Goal: Task Accomplishment & Management: Use online tool/utility

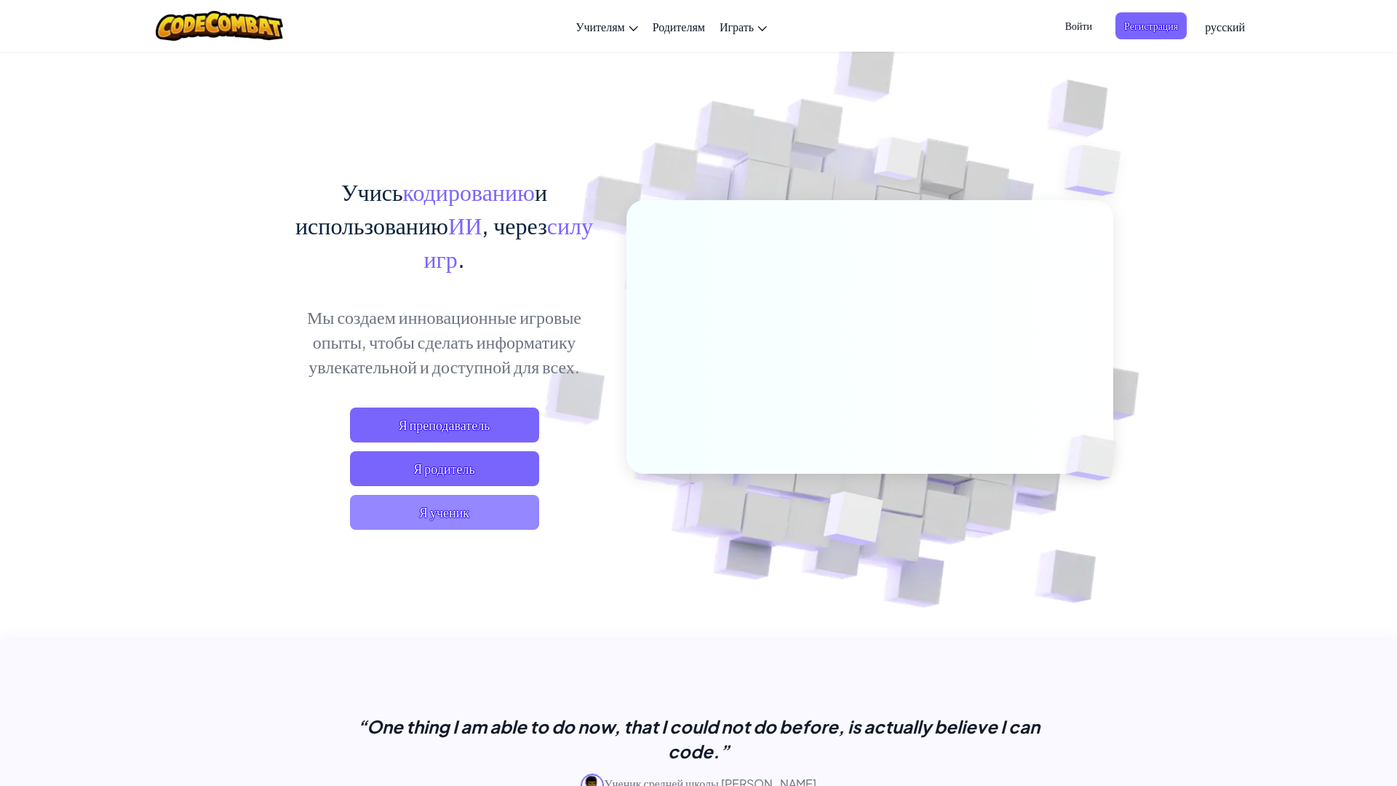
click at [515, 512] on span "Я ученик" at bounding box center [444, 512] width 189 height 35
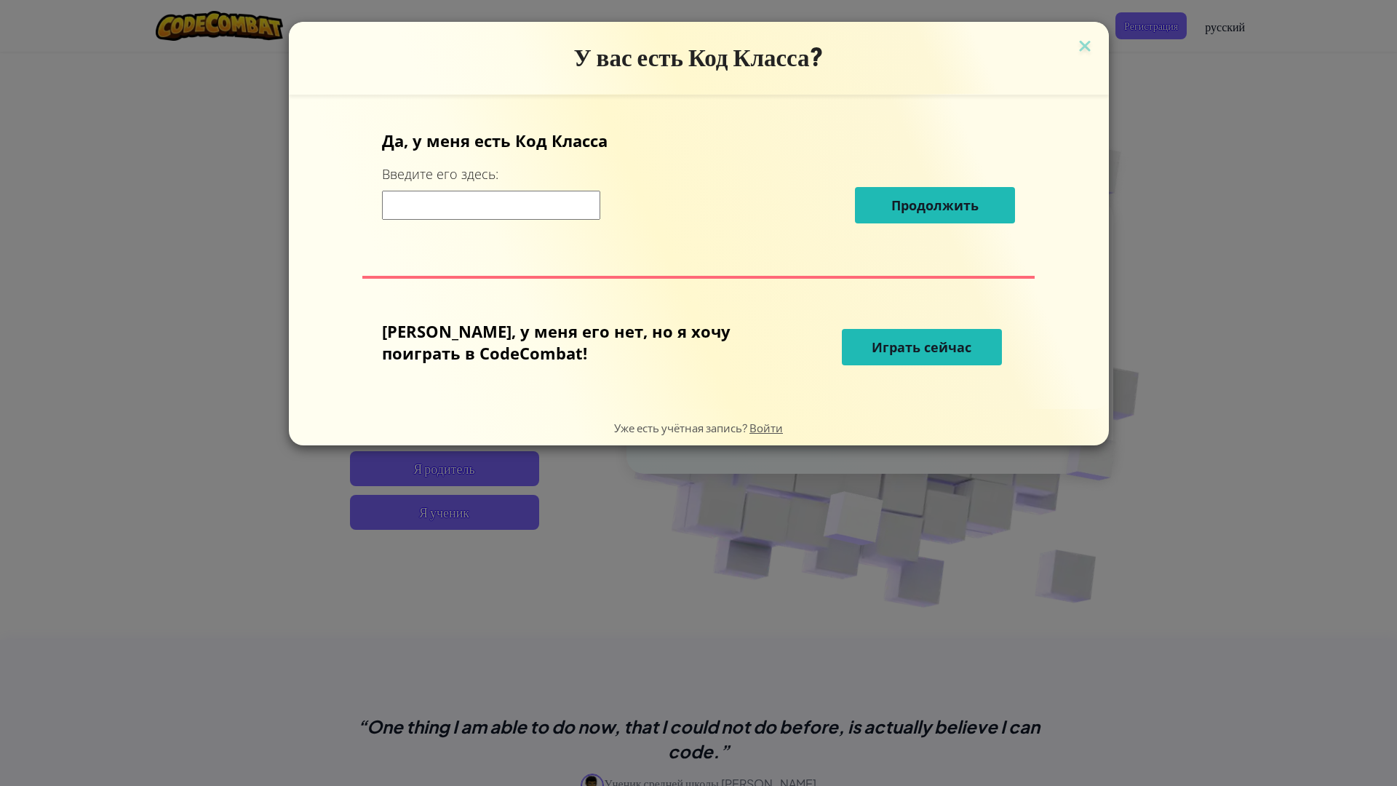
click at [512, 213] on input at bounding box center [491, 205] width 218 height 29
click at [600, 215] on input at bounding box center [491, 205] width 218 height 29
type input "e"
type input "dixilaek"
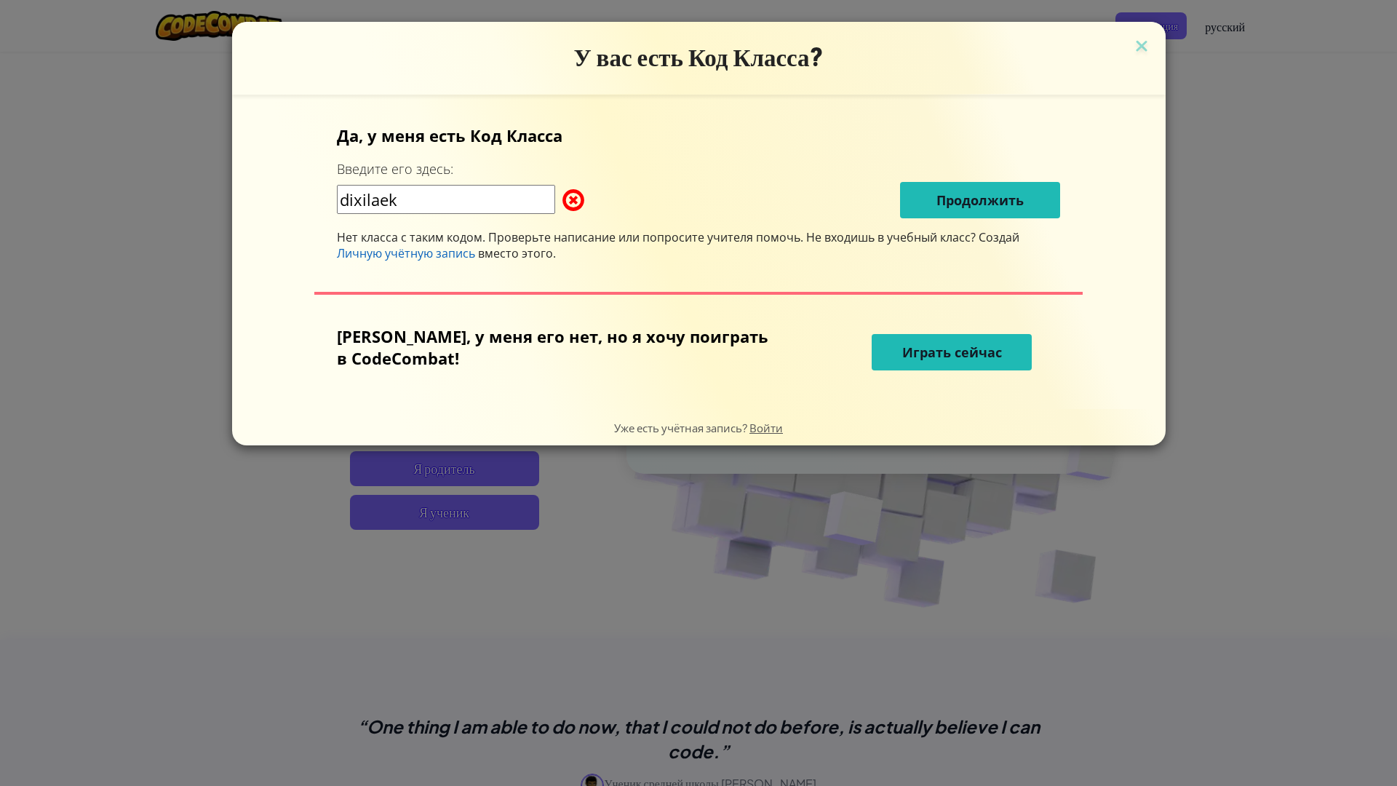
drag, startPoint x: 486, startPoint y: 204, endPoint x: 329, endPoint y: 232, distance: 159.5
click at [329, 232] on div "Да, у меня есть Код Класса Введите его здесь: dixilaek Продолжить Нет класса с …" at bounding box center [699, 251] width 904 height 285
click at [421, 258] on span "Личную учётную запись" at bounding box center [406, 253] width 138 height 16
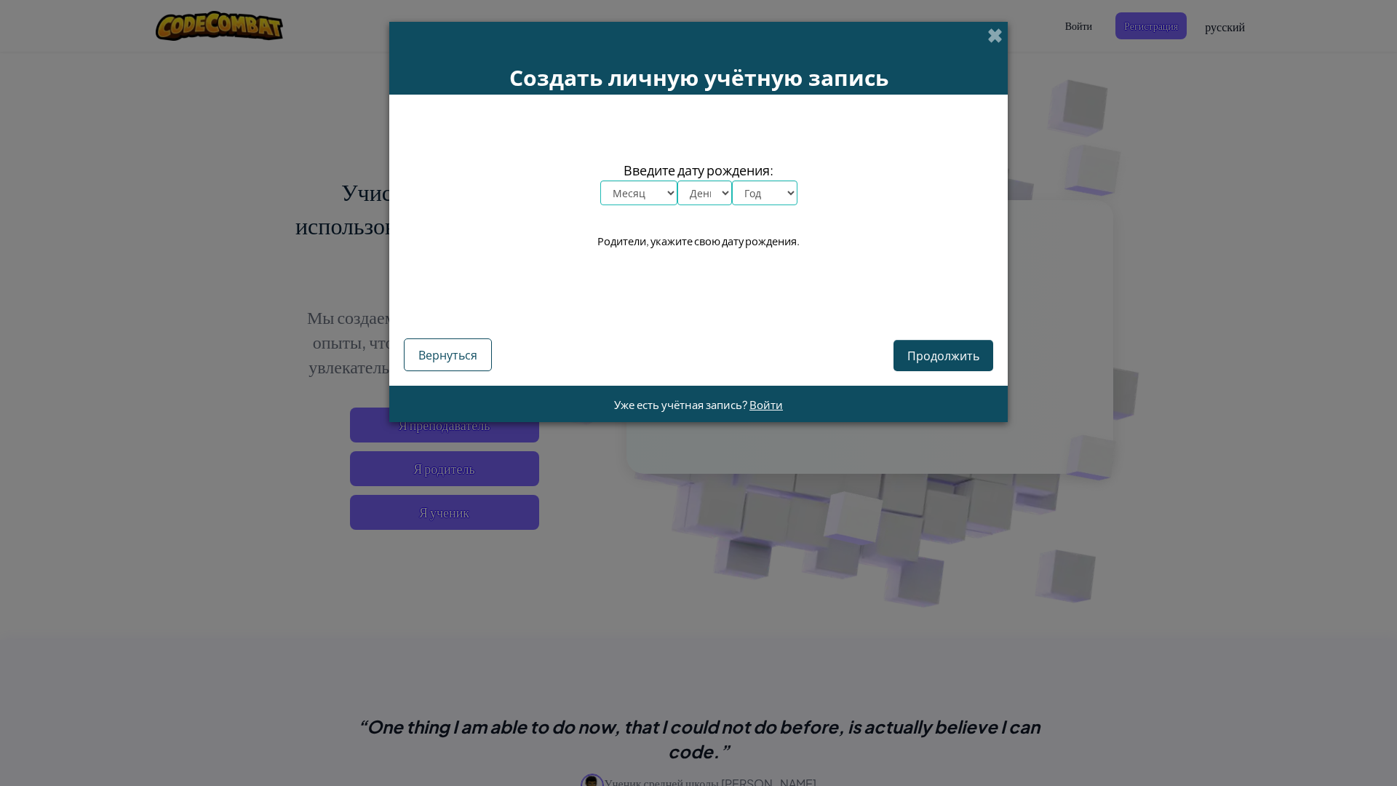
click at [632, 197] on select "Месяц январь февраль март апрель май июнь июль август сентябрь октябрь ноябрь д…" at bounding box center [638, 192] width 77 height 25
select select "7"
click at [600, 180] on select "Месяц январь февраль март апрель май июнь июль август сентябрь октябрь ноябрь д…" at bounding box center [638, 192] width 77 height 25
click at [698, 197] on select "День 1 2 3 4 5 6 7 8 9 10 11 12 13 14 15 16 17 18 19 20 21 22 23 24 25 26 27 28…" at bounding box center [704, 192] width 55 height 25
select select "16"
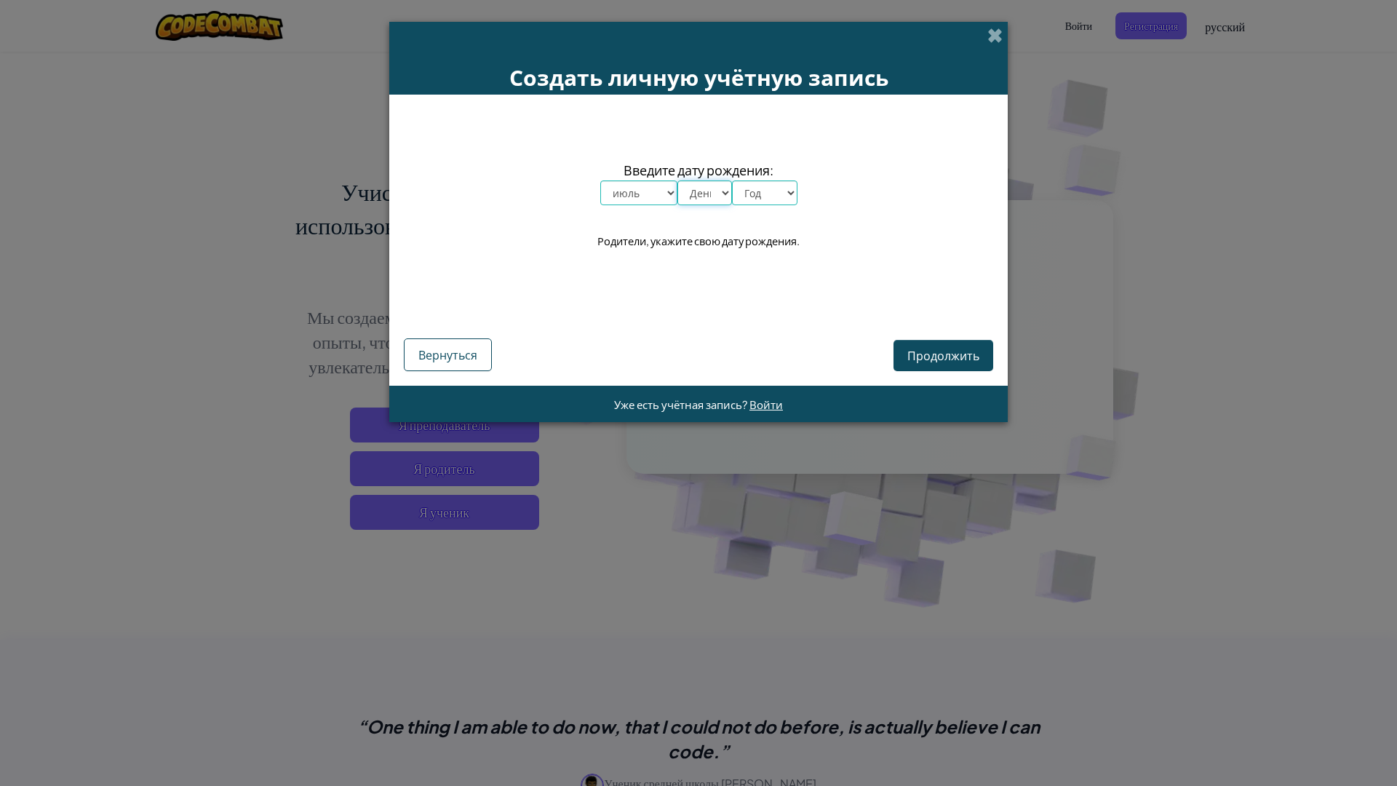
click at [677, 180] on select "День 1 2 3 4 5 6 7 8 9 10 11 12 13 14 15 16 17 18 19 20 21 22 23 24 25 26 27 28…" at bounding box center [704, 192] width 55 height 25
click at [758, 194] on select "Год 2025 2024 2023 2022 2021 2020 2019 2018 2017 2016 2015 2014 2013 2012 2011 …" at bounding box center [764, 192] width 65 height 25
select select "2000"
click at [732, 180] on select "Год 2025 2024 2023 2022 2021 2020 2019 2018 2017 2016 2015 2014 2013 2012 2011 …" at bounding box center [764, 192] width 65 height 25
click at [931, 350] on span "Продолжить" at bounding box center [943, 355] width 72 height 15
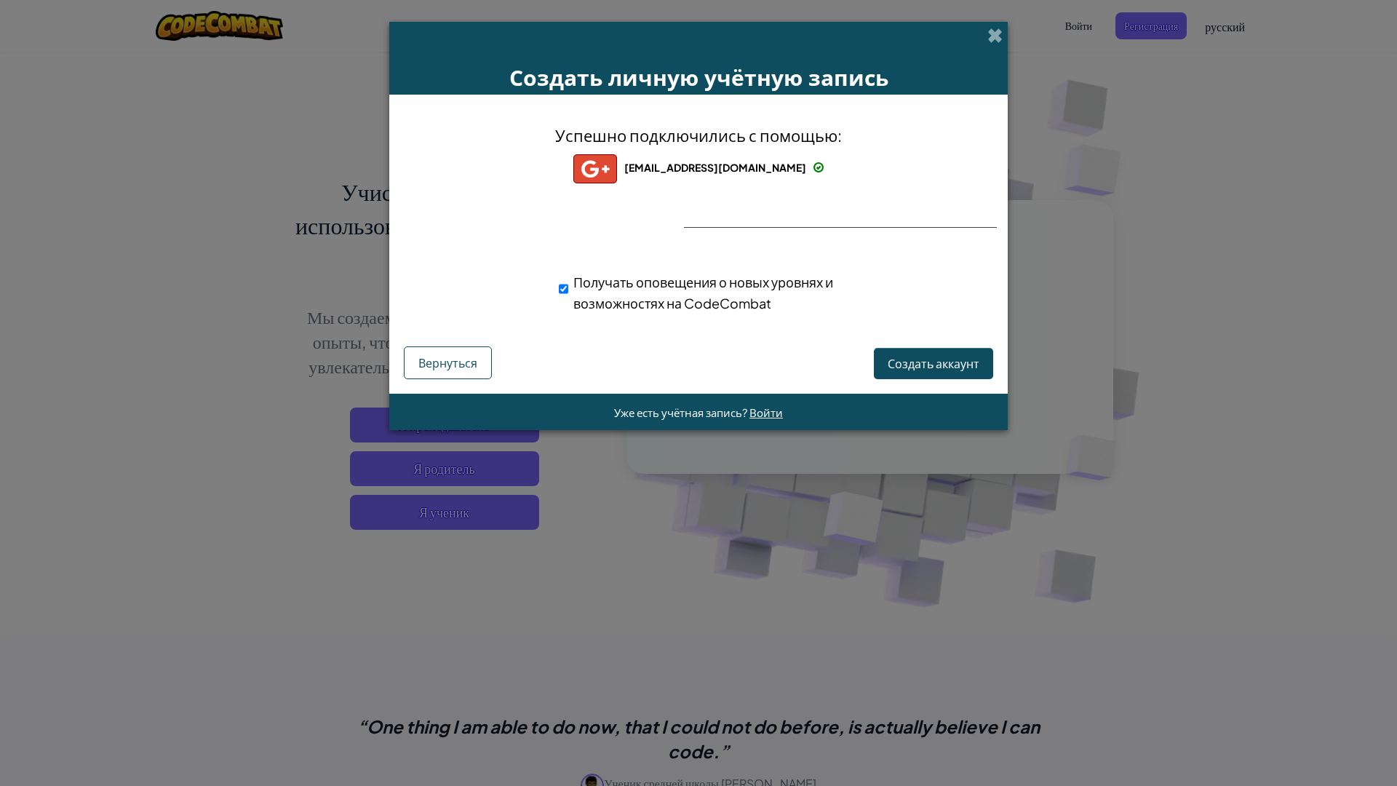
click at [577, 293] on div "Получать оповещения о новых уровнях и возможностях на CodeCombat" at bounding box center [724, 292] width 330 height 42
click at [566, 288] on input "Получать оповещения о новых уровнях и возможностях на CodeCombat" at bounding box center [563, 288] width 9 height 29
checkbox input "false"
click at [914, 364] on span "Создать аккаунт" at bounding box center [934, 363] width 92 height 15
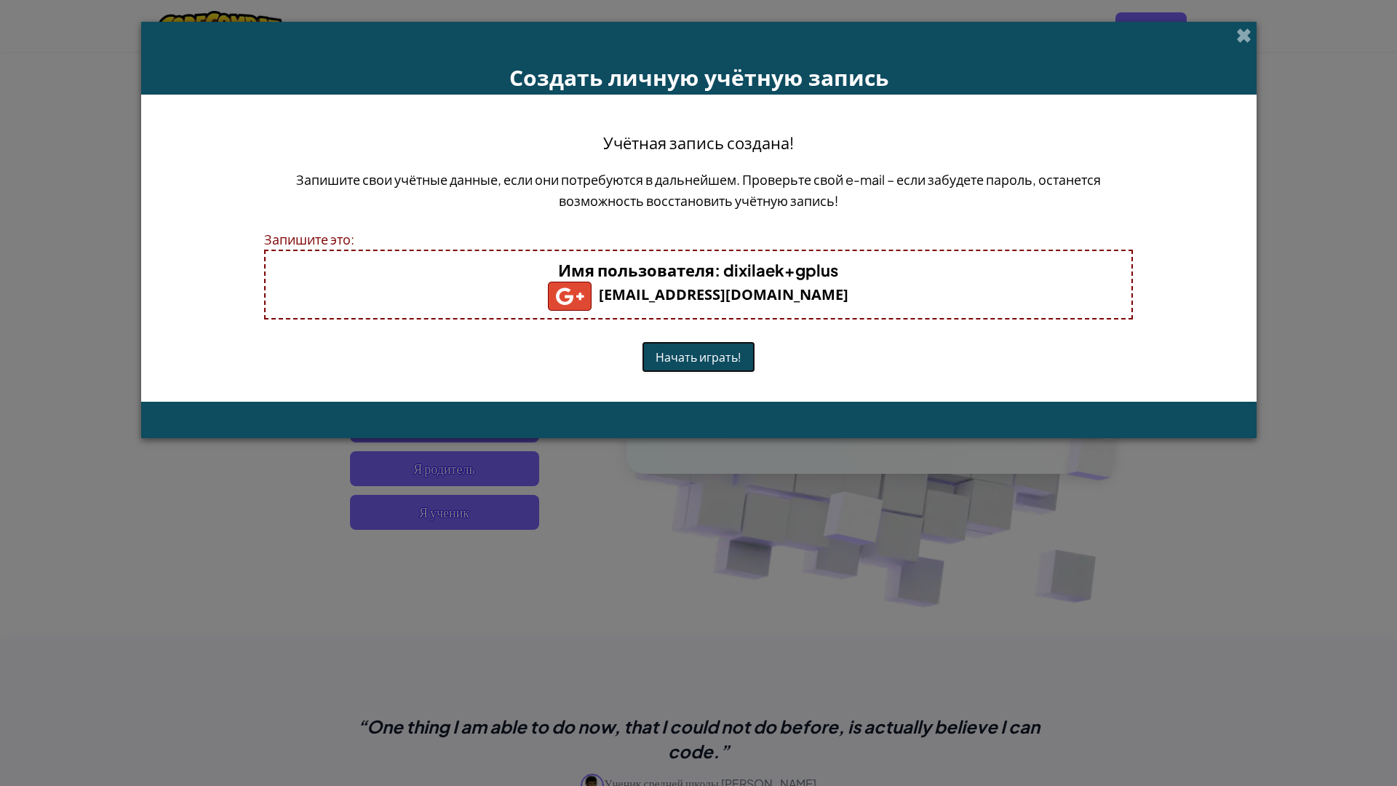
click at [710, 361] on button "Начать играть!" at bounding box center [698, 356] width 113 height 31
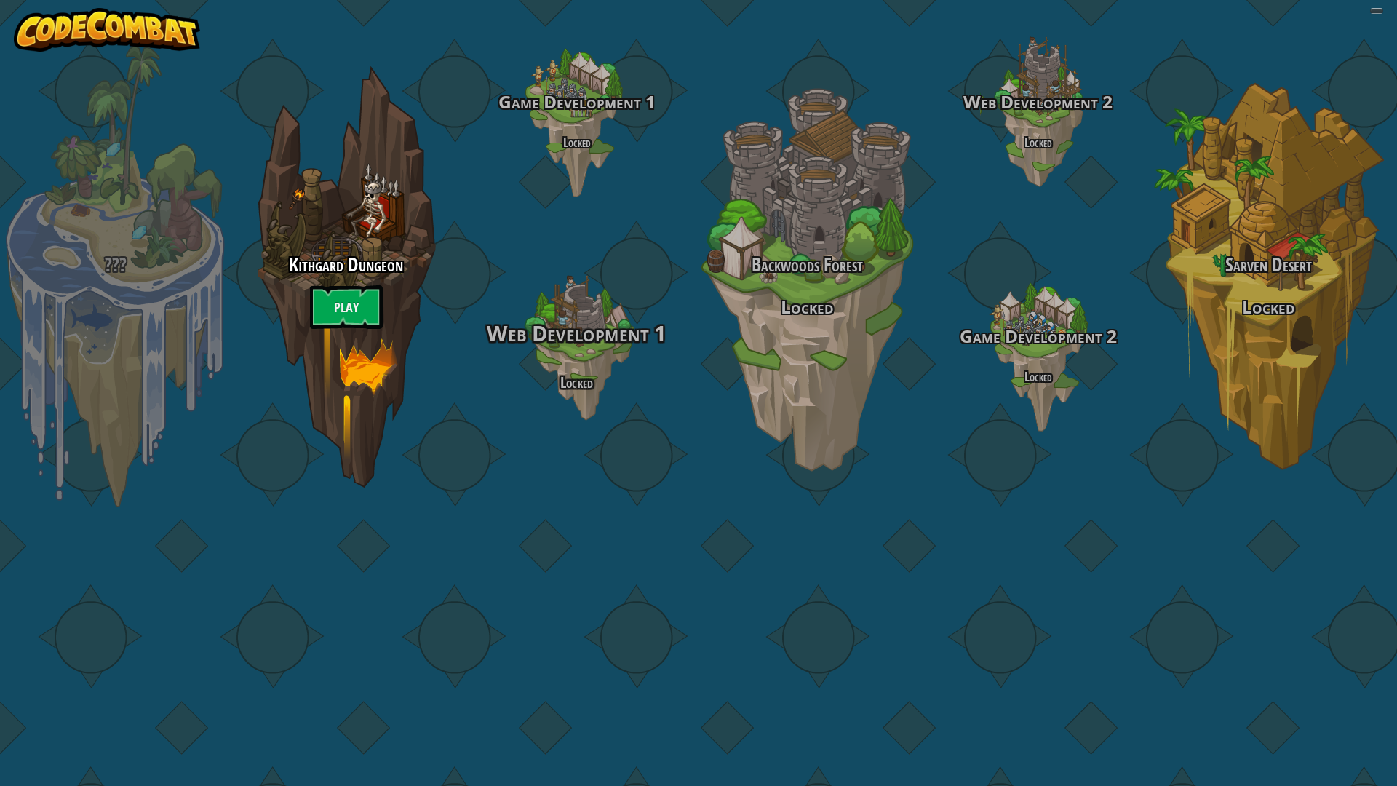
select select "ru"
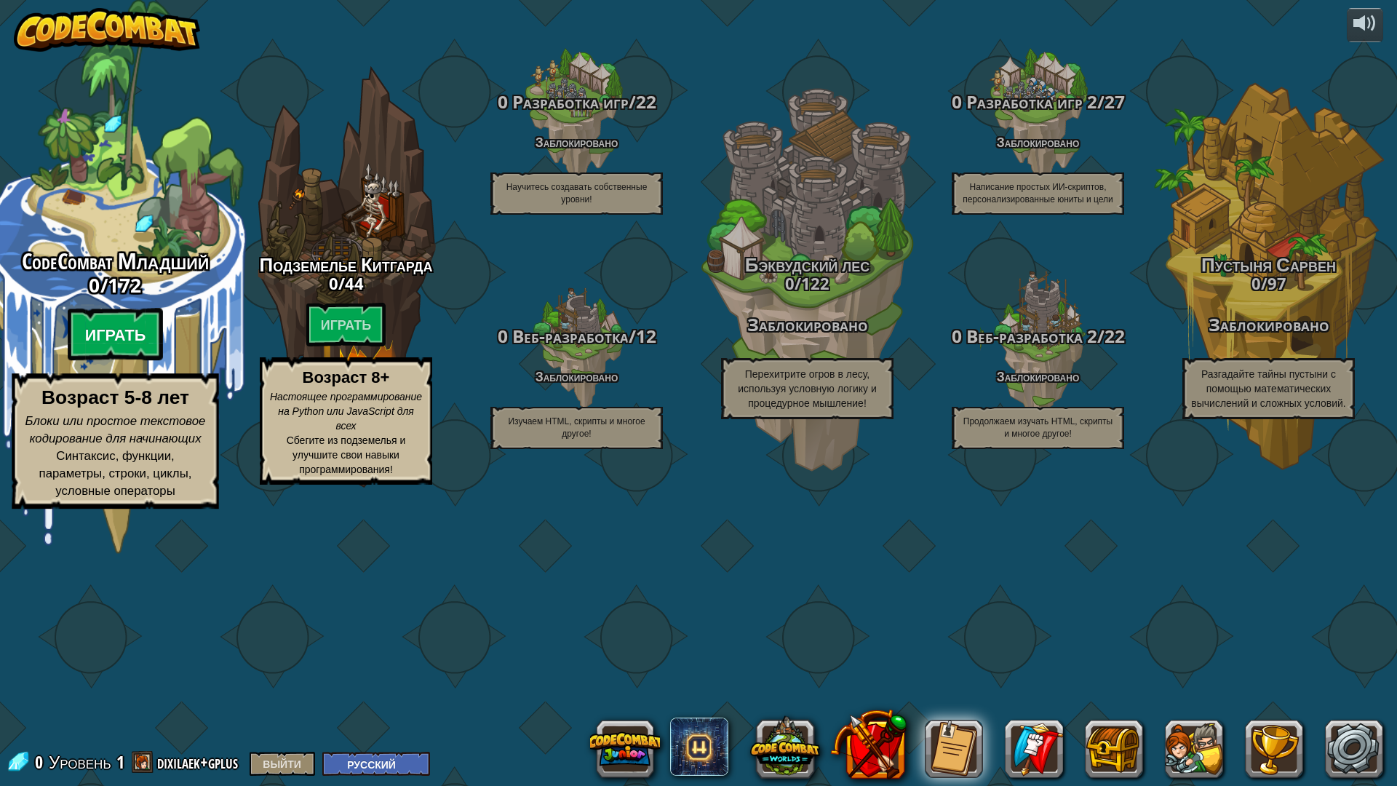
click at [159, 361] on btn "Играть" at bounding box center [116, 334] width 96 height 52
select select "ru"
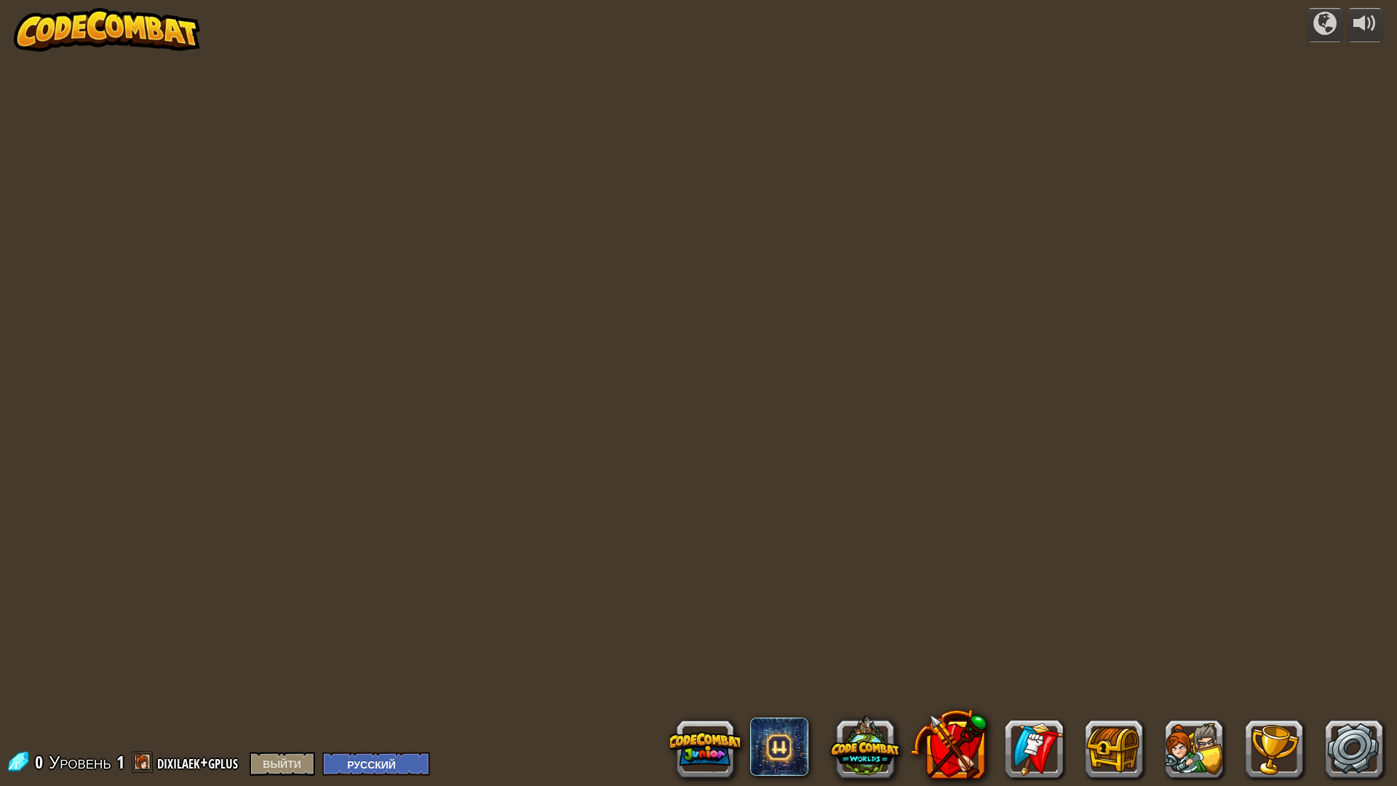
select select "ru"
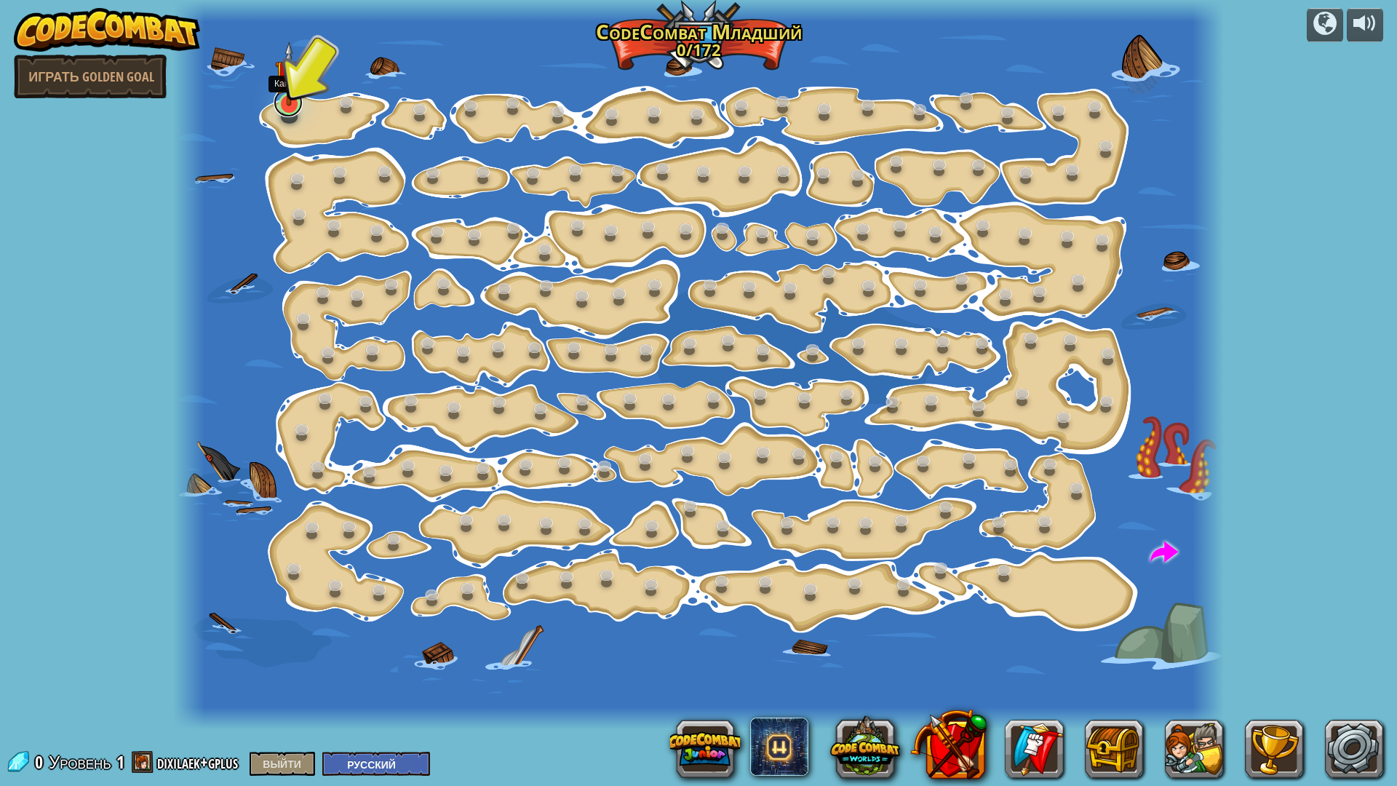
click at [290, 113] on link at bounding box center [288, 102] width 29 height 29
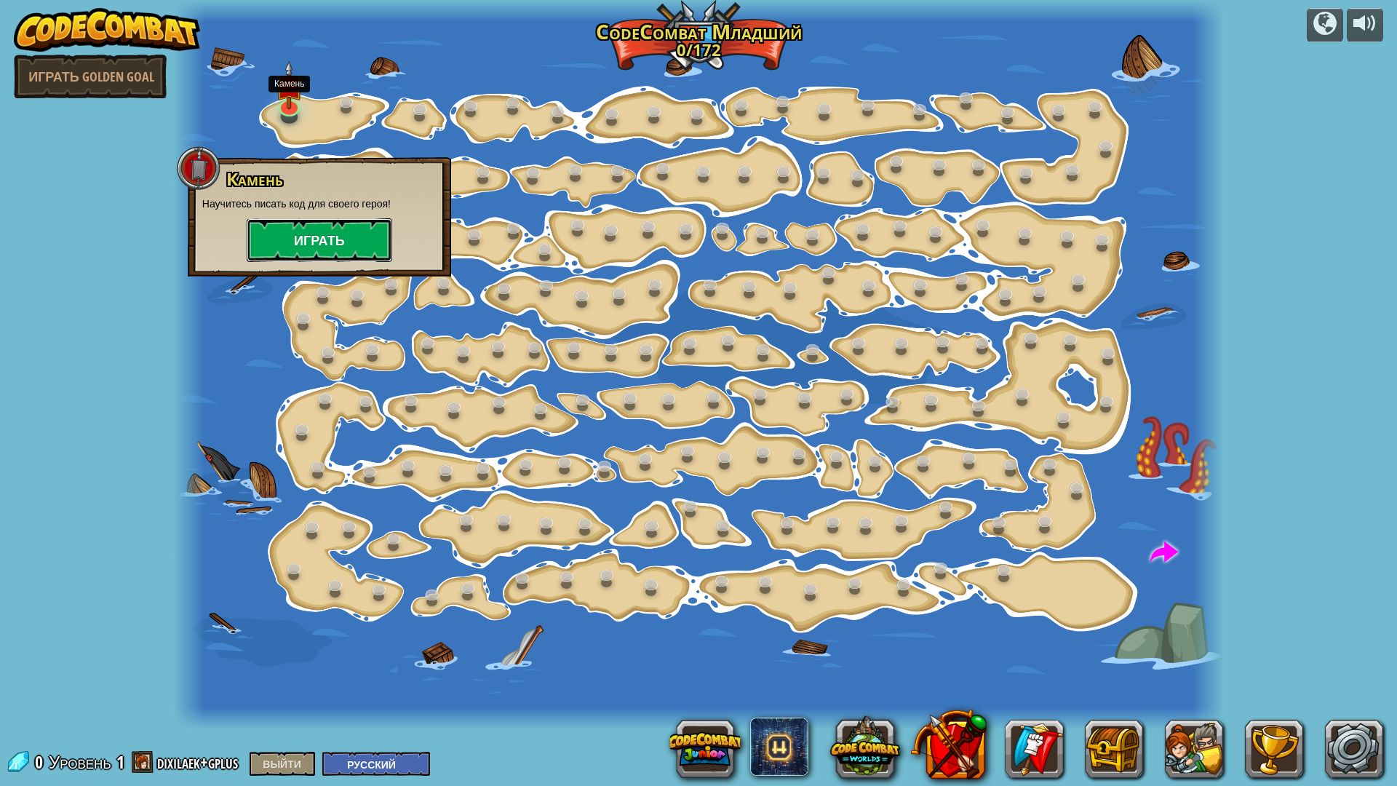
click at [332, 227] on button "Играть" at bounding box center [319, 240] width 145 height 44
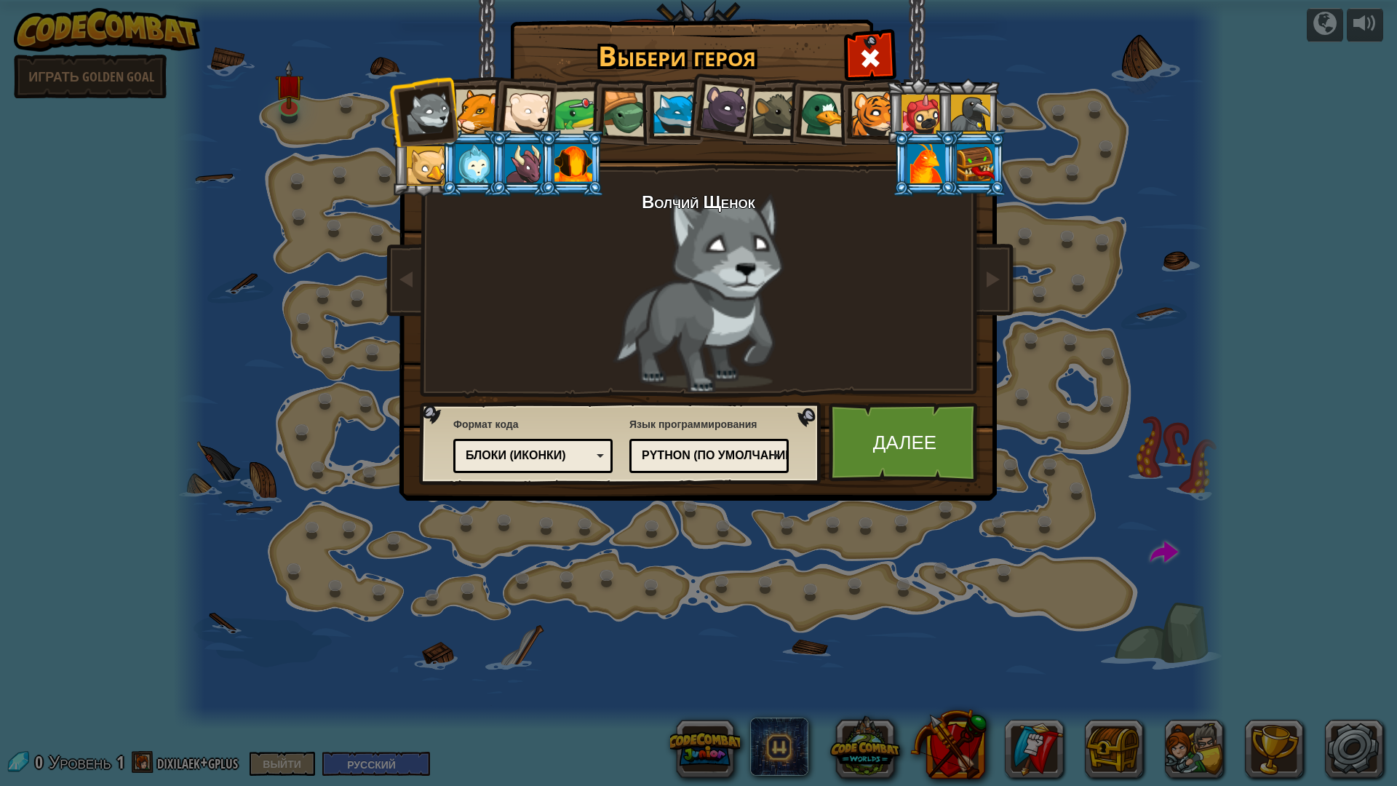
click at [922, 125] on div at bounding box center [920, 114] width 39 height 39
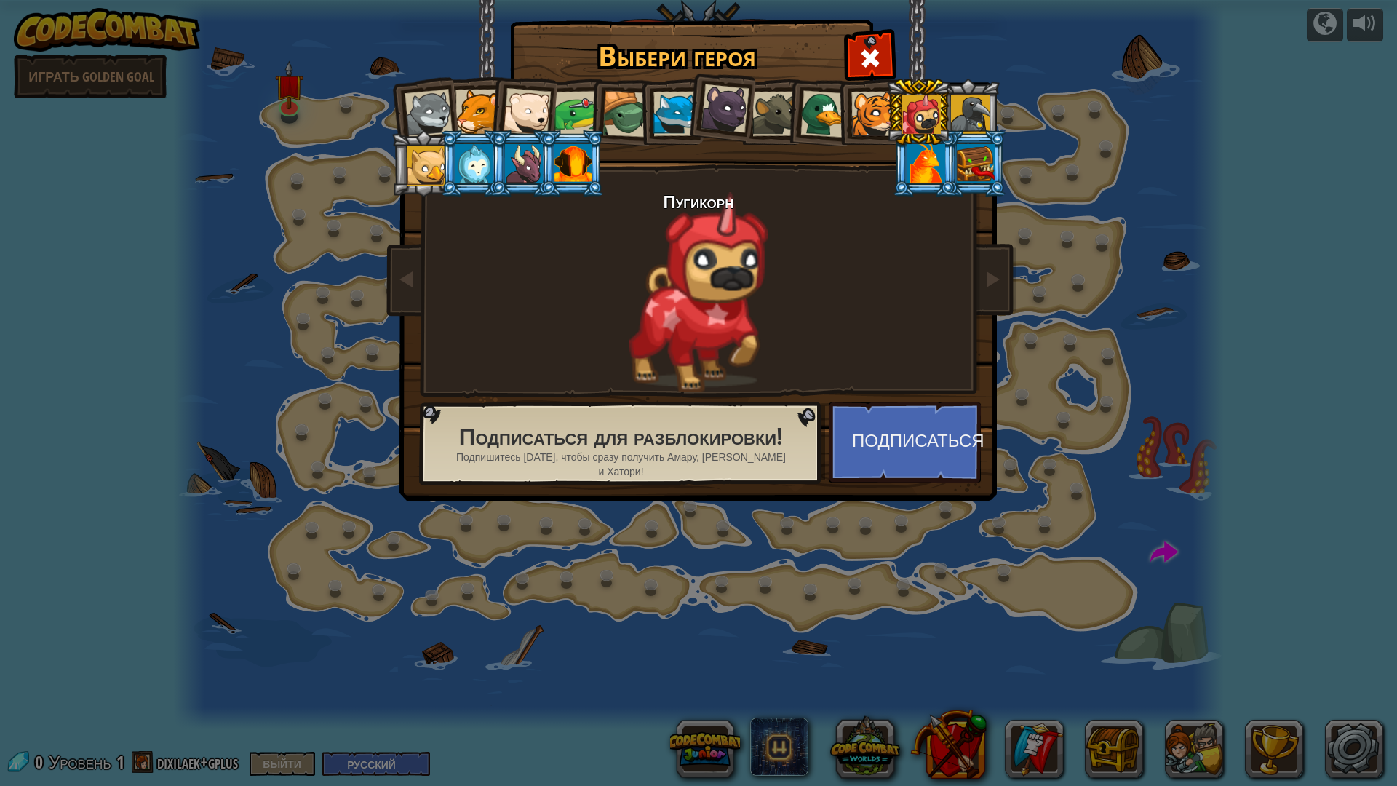
click at [463, 112] on div at bounding box center [477, 111] width 44 height 44
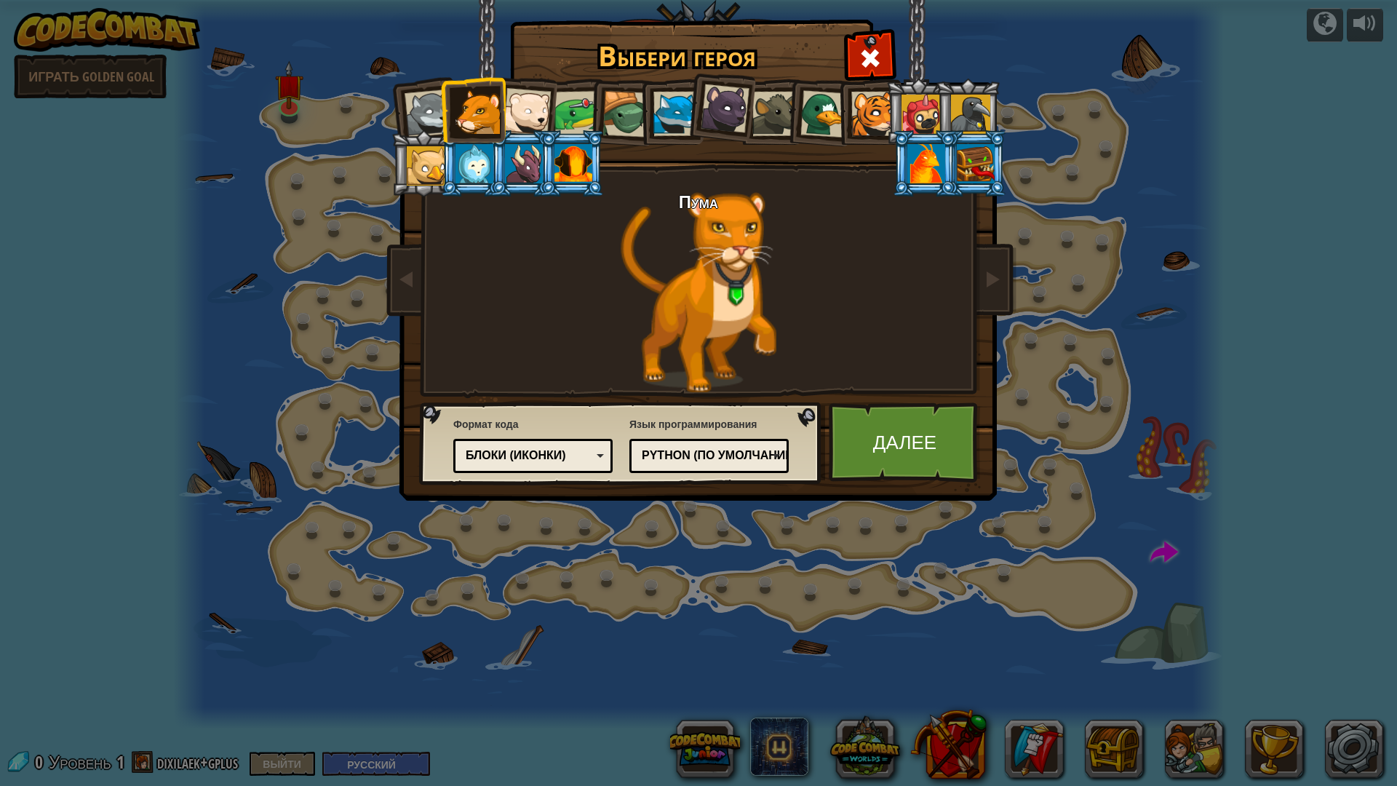
click at [506, 109] on div at bounding box center [527, 112] width 48 height 48
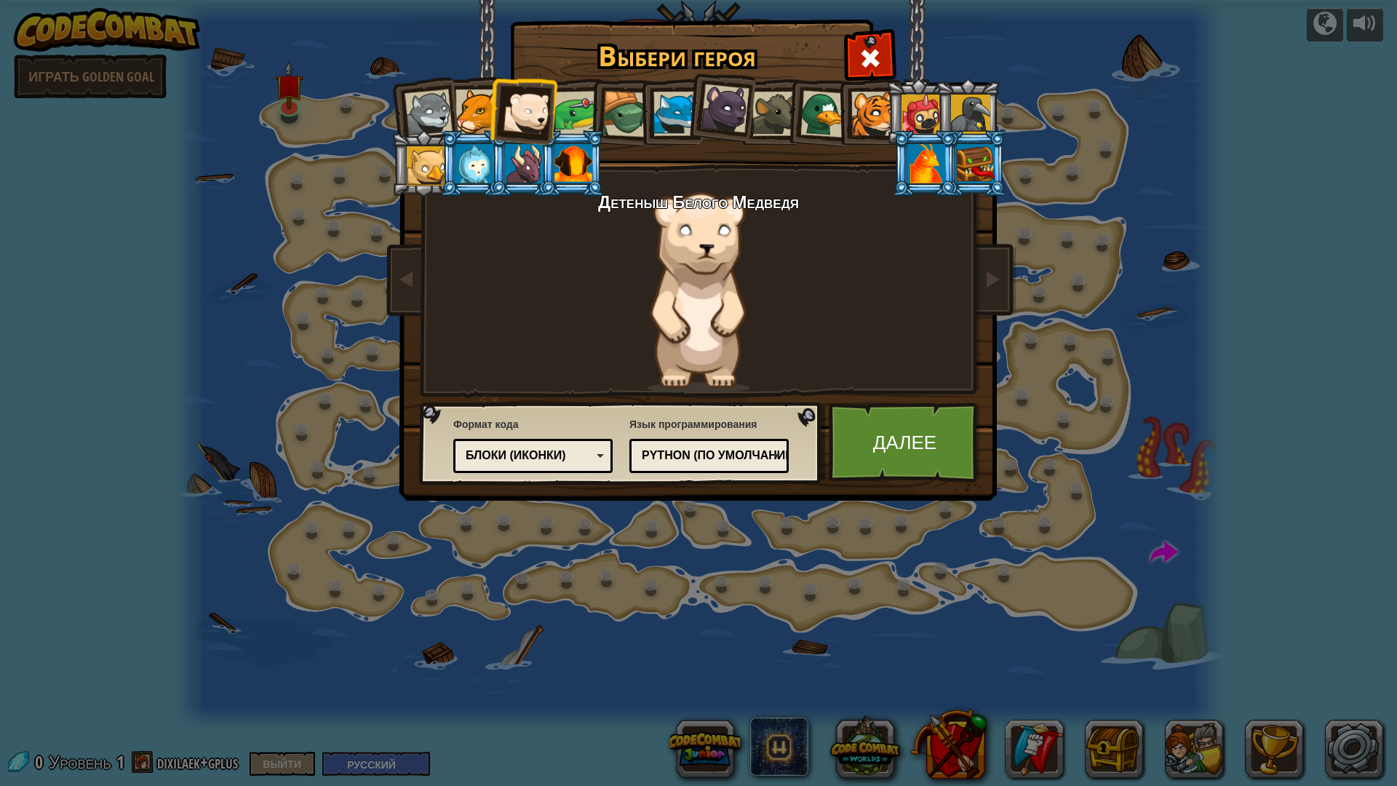
click at [459, 111] on div at bounding box center [477, 111] width 44 height 44
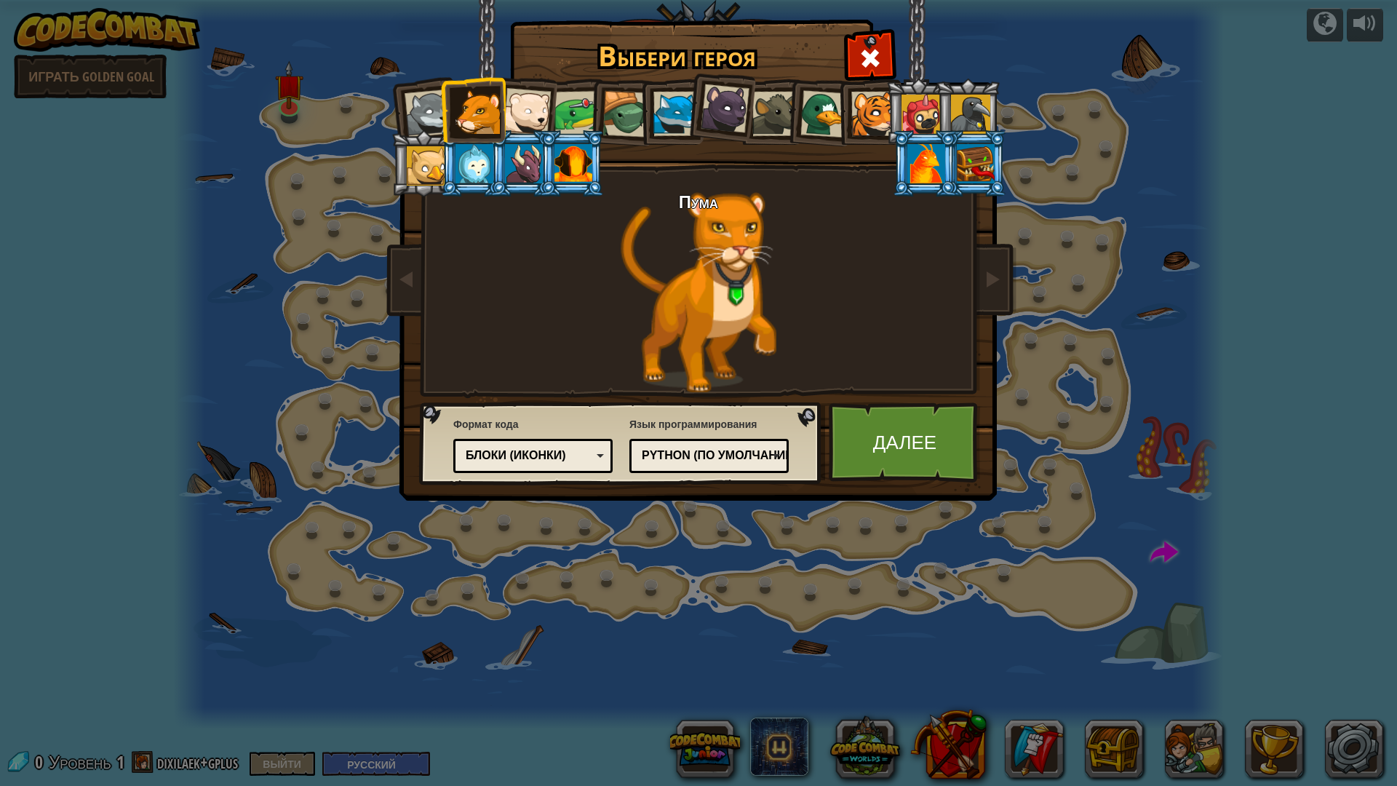
click at [586, 98] on div at bounding box center [576, 113] width 45 height 45
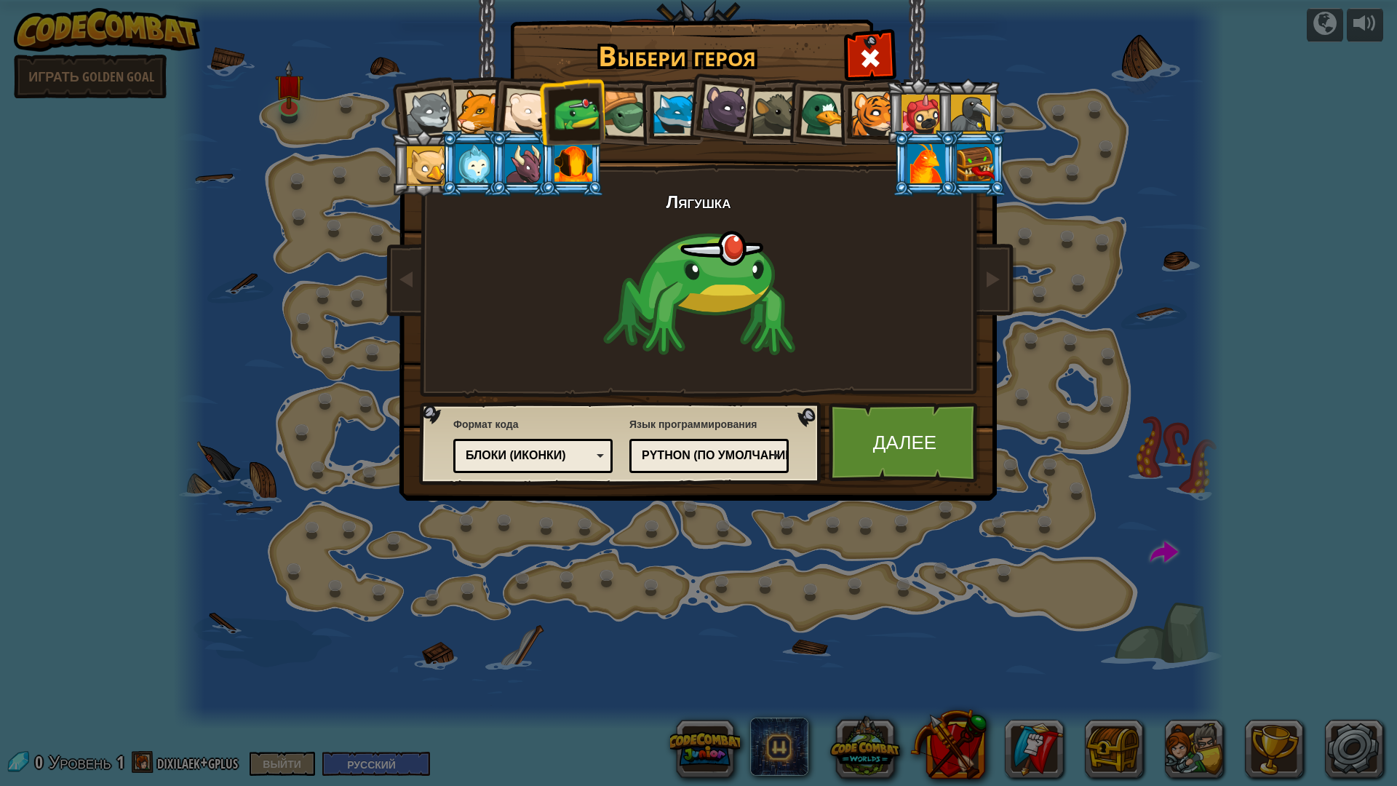
click at [615, 105] on div at bounding box center [625, 114] width 47 height 47
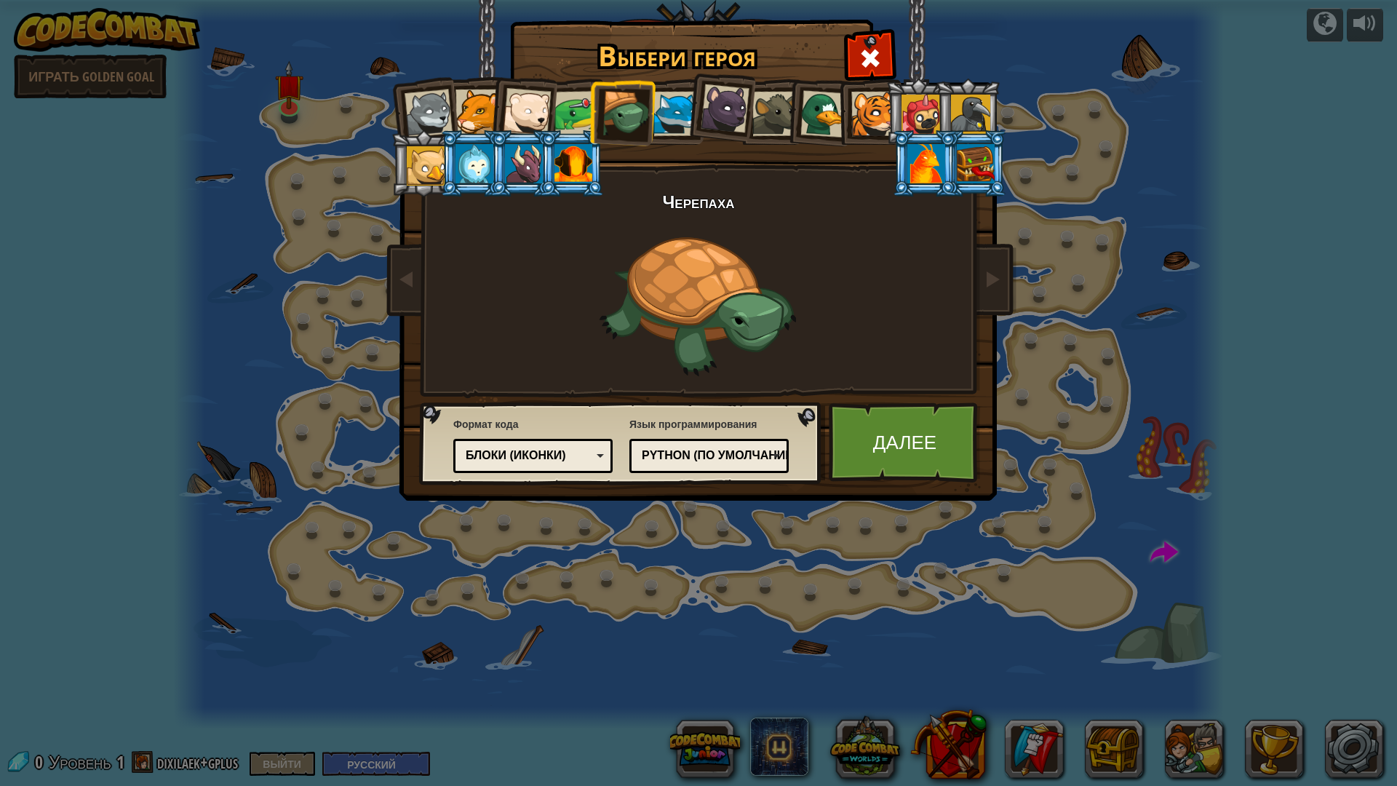
click at [665, 111] on div at bounding box center [675, 114] width 44 height 44
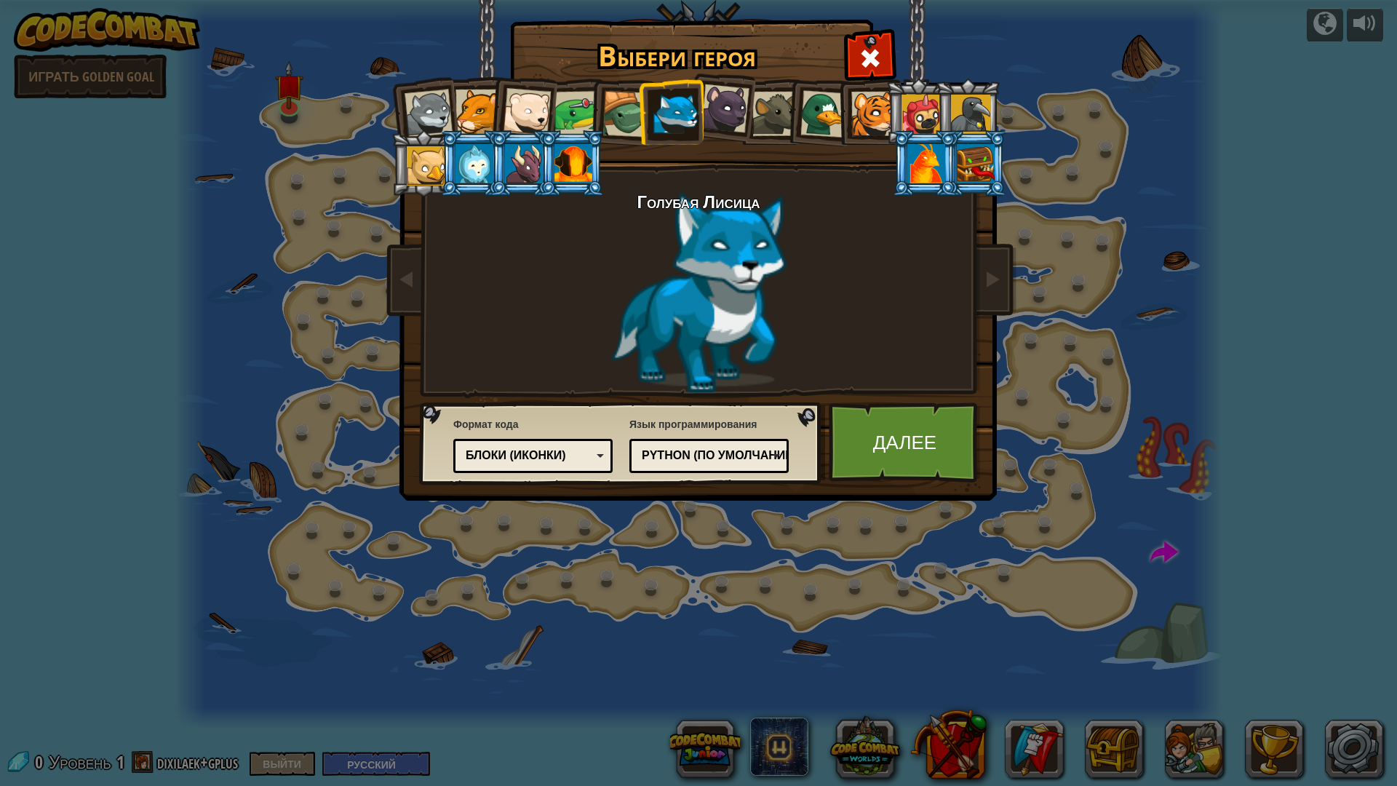
click at [703, 122] on div at bounding box center [725, 108] width 49 height 49
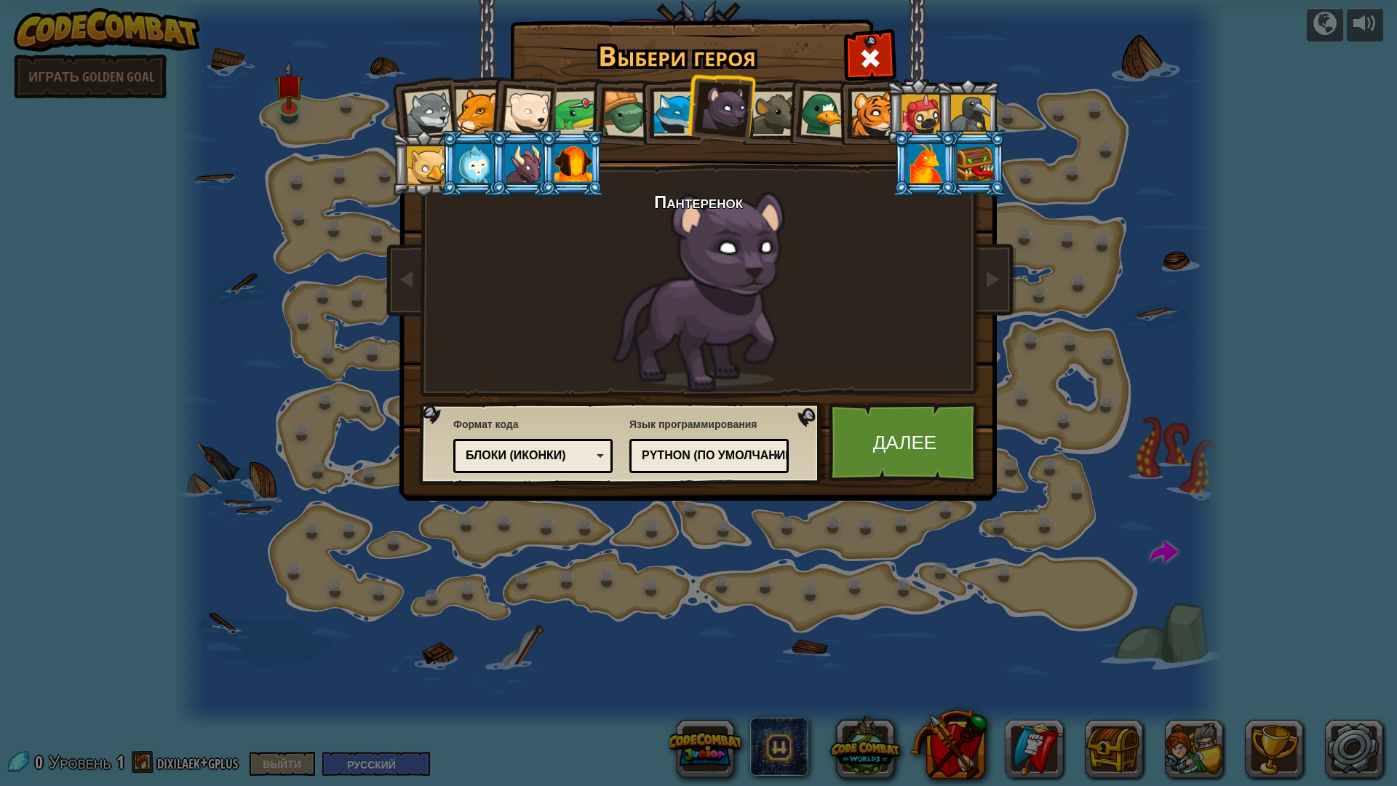
click at [771, 119] on div at bounding box center [774, 114] width 44 height 44
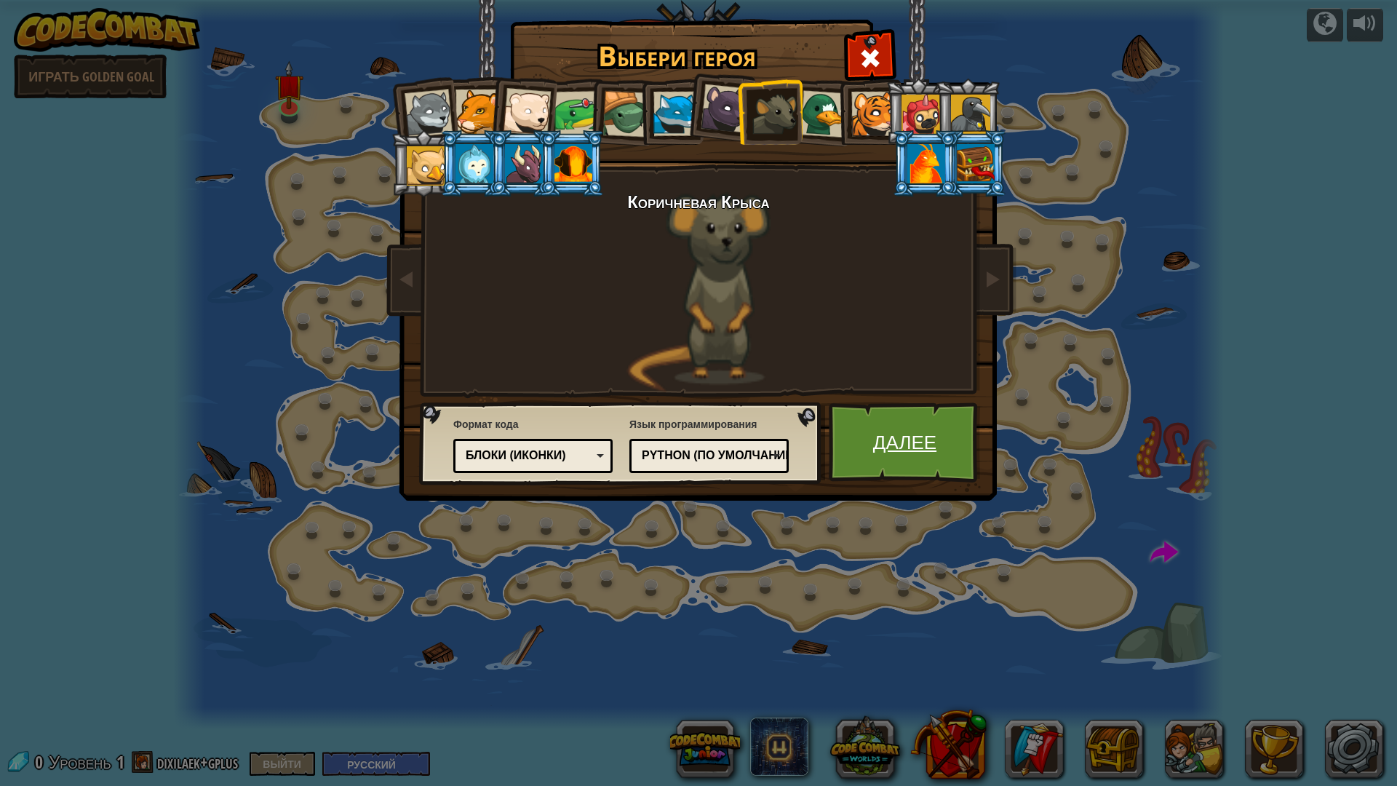
click at [883, 428] on ya-tr-span "Далее" at bounding box center [904, 441] width 63 height 26
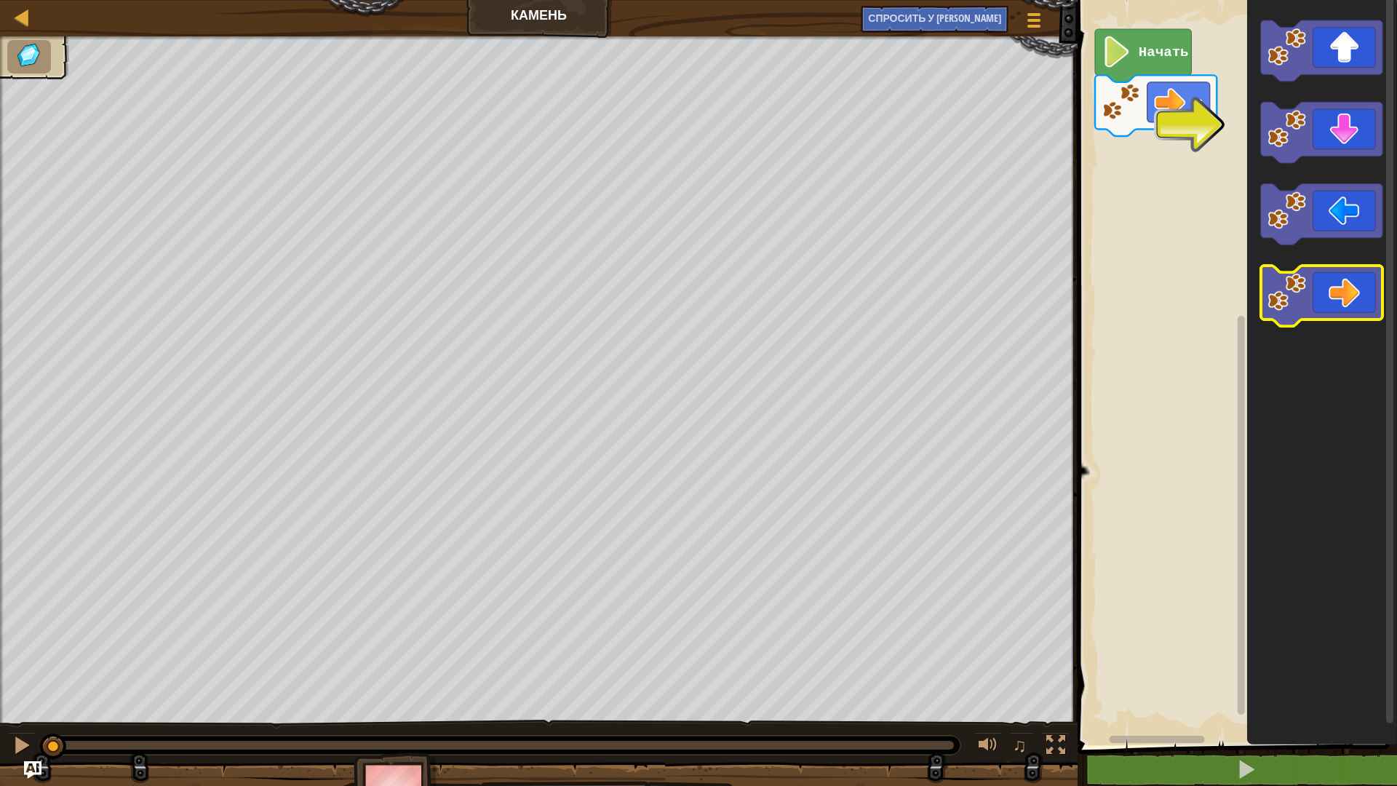
click at [1336, 301] on icon "Рабочая область Blockly" at bounding box center [1321, 296] width 121 height 61
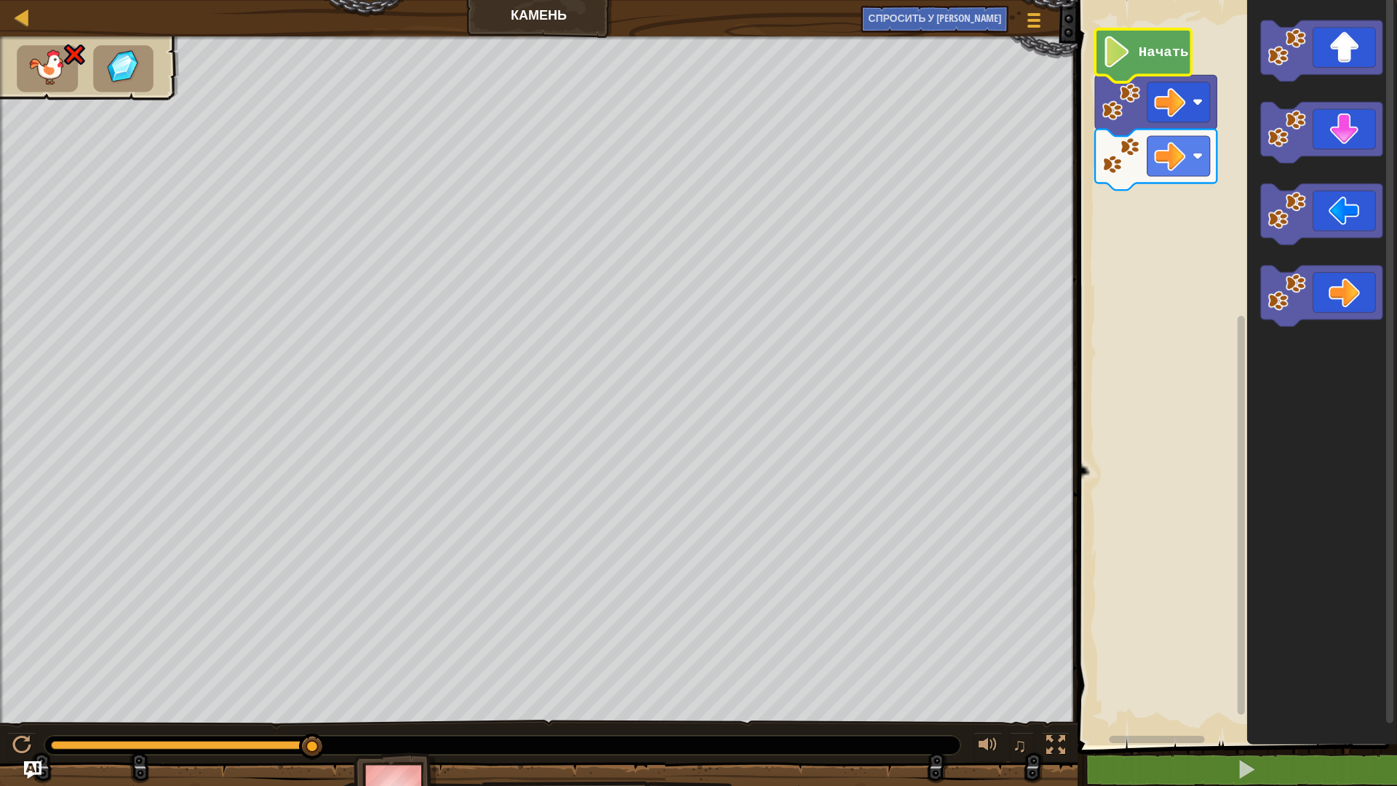
click at [1129, 31] on icon "Рабочая область Blockly" at bounding box center [1143, 55] width 96 height 53
click at [1130, 37] on image "Рабочая область Blockly" at bounding box center [1117, 51] width 30 height 31
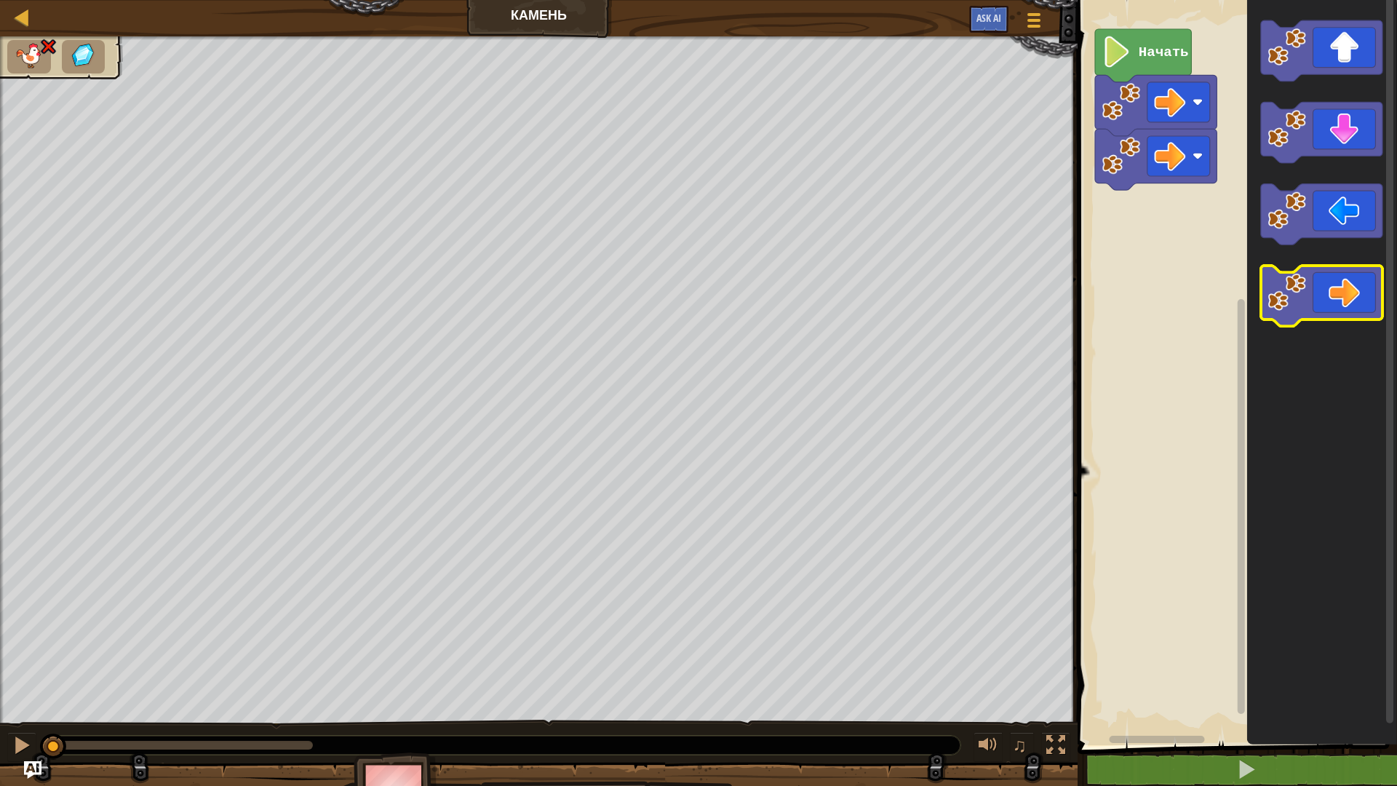
click at [1317, 292] on icon "Рабочая область Blockly" at bounding box center [1321, 296] width 121 height 61
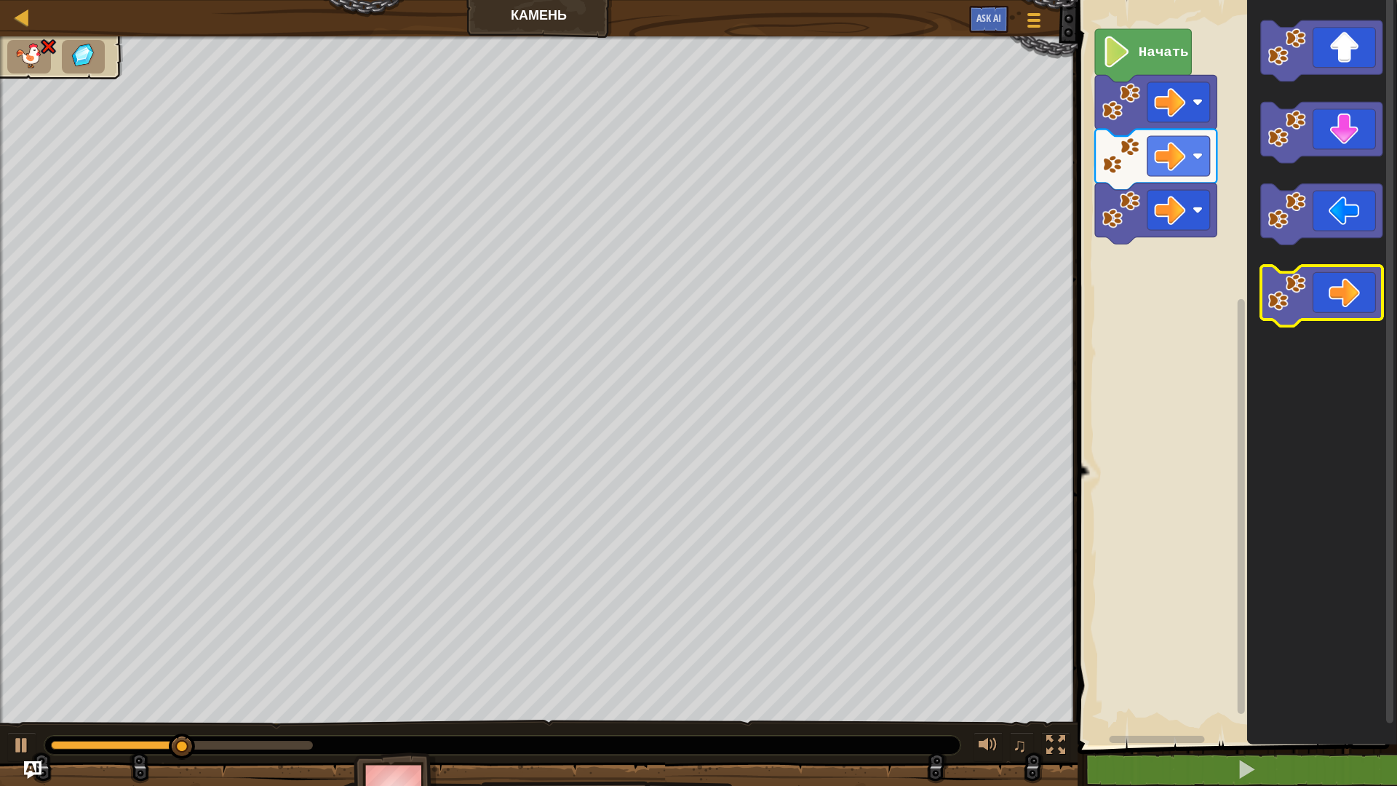
click at [1317, 292] on icon "Рабочая область Blockly" at bounding box center [1321, 296] width 121 height 61
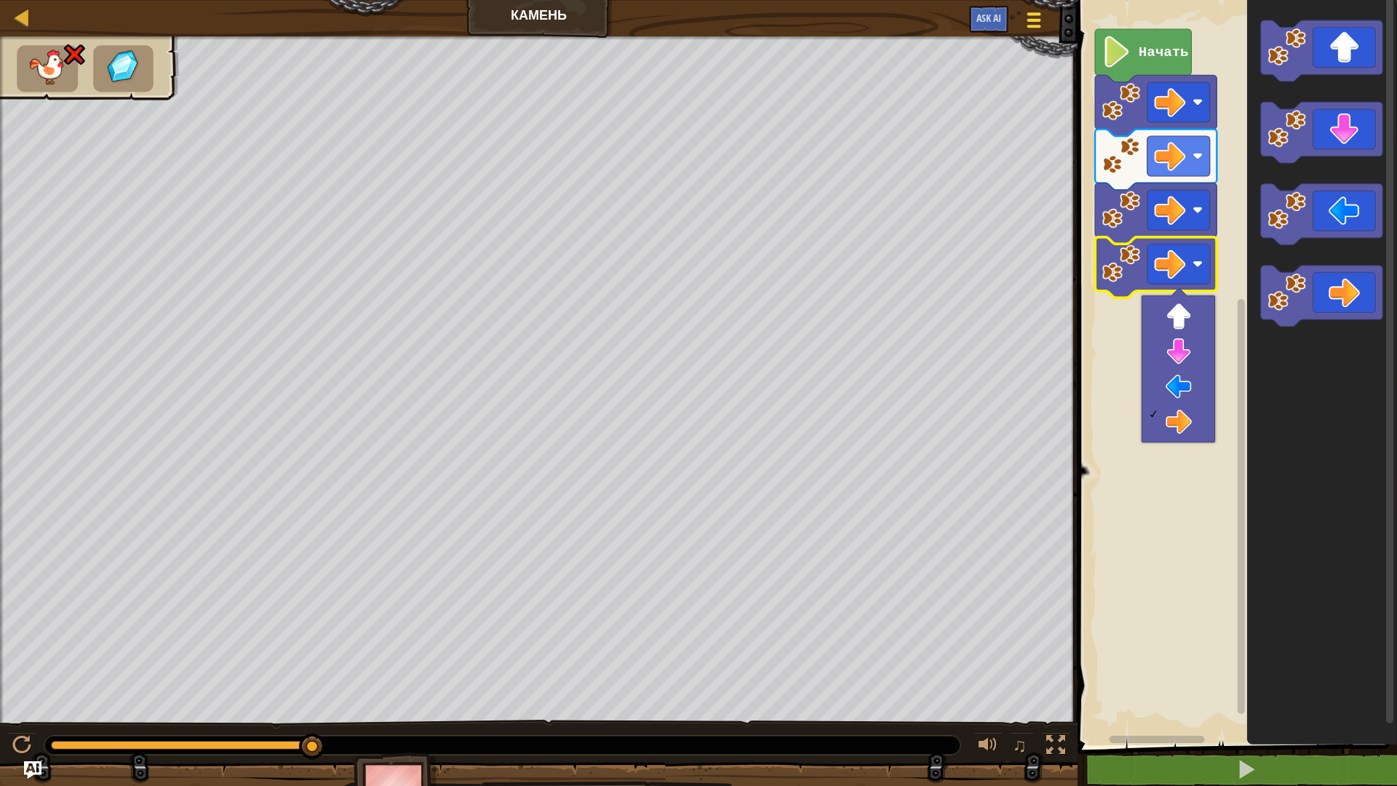
click at [1018, 26] on button "Меню игры" at bounding box center [1034, 23] width 39 height 36
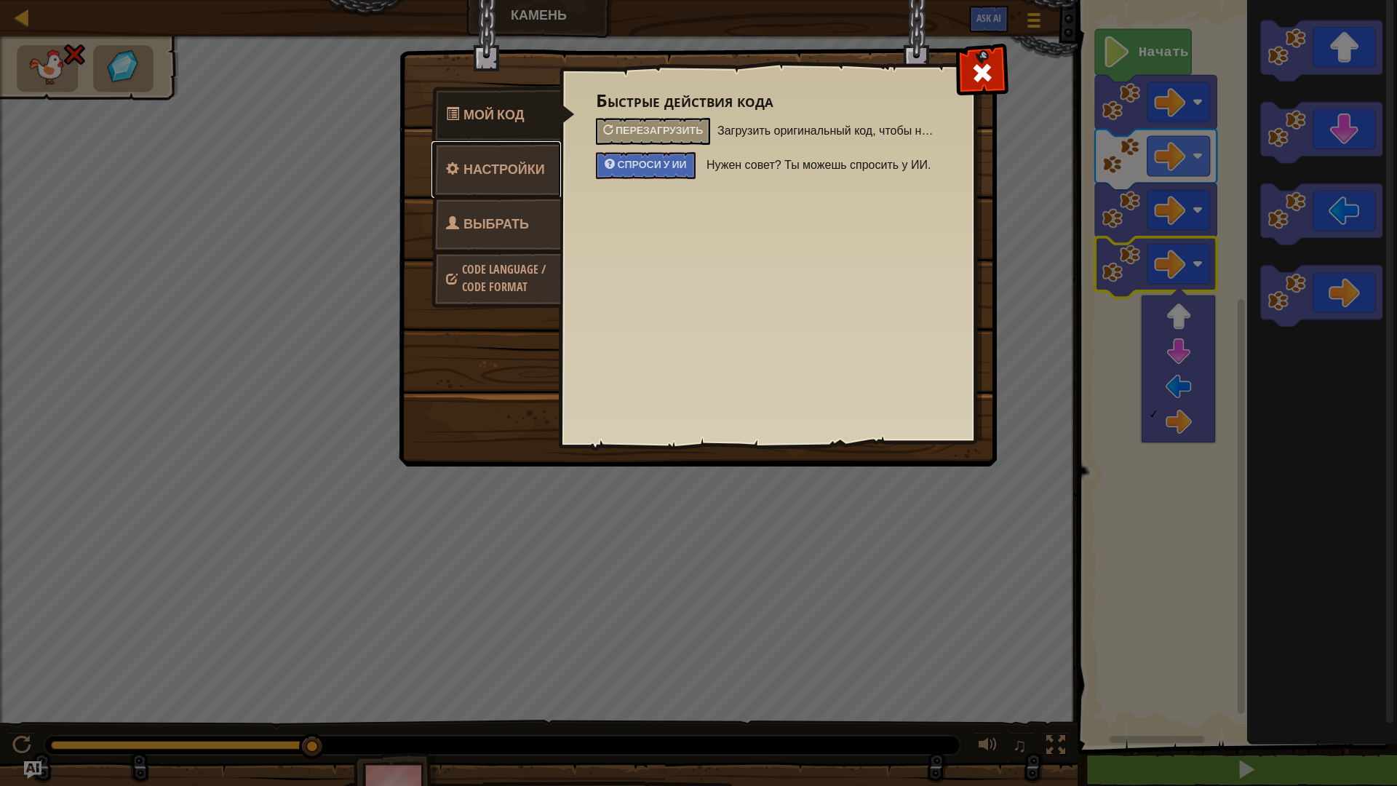
click at [508, 173] on ya-tr-span "Настройки" at bounding box center [503, 169] width 81 height 18
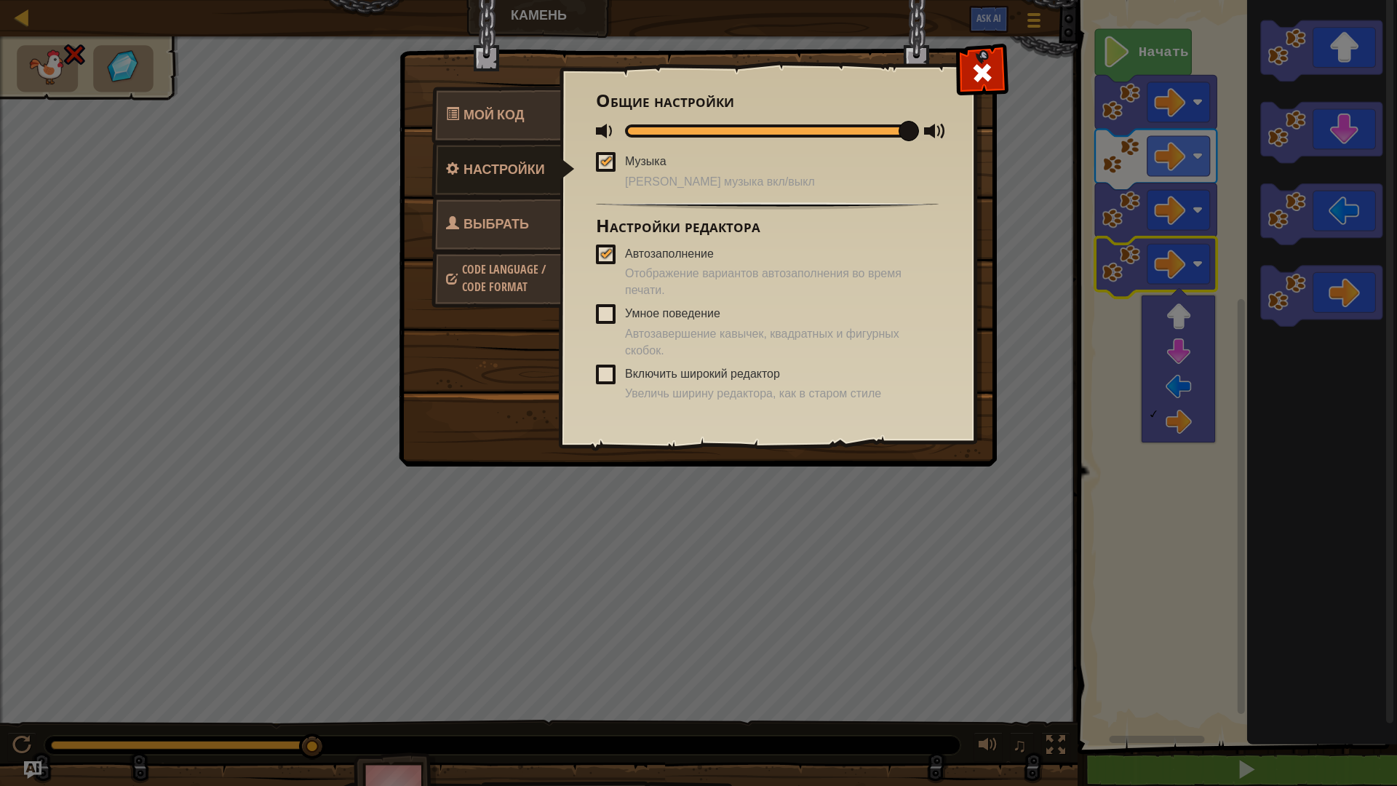
drag, startPoint x: 606, startPoint y: 156, endPoint x: 604, endPoint y: 232, distance: 75.7
click at [607, 158] on div at bounding box center [606, 161] width 10 height 12
click at [0, 0] on input "Музыка" at bounding box center [0, 0] width 0 height 0
click at [603, 256] on div at bounding box center [606, 253] width 10 height 12
click at [0, 0] on input "Автозаполнение" at bounding box center [0, 0] width 0 height 0
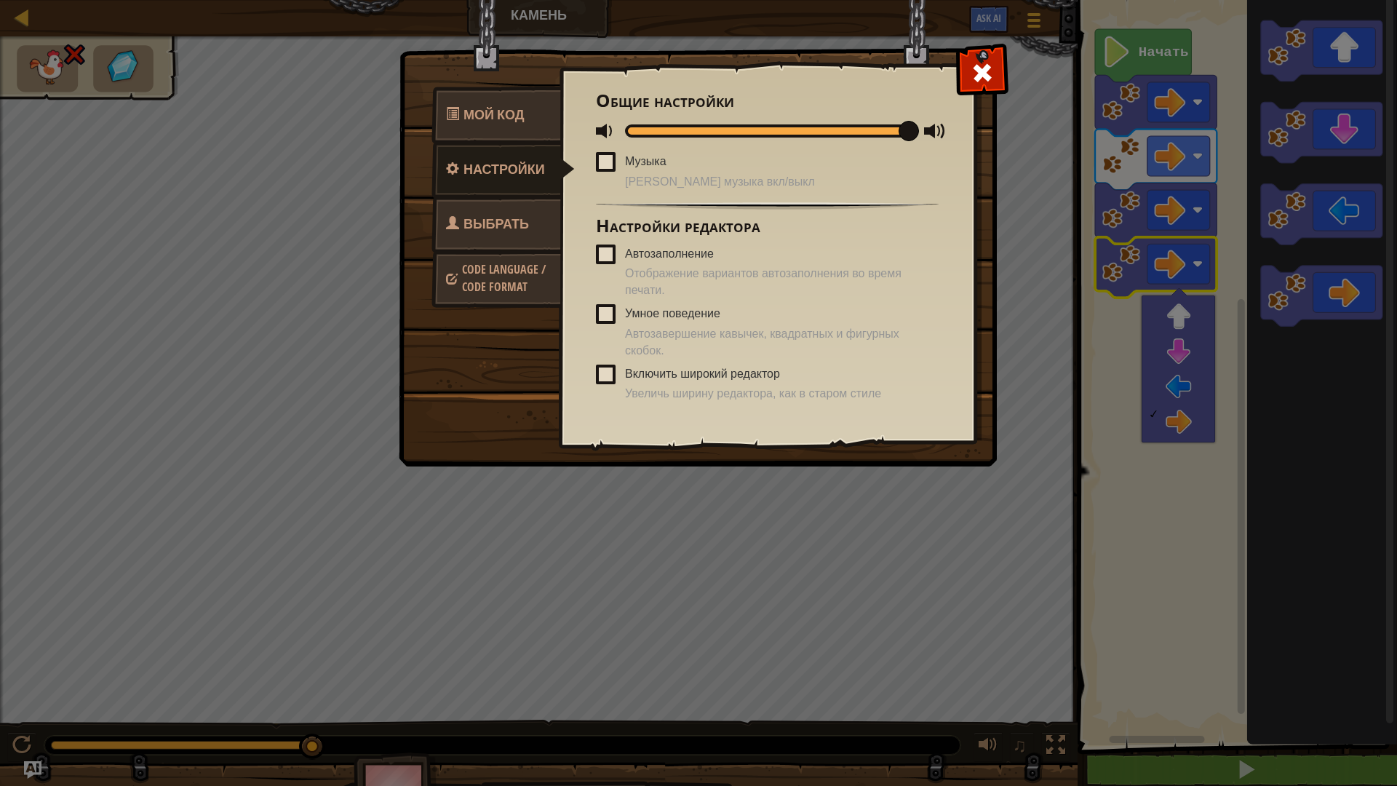
drag, startPoint x: 901, startPoint y: 127, endPoint x: 670, endPoint y: 127, distance: 230.6
click at [898, 126] on span at bounding box center [908, 131] width 20 height 20
drag, startPoint x: 709, startPoint y: 127, endPoint x: 574, endPoint y: 135, distance: 134.8
click at [574, 135] on div "Быстрые действия кода Перезагрузить Загрузить оригинальный код, чтобы начать ур…" at bounding box center [766, 231] width 415 height 360
drag, startPoint x: 494, startPoint y: 196, endPoint x: 480, endPoint y: 123, distance: 74.0
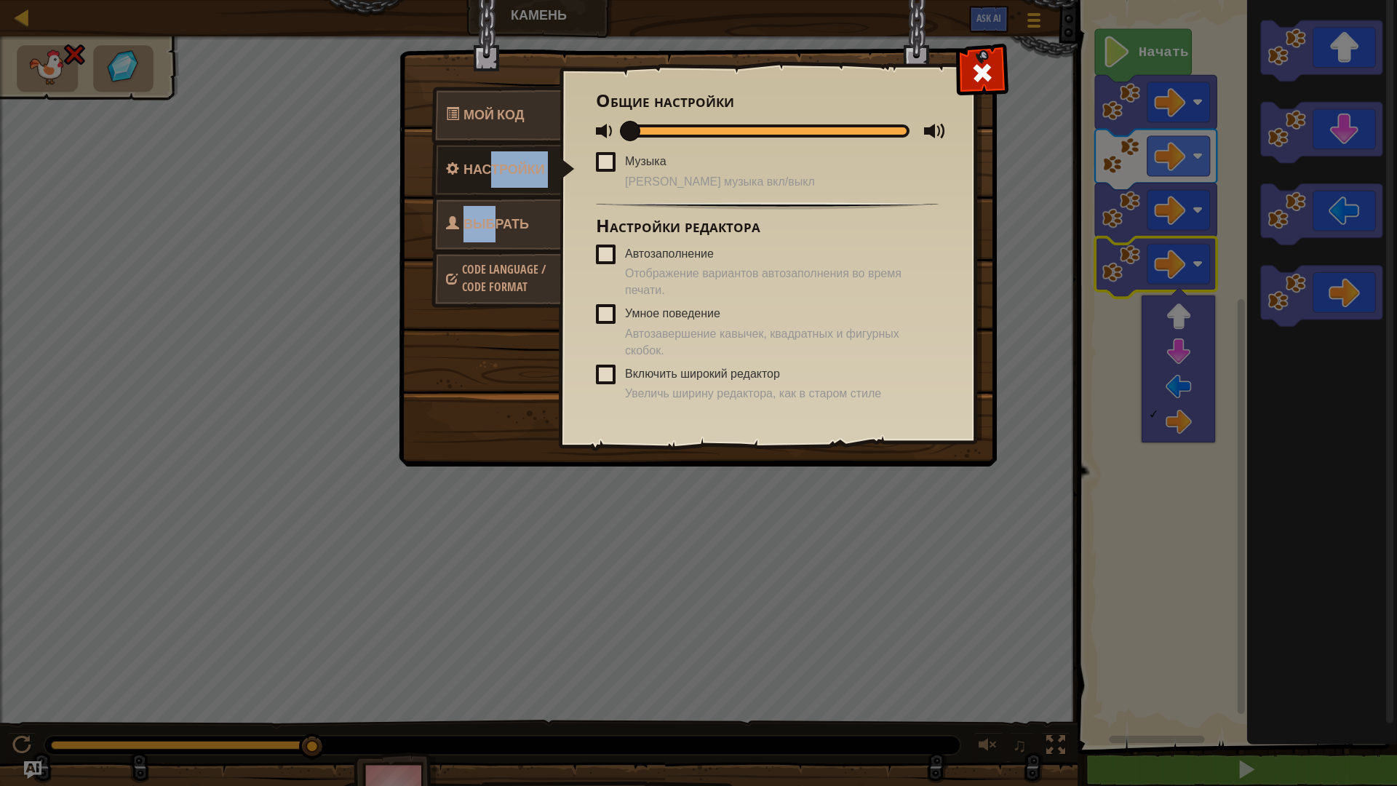
click at [493, 190] on ul "Мой код Настройки Выбрать героя Code Language / Code Format" at bounding box center [495, 197] width 129 height 215
click at [480, 122] on ya-tr-span "Мой код" at bounding box center [493, 114] width 61 height 18
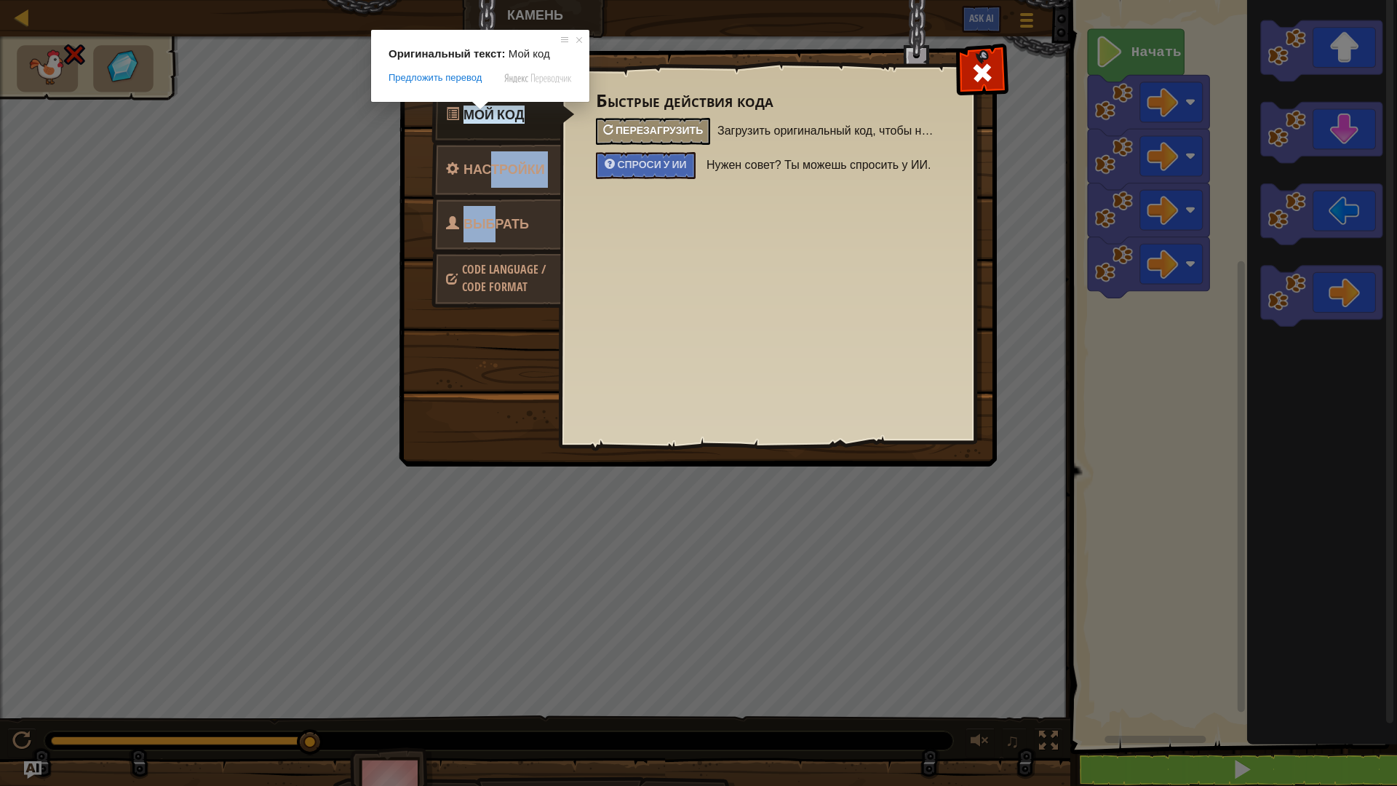
click at [634, 123] on div "Перезагрузить" at bounding box center [653, 131] width 114 height 27
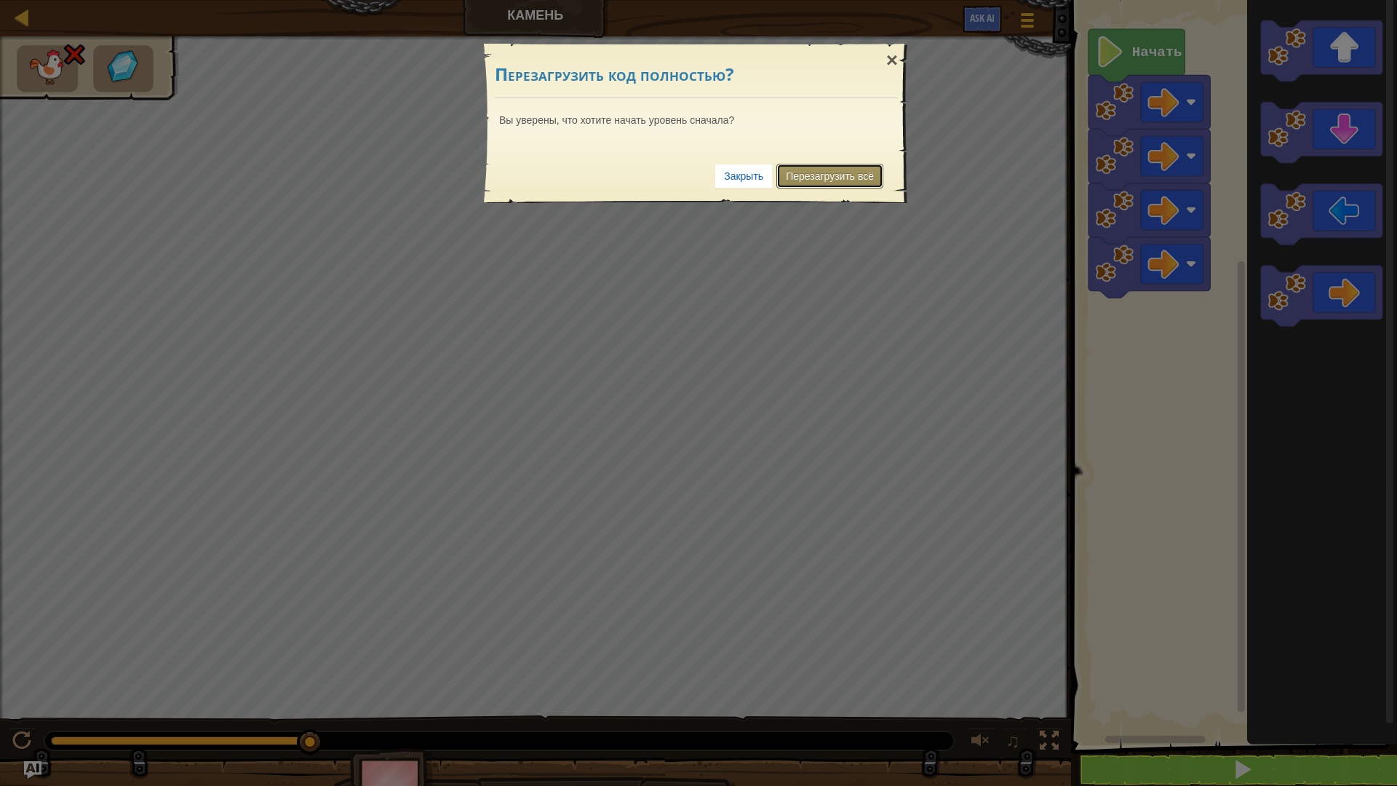
click at [780, 172] on link "Перезагрузить всё" at bounding box center [829, 176] width 107 height 25
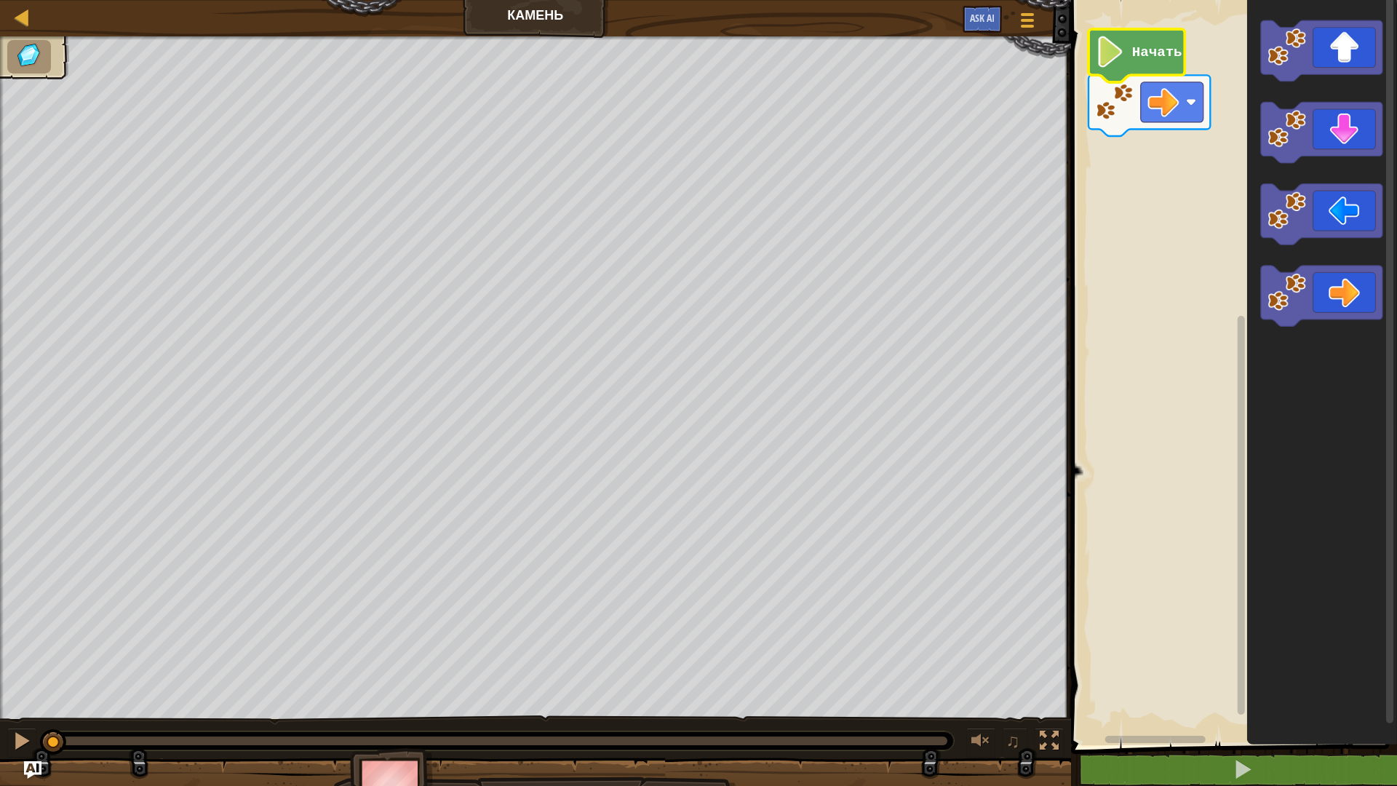
click at [1125, 74] on icon "Рабочая область Blockly" at bounding box center [1136, 55] width 96 height 53
click at [1314, 135] on icon "Рабочая область Blockly" at bounding box center [1321, 133] width 121 height 61
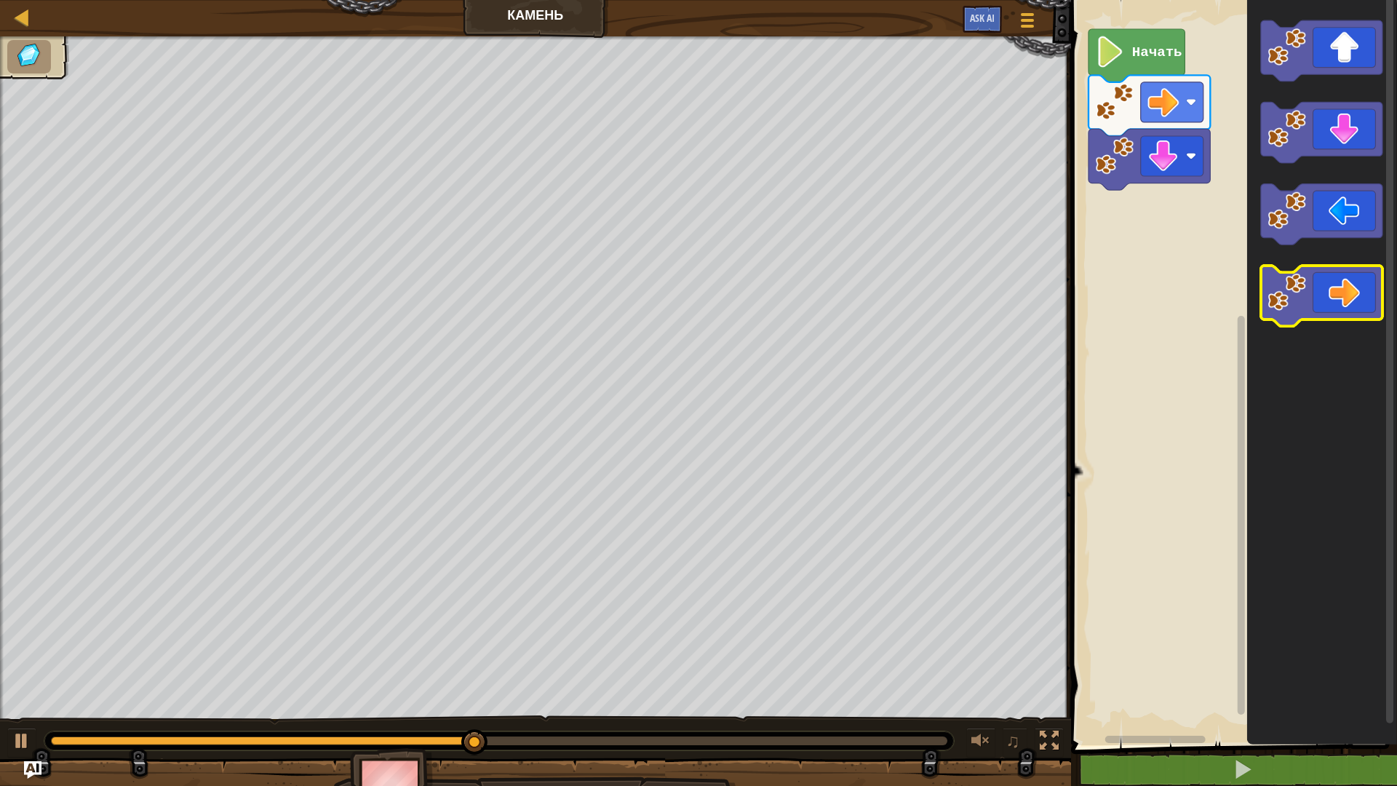
click at [1333, 292] on icon "Рабочая область Blockly" at bounding box center [1321, 296] width 121 height 61
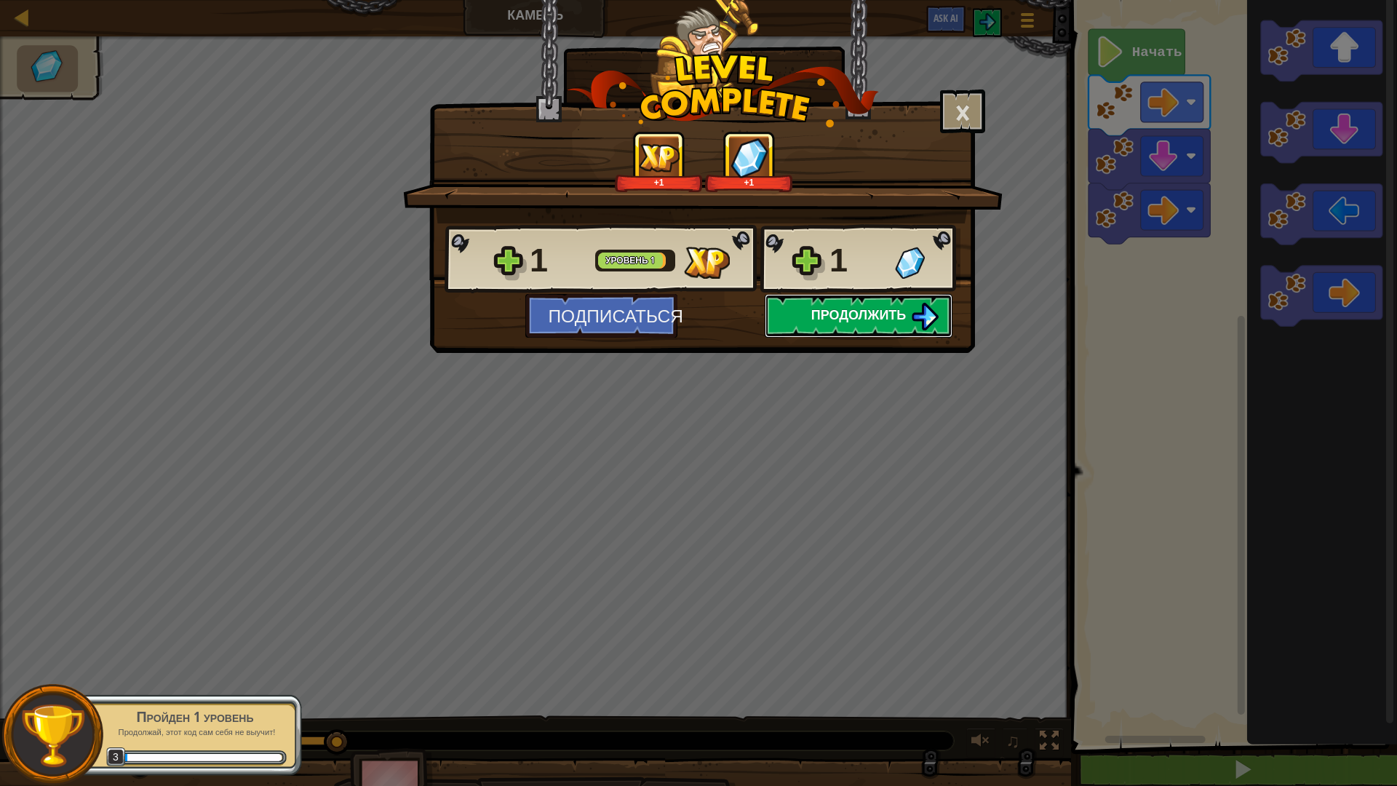
click at [845, 296] on button "Продолжить" at bounding box center [859, 316] width 188 height 44
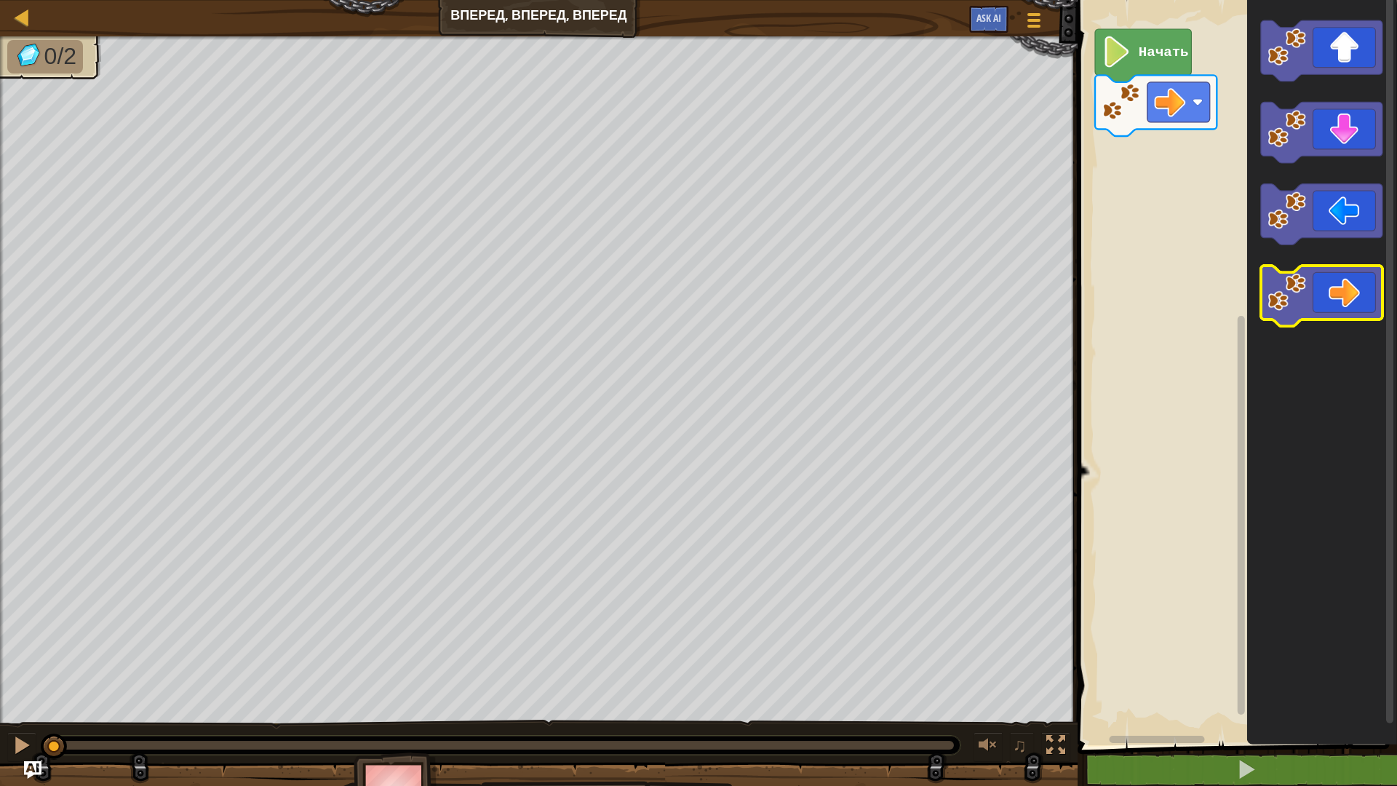
click at [1348, 285] on icon "Рабочая область Blockly" at bounding box center [1321, 296] width 121 height 61
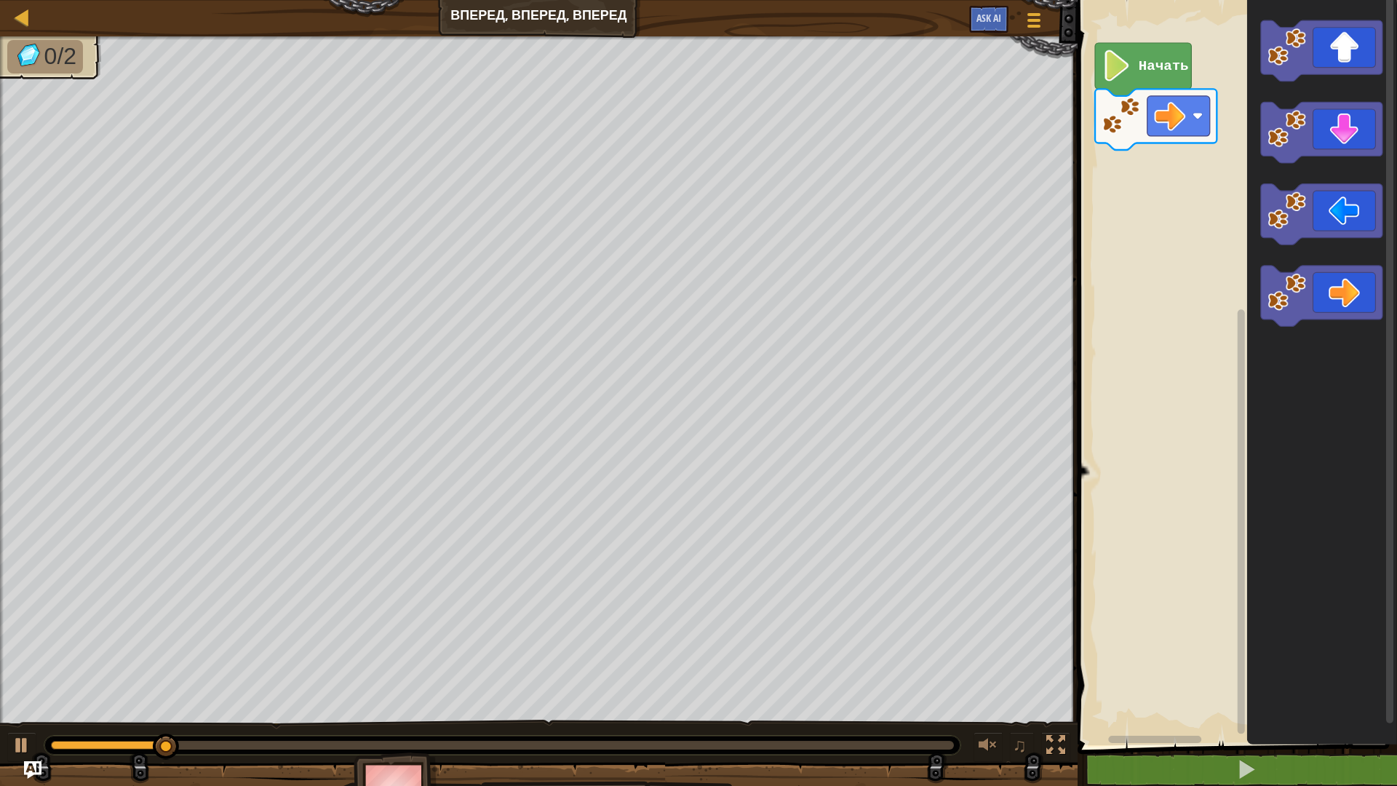
click at [1127, 199] on rect "Рабочая область Blockly" at bounding box center [1235, 369] width 324 height 752
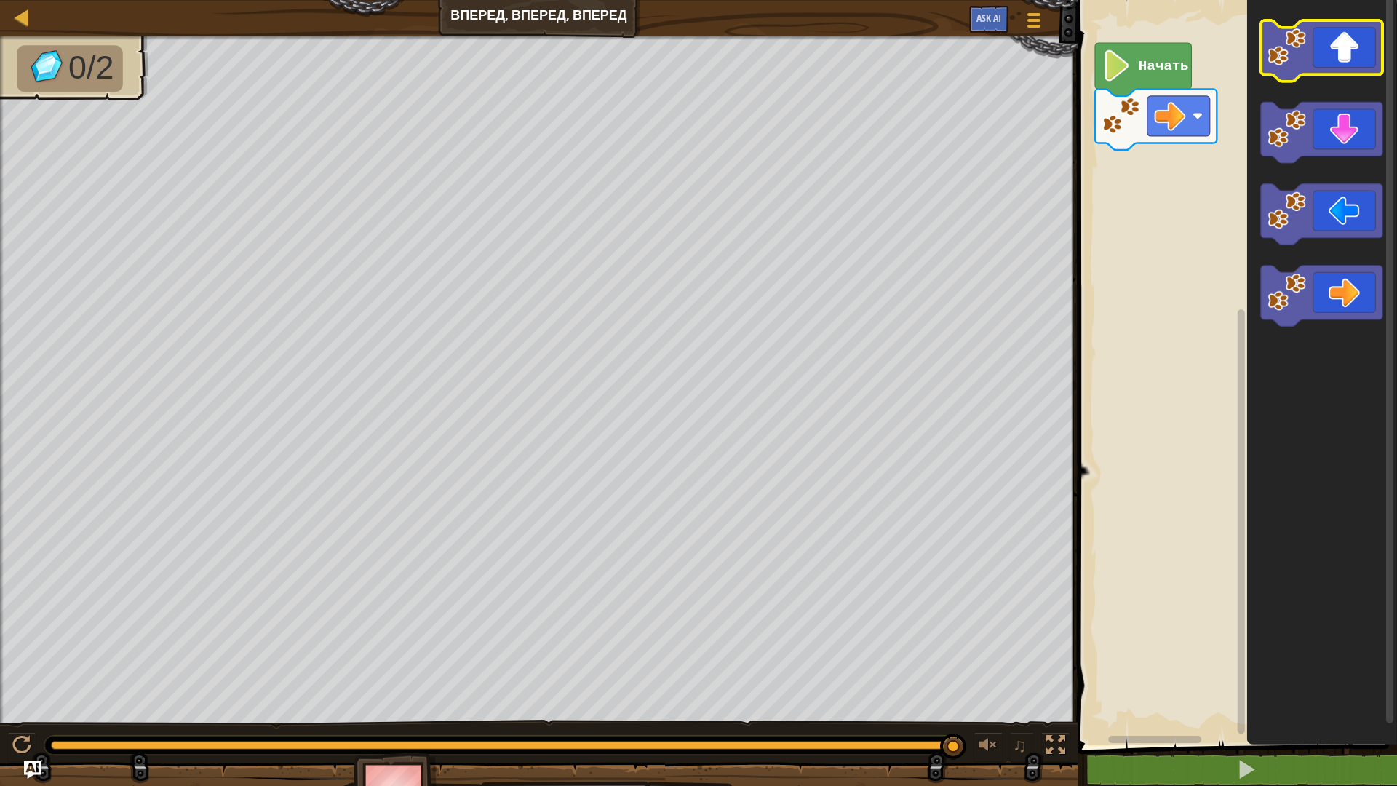
click at [1323, 68] on icon "Рабочая область Blockly" at bounding box center [1321, 50] width 121 height 61
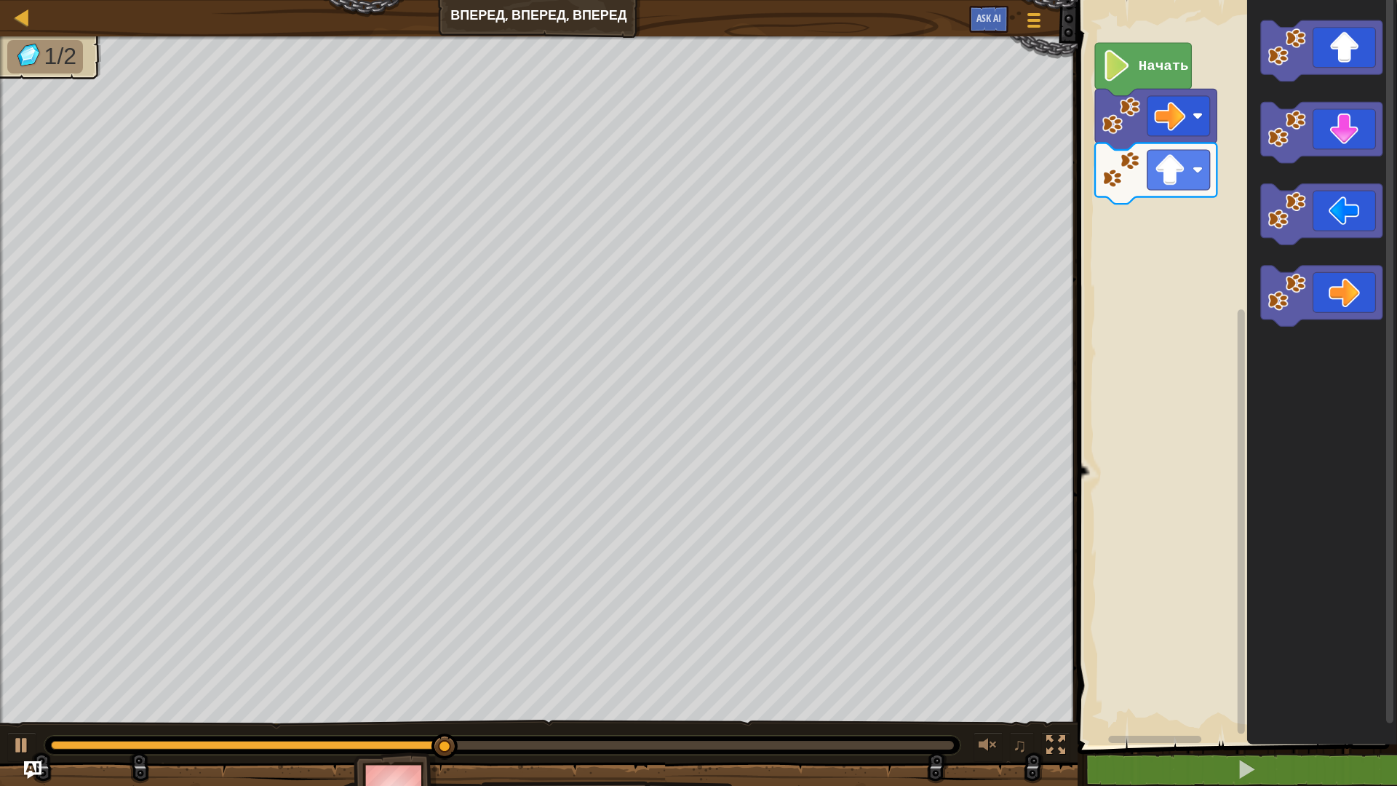
click at [1349, 285] on icon "Рабочая область Blockly" at bounding box center [1321, 296] width 121 height 61
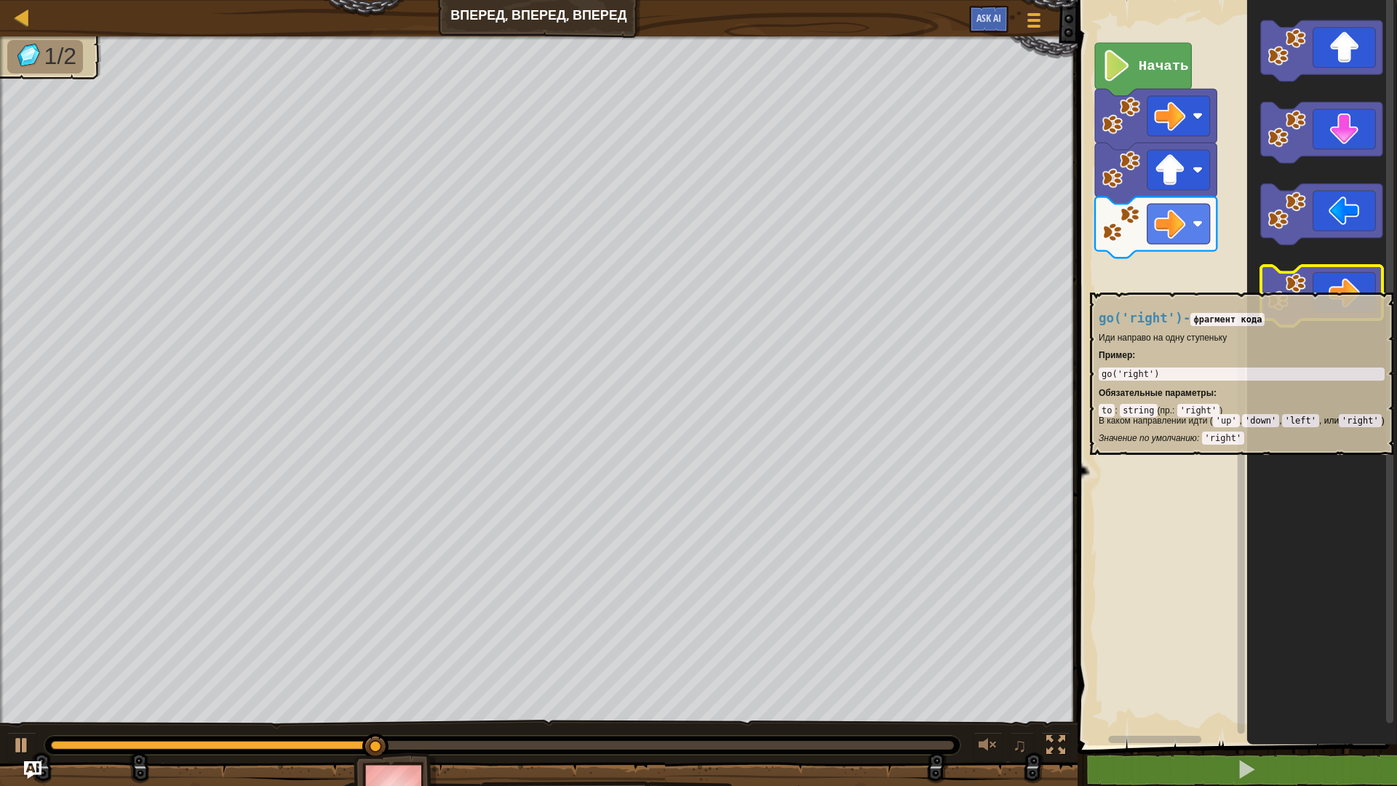
click at [1349, 285] on icon "Рабочая область Blockly" at bounding box center [1321, 296] width 121 height 61
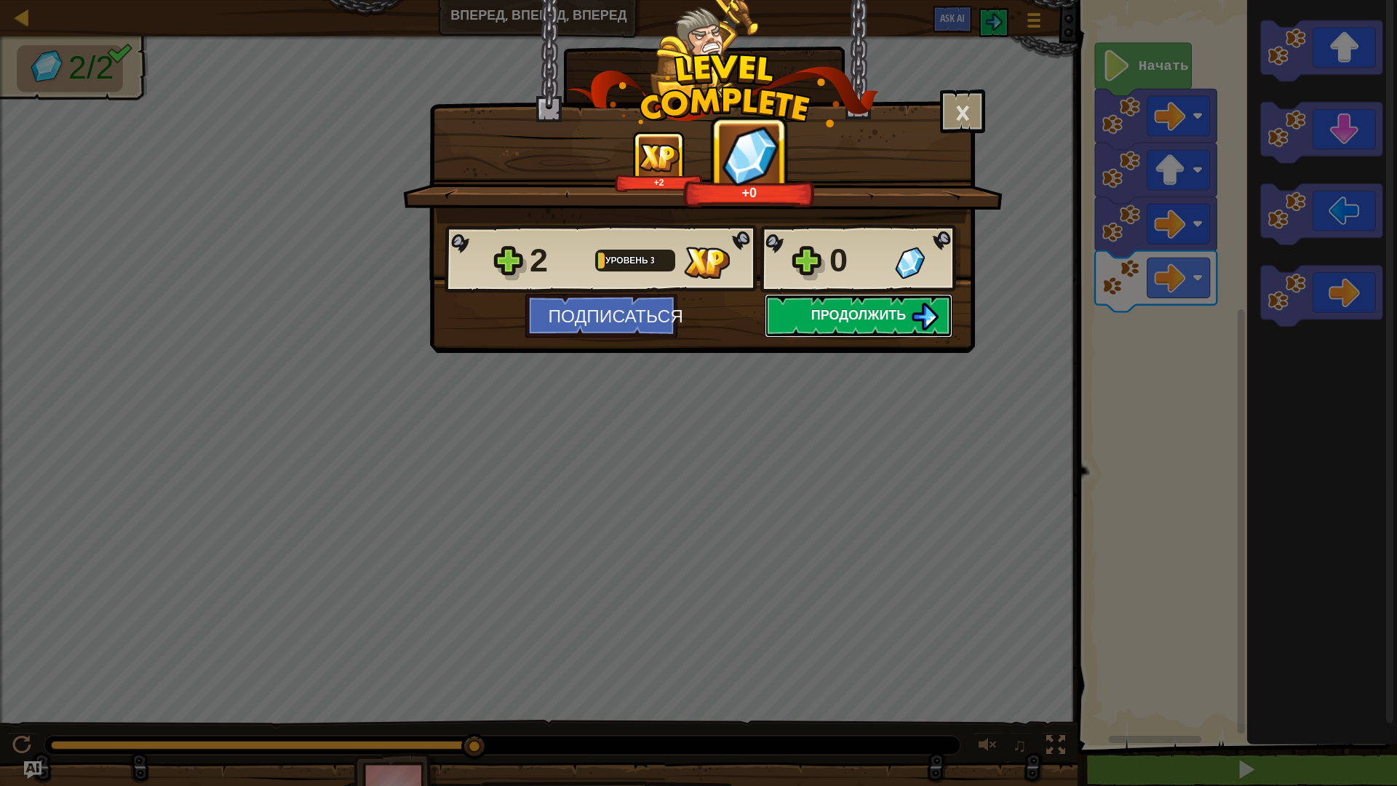
click at [839, 320] on span "Продолжить" at bounding box center [858, 315] width 95 height 18
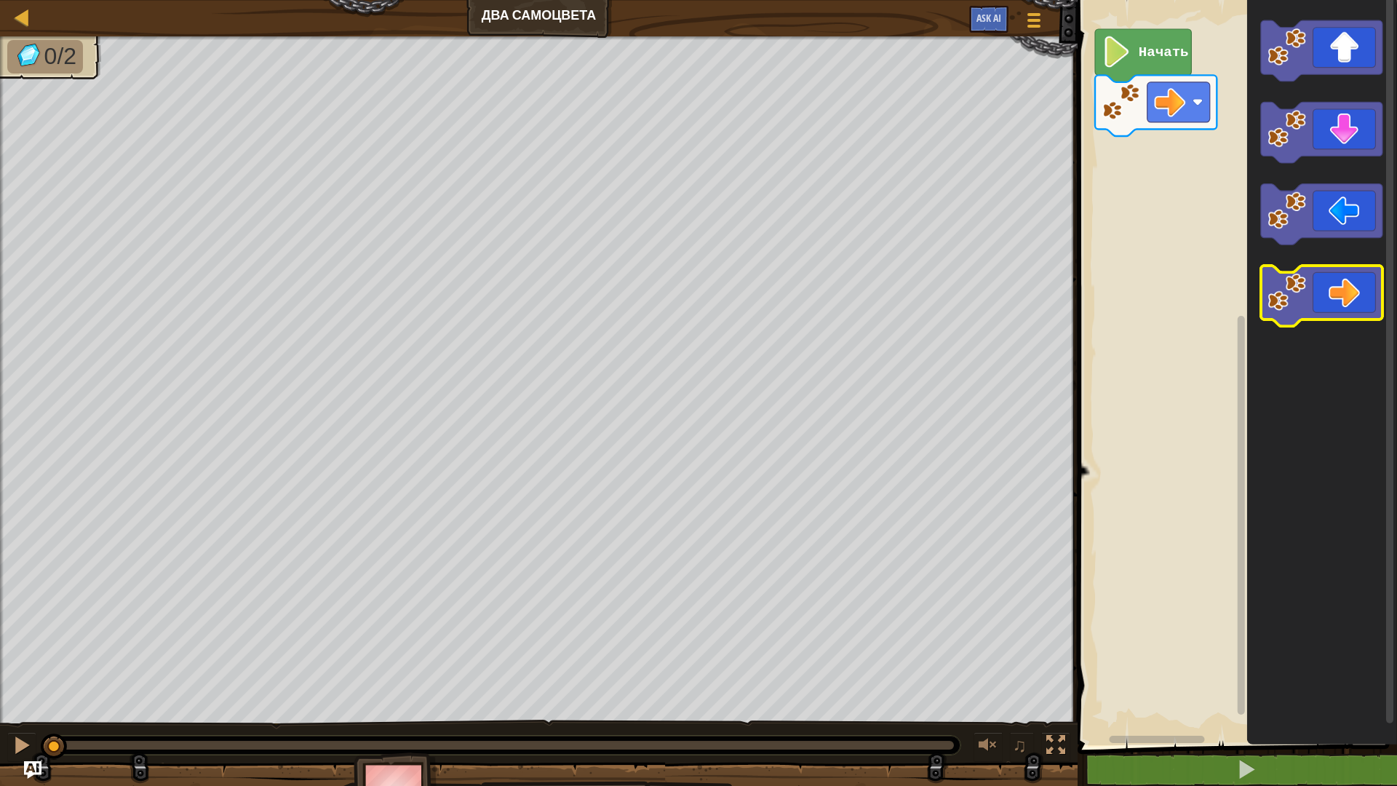
click at [1312, 287] on icon "Рабочая область Blockly" at bounding box center [1321, 296] width 121 height 61
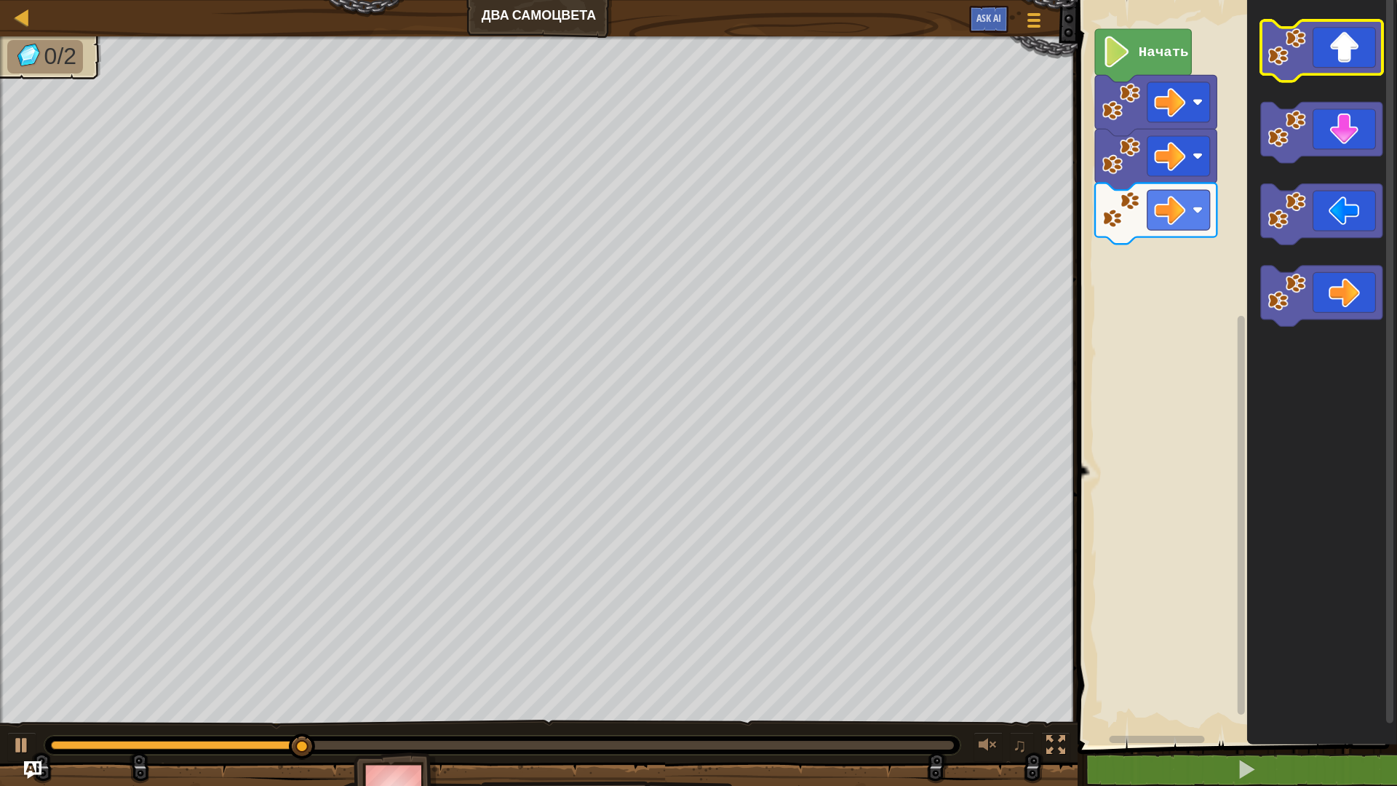
click at [1342, 57] on icon "Рабочая область Blockly" at bounding box center [1321, 50] width 121 height 61
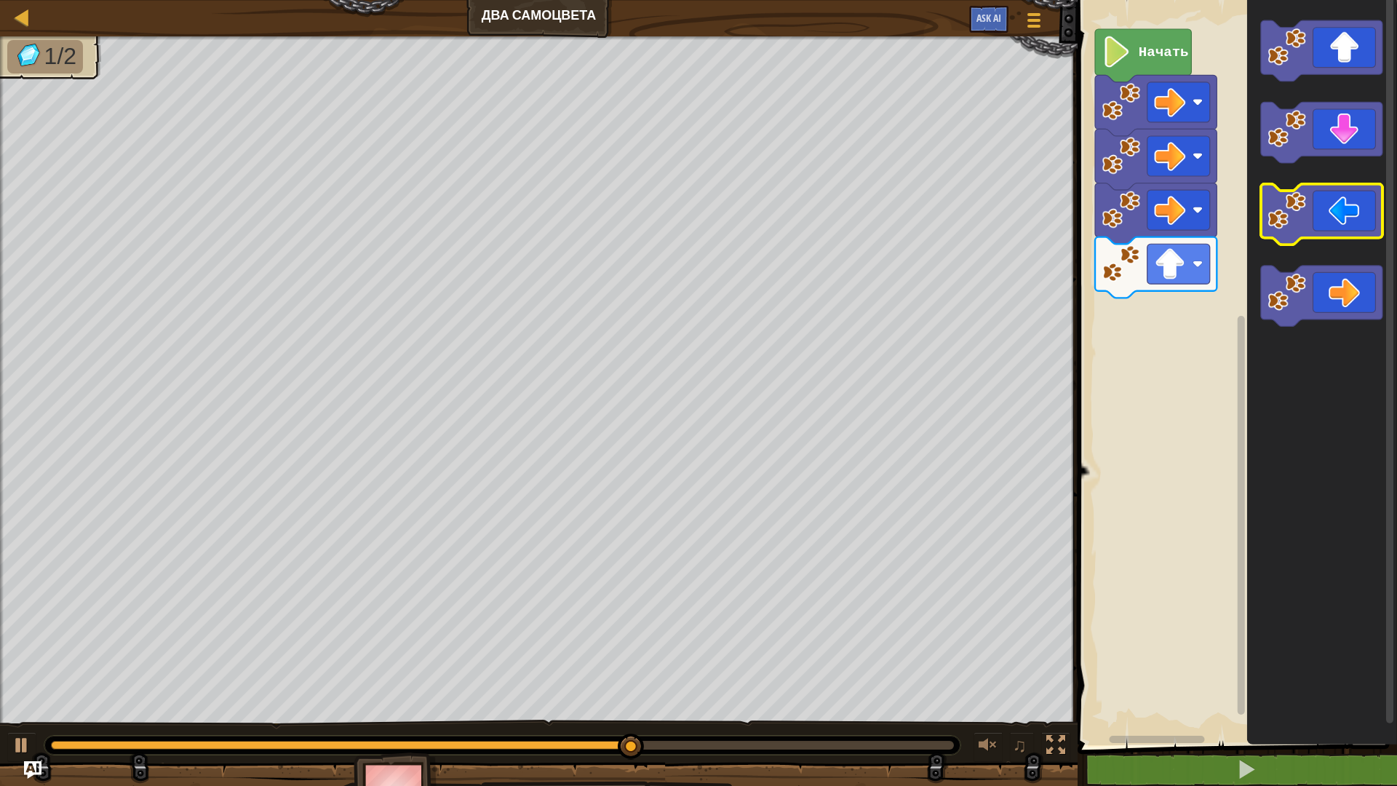
click at [1352, 223] on icon "Рабочая область Blockly" at bounding box center [1321, 214] width 121 height 61
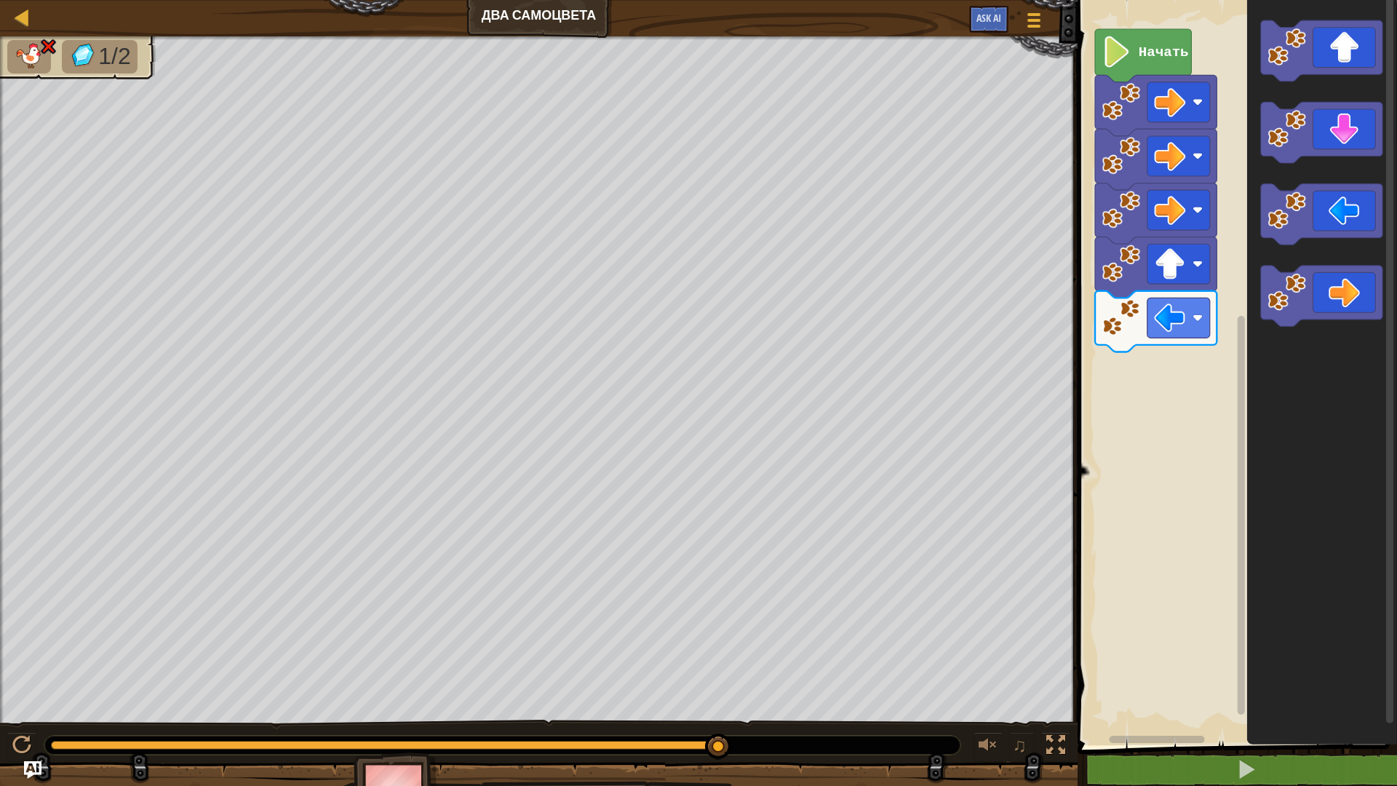
click at [1133, 63] on icon "Рабочая область Blockly" at bounding box center [1143, 55] width 96 height 53
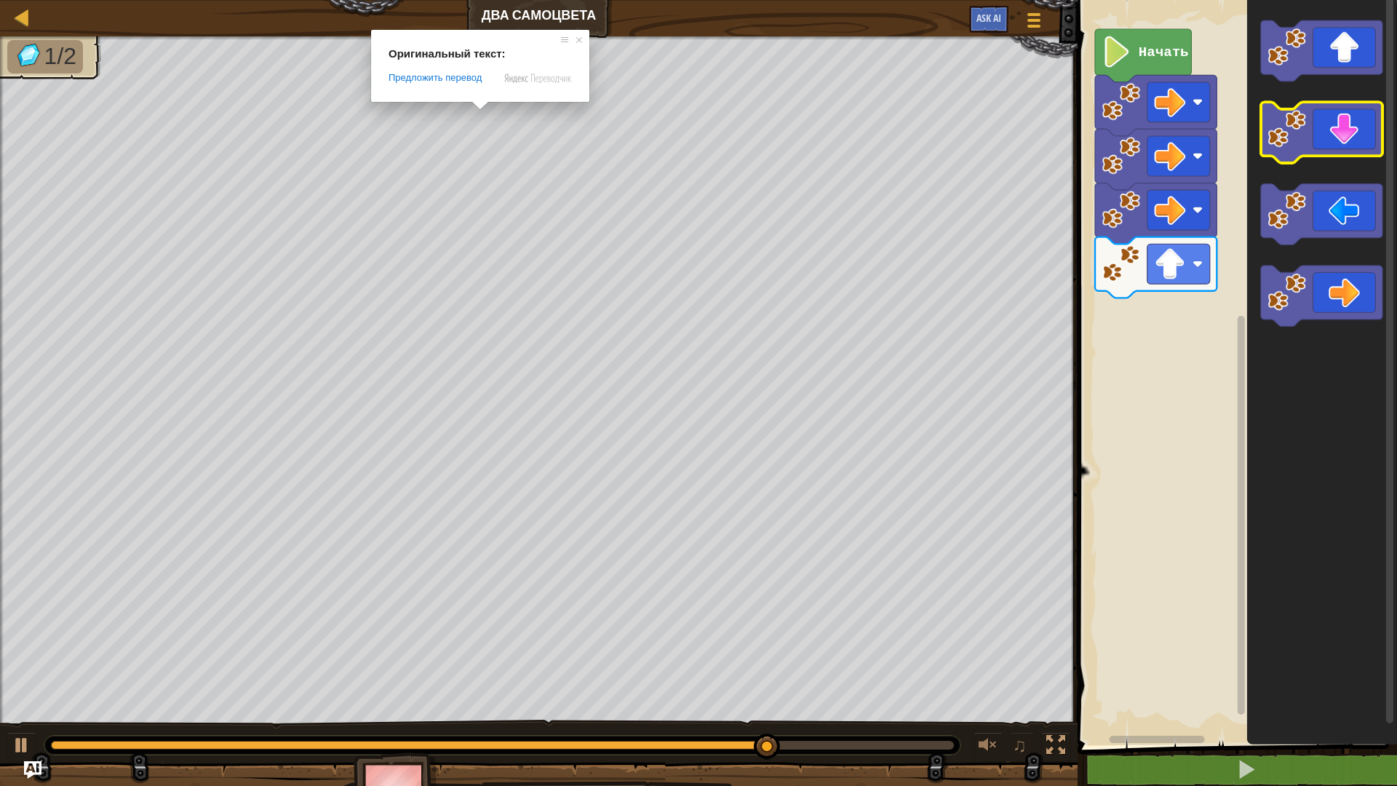
click at [1311, 151] on icon "Рабочая область Blockly" at bounding box center [1321, 133] width 121 height 61
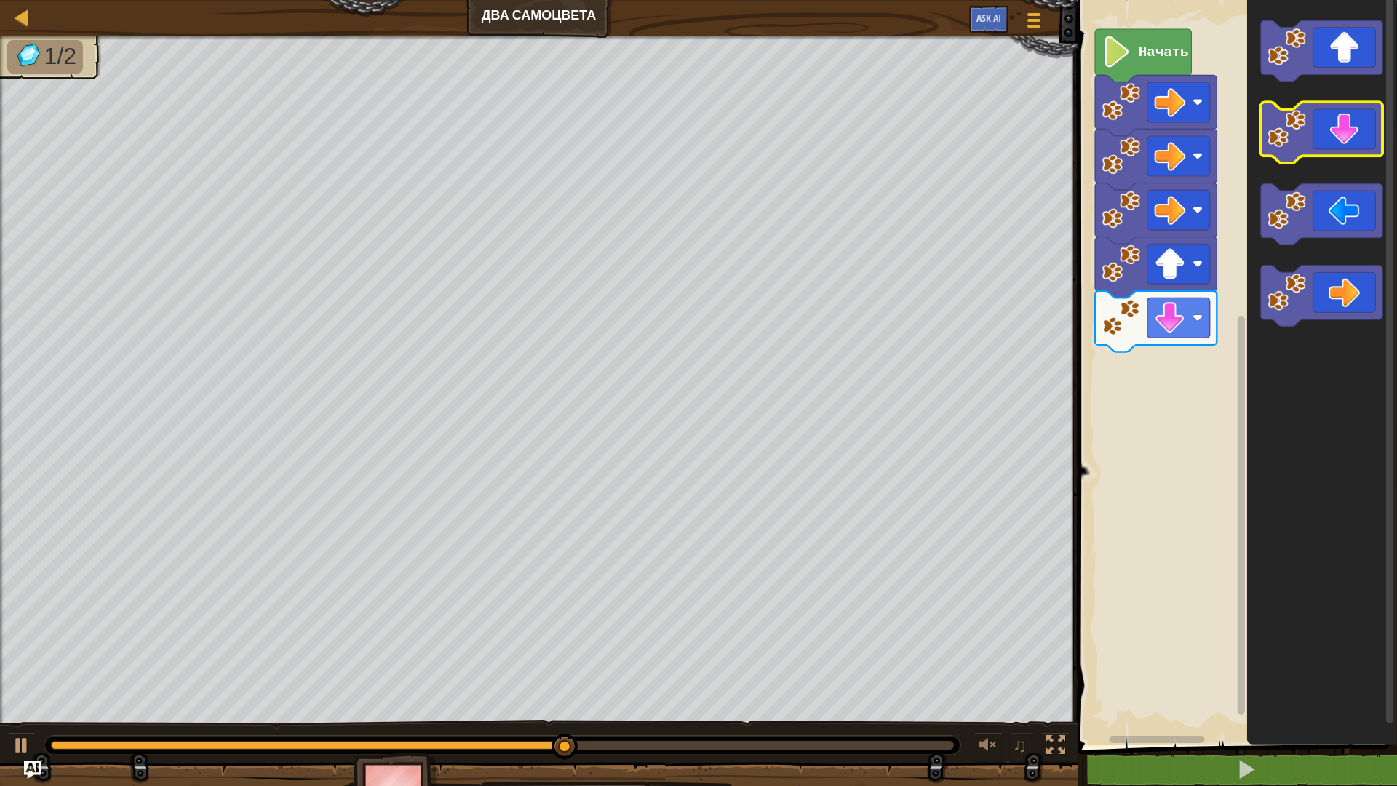
click at [1311, 151] on icon "Рабочая область Blockly" at bounding box center [1321, 133] width 121 height 61
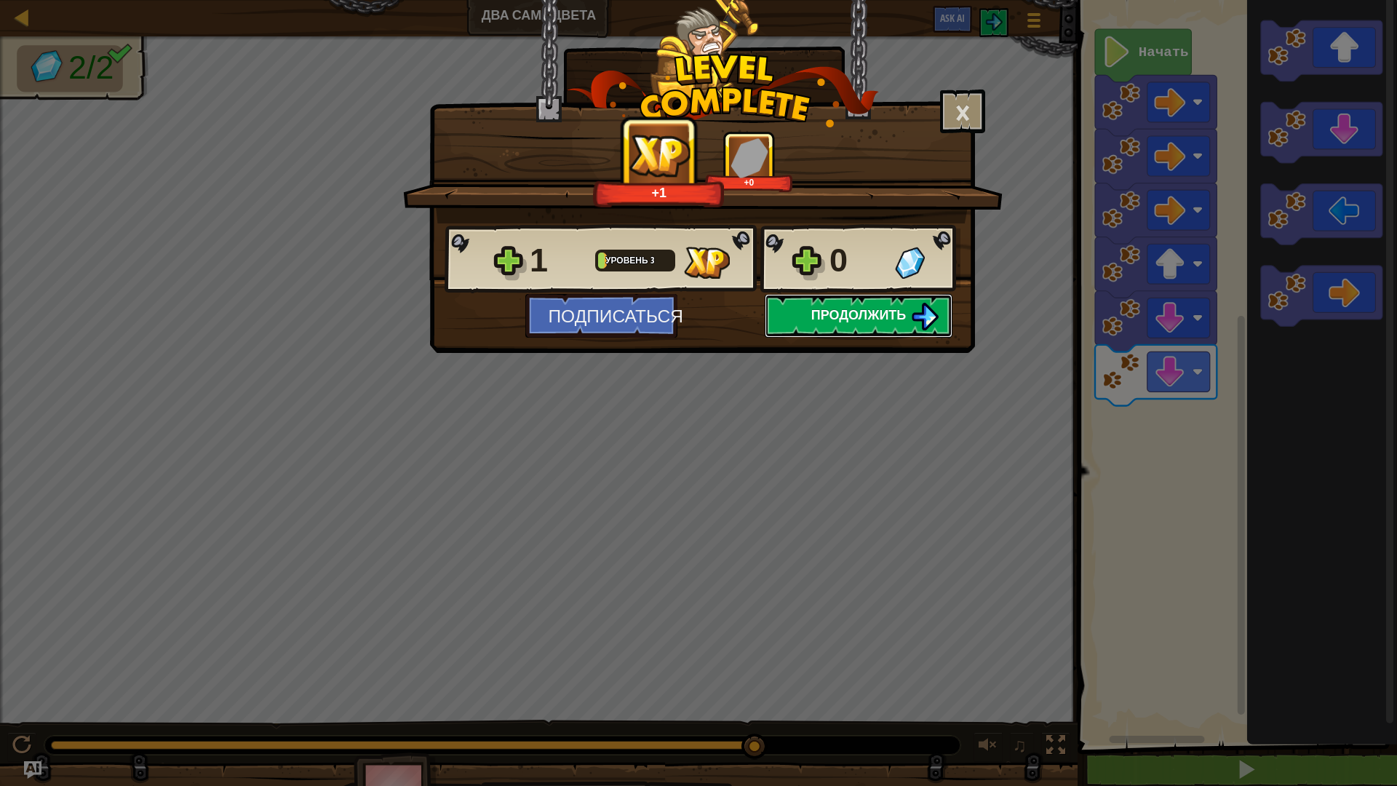
click at [881, 323] on button "Продолжить" at bounding box center [859, 316] width 188 height 44
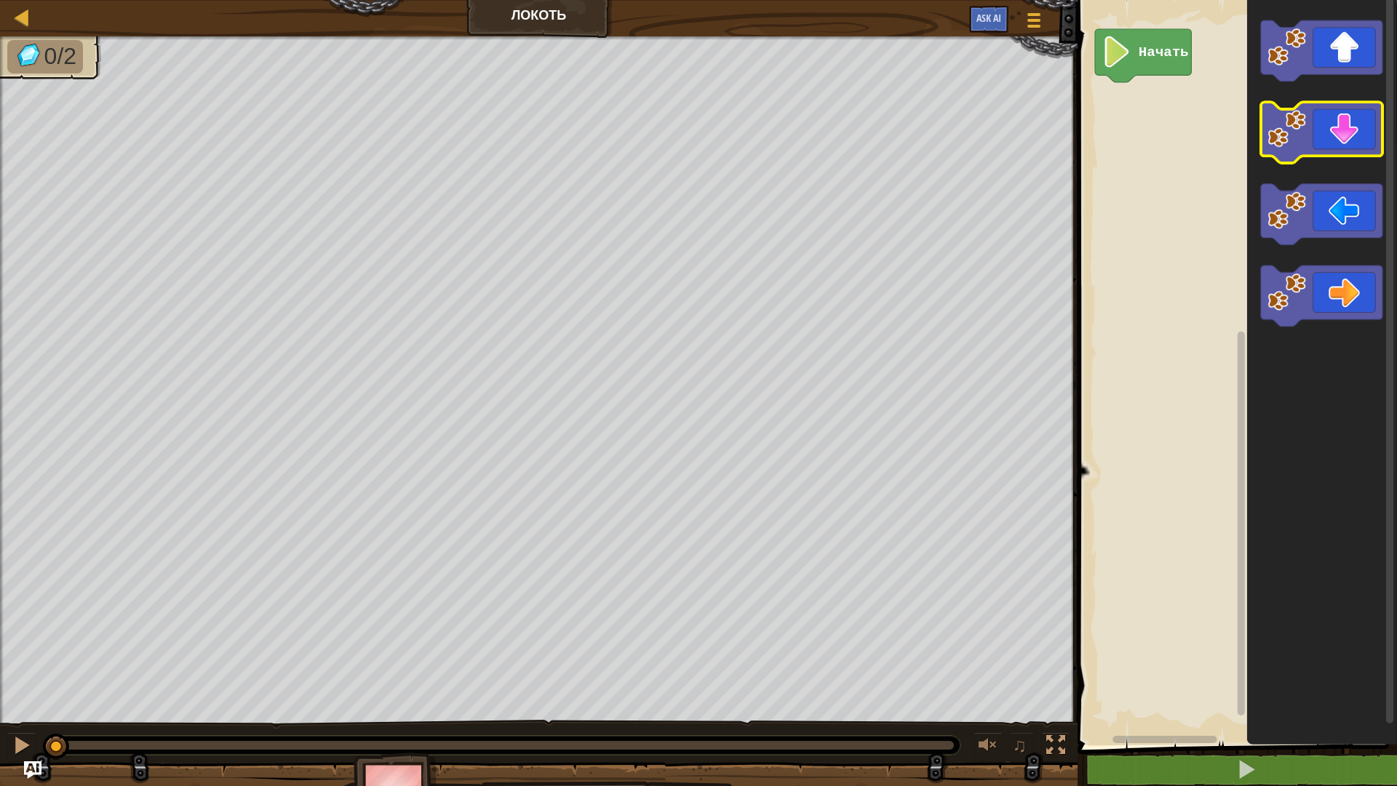
click at [1321, 158] on g "Рабочая область Blockly" at bounding box center [1321, 173] width 121 height 306
click at [1333, 144] on icon "Рабочая область Blockly" at bounding box center [1321, 133] width 121 height 61
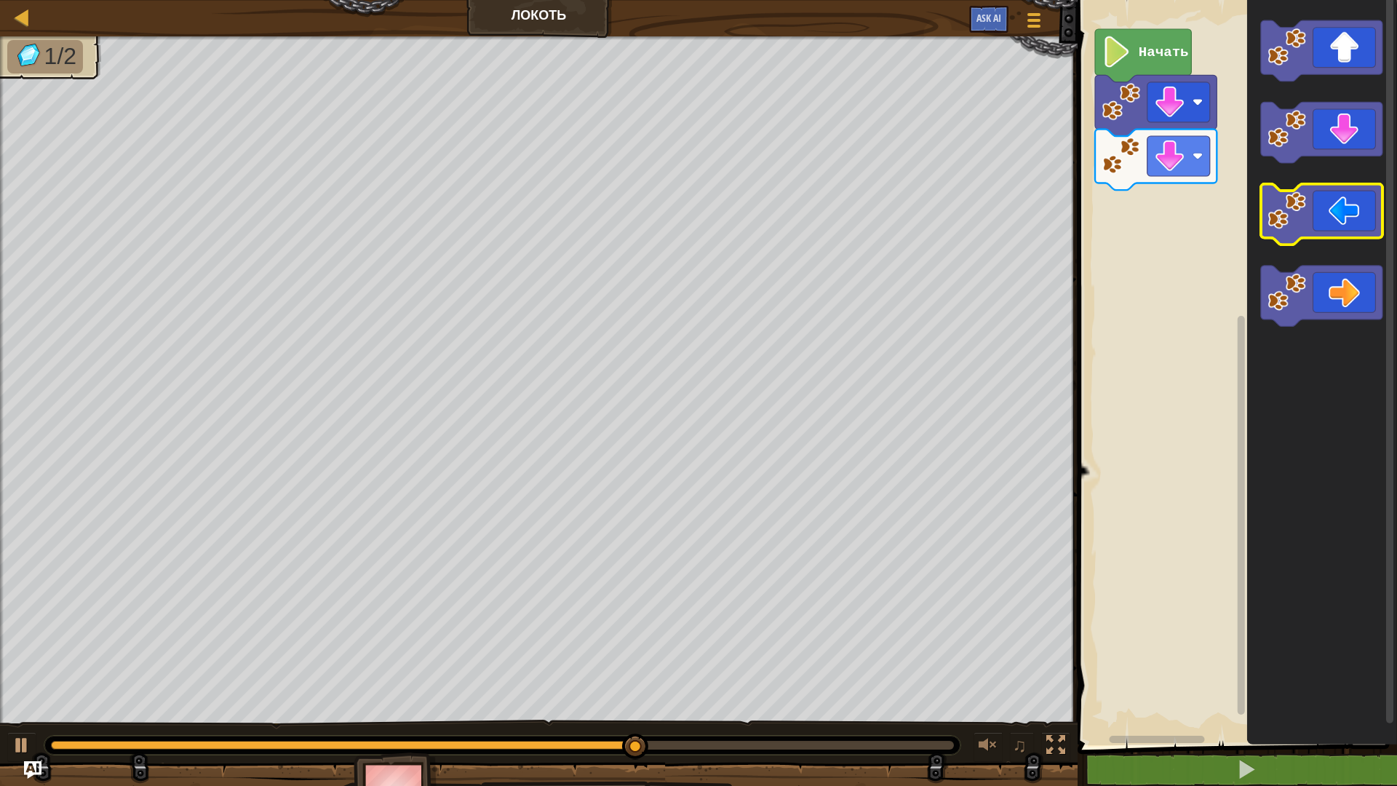
click at [1319, 222] on icon "Рабочая область Blockly" at bounding box center [1321, 214] width 121 height 61
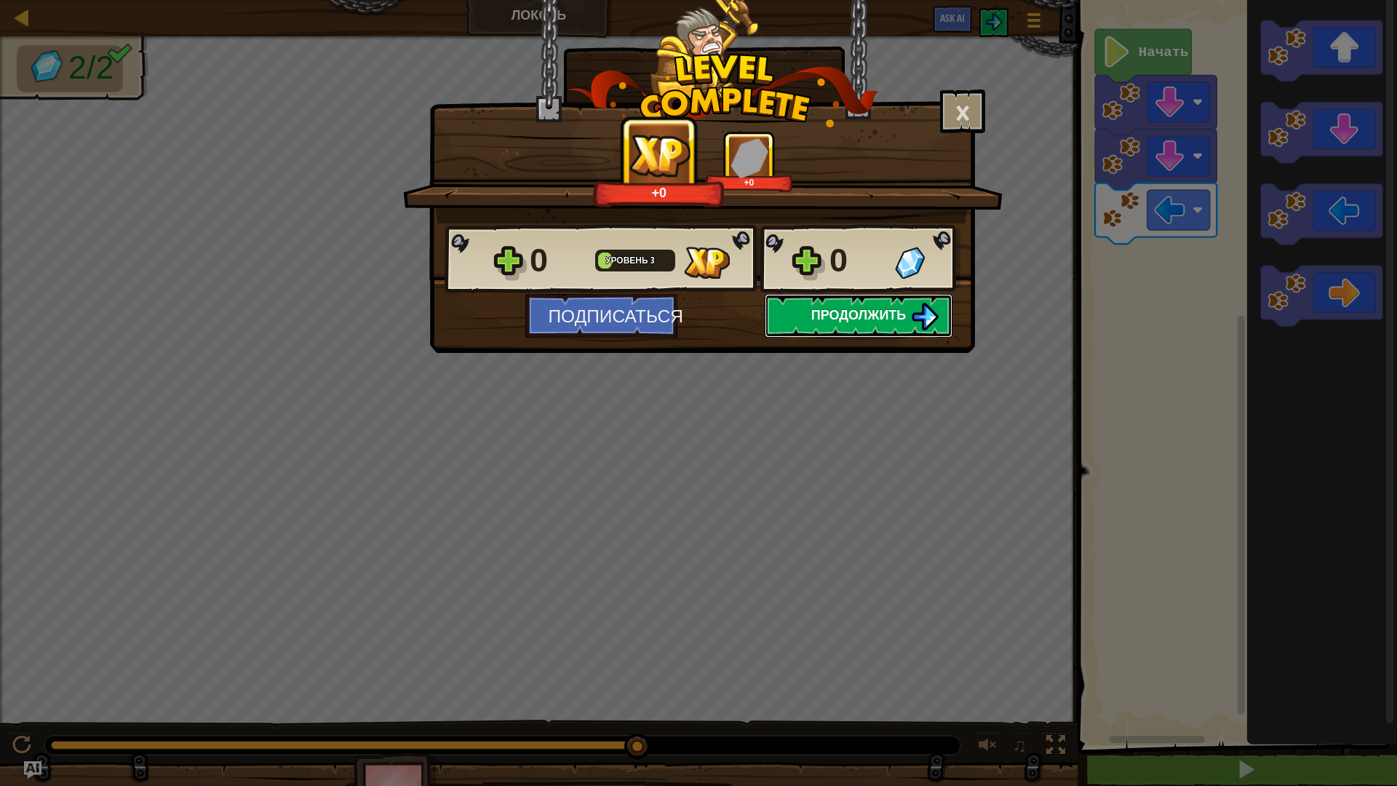
click at [858, 314] on span "Продолжить" at bounding box center [858, 315] width 95 height 18
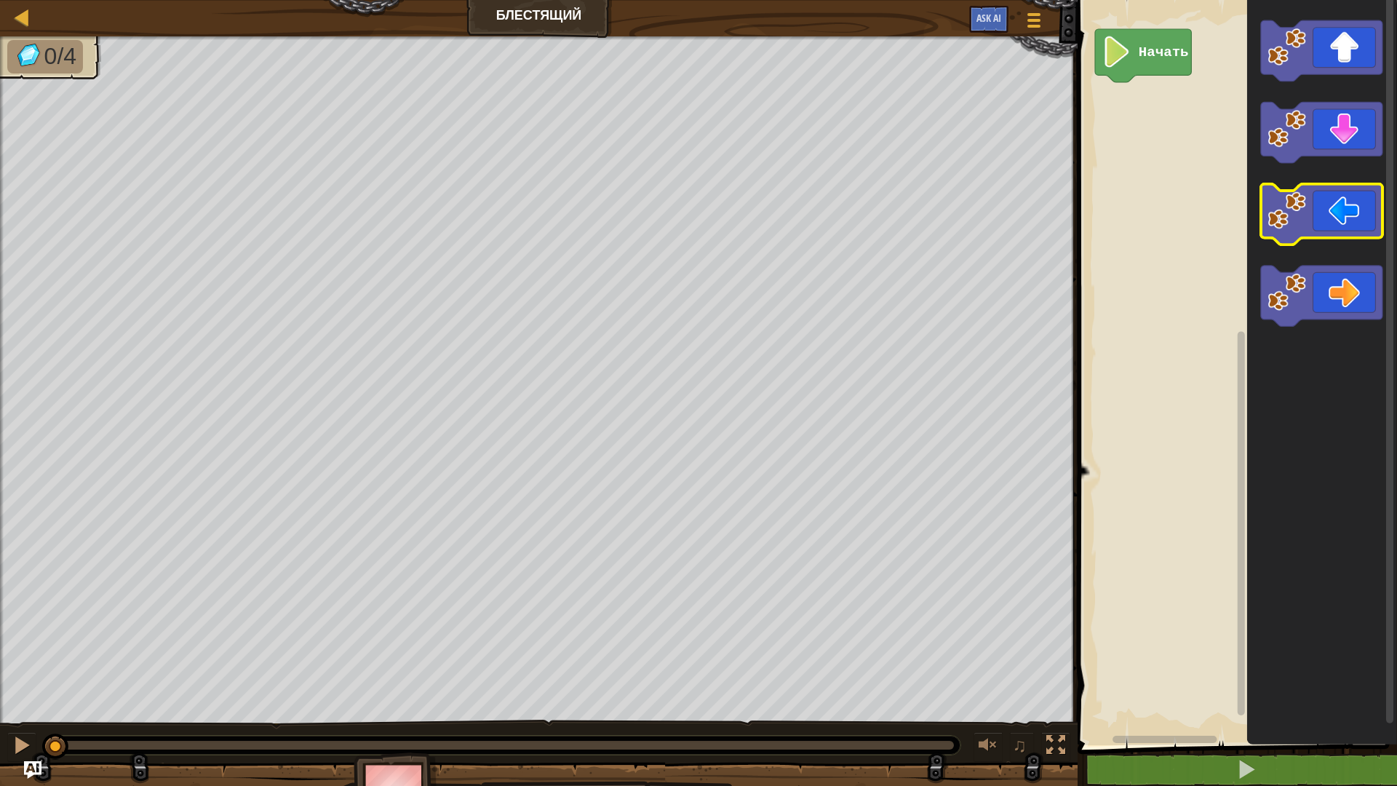
click at [1322, 210] on icon "Рабочая область Blockly" at bounding box center [1321, 214] width 121 height 61
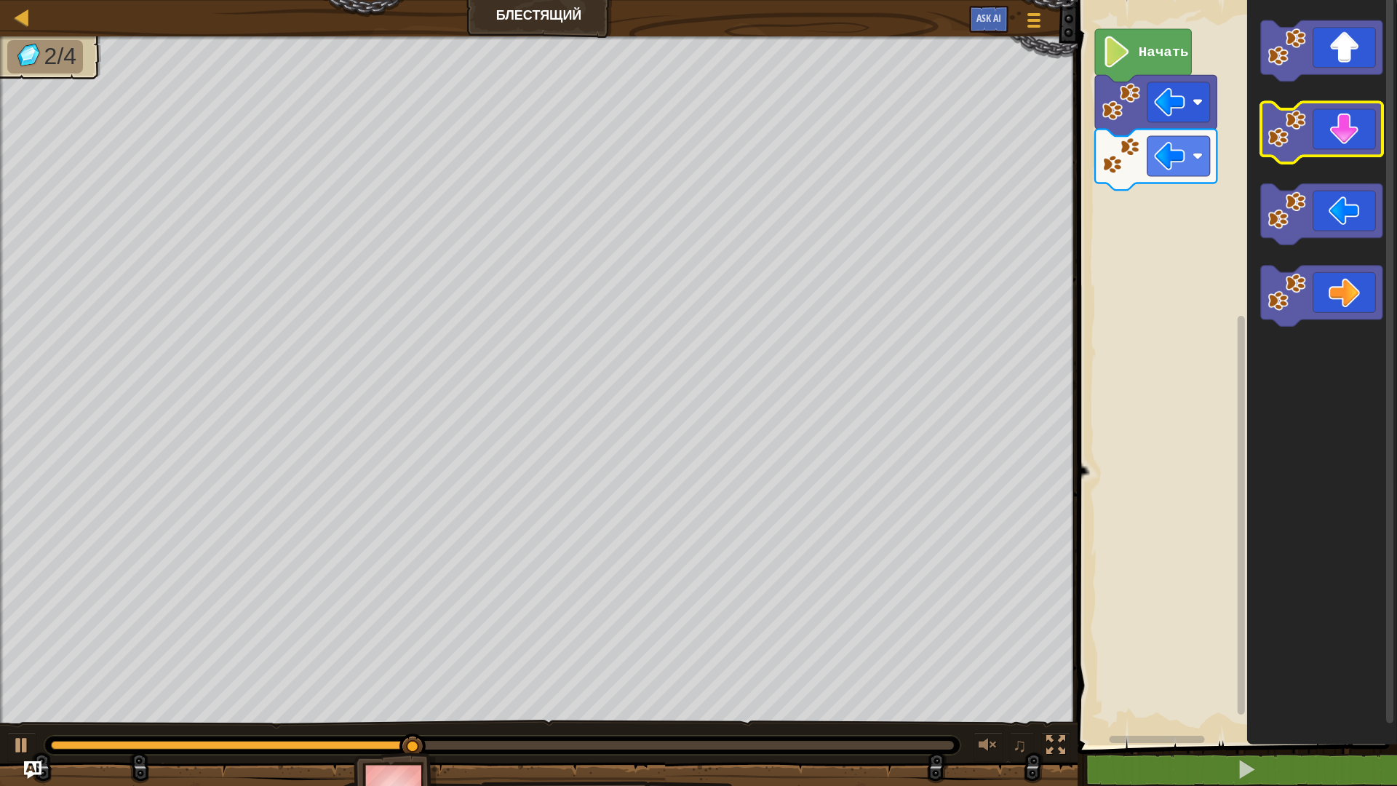
click at [1344, 147] on icon "Рабочая область Blockly" at bounding box center [1321, 133] width 121 height 61
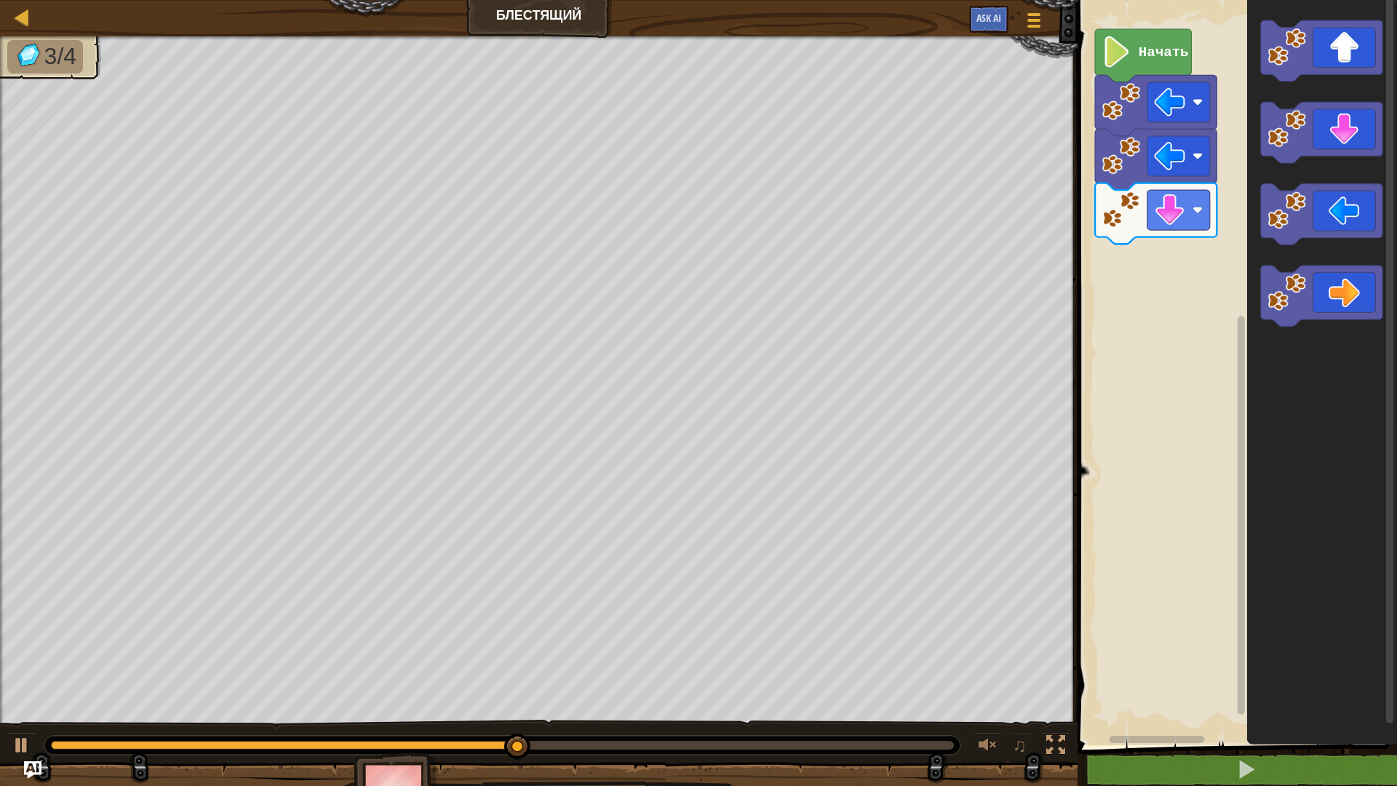
click at [1338, 274] on icon "Рабочая область Blockly" at bounding box center [1321, 296] width 121 height 61
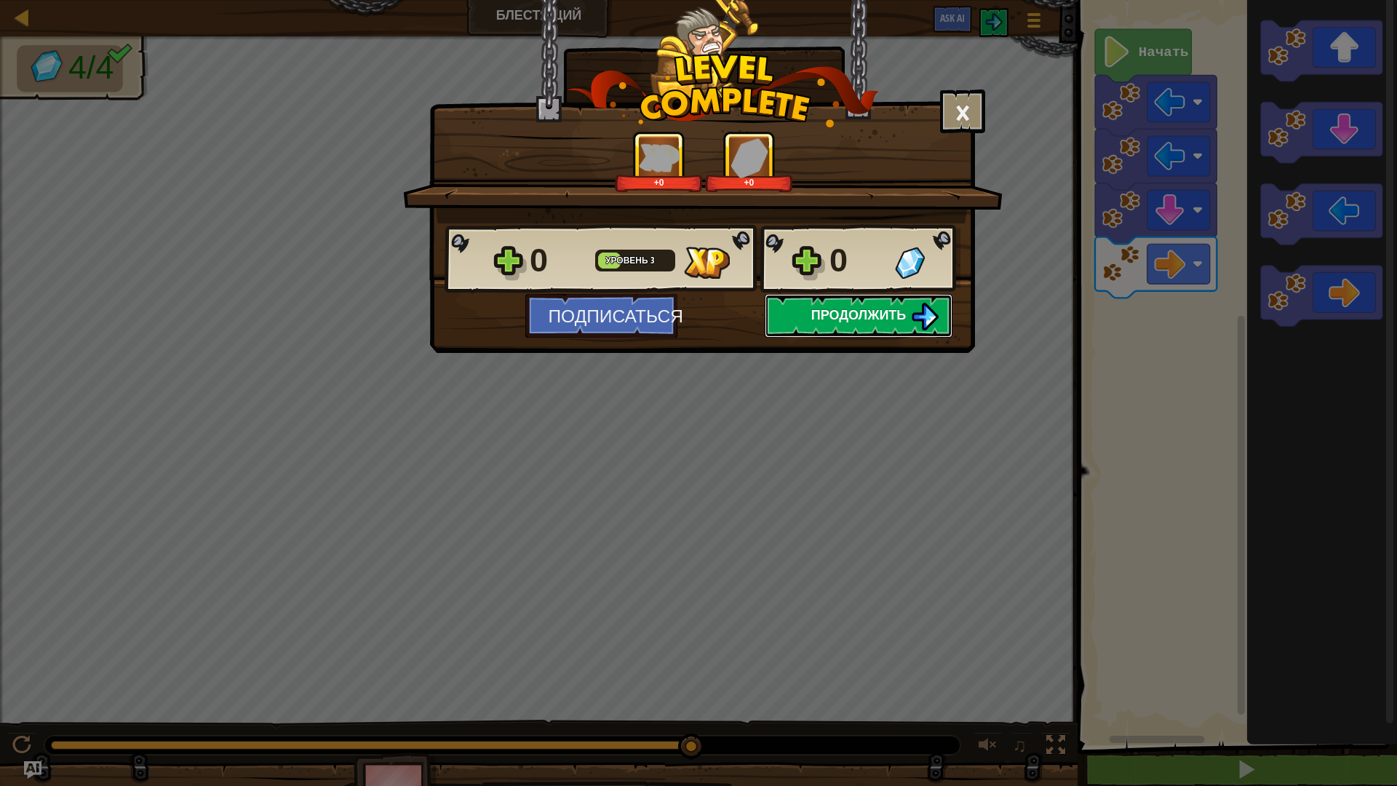
click at [865, 308] on span "Продолжить" at bounding box center [858, 315] width 95 height 18
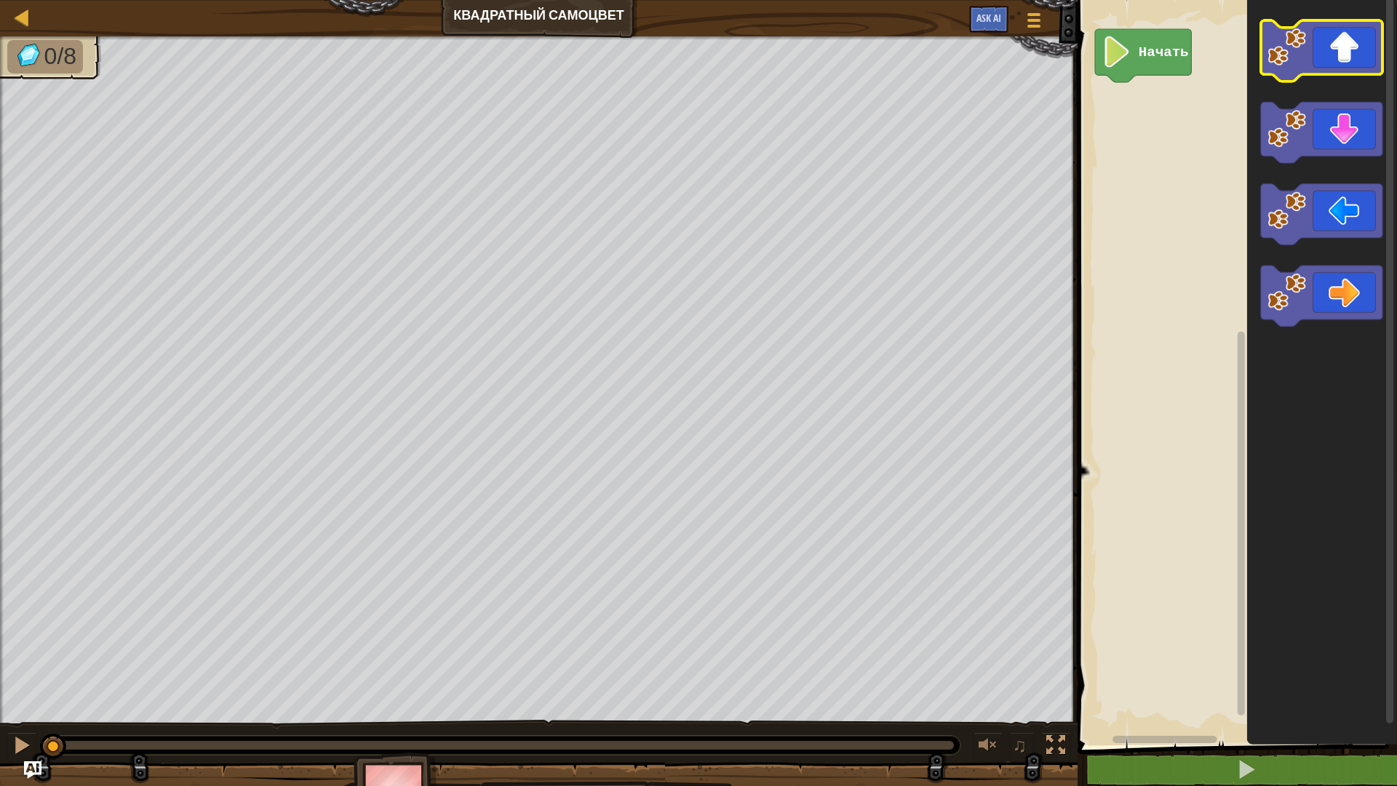
click at [1326, 65] on icon "Рабочая область Blockly" at bounding box center [1321, 50] width 121 height 61
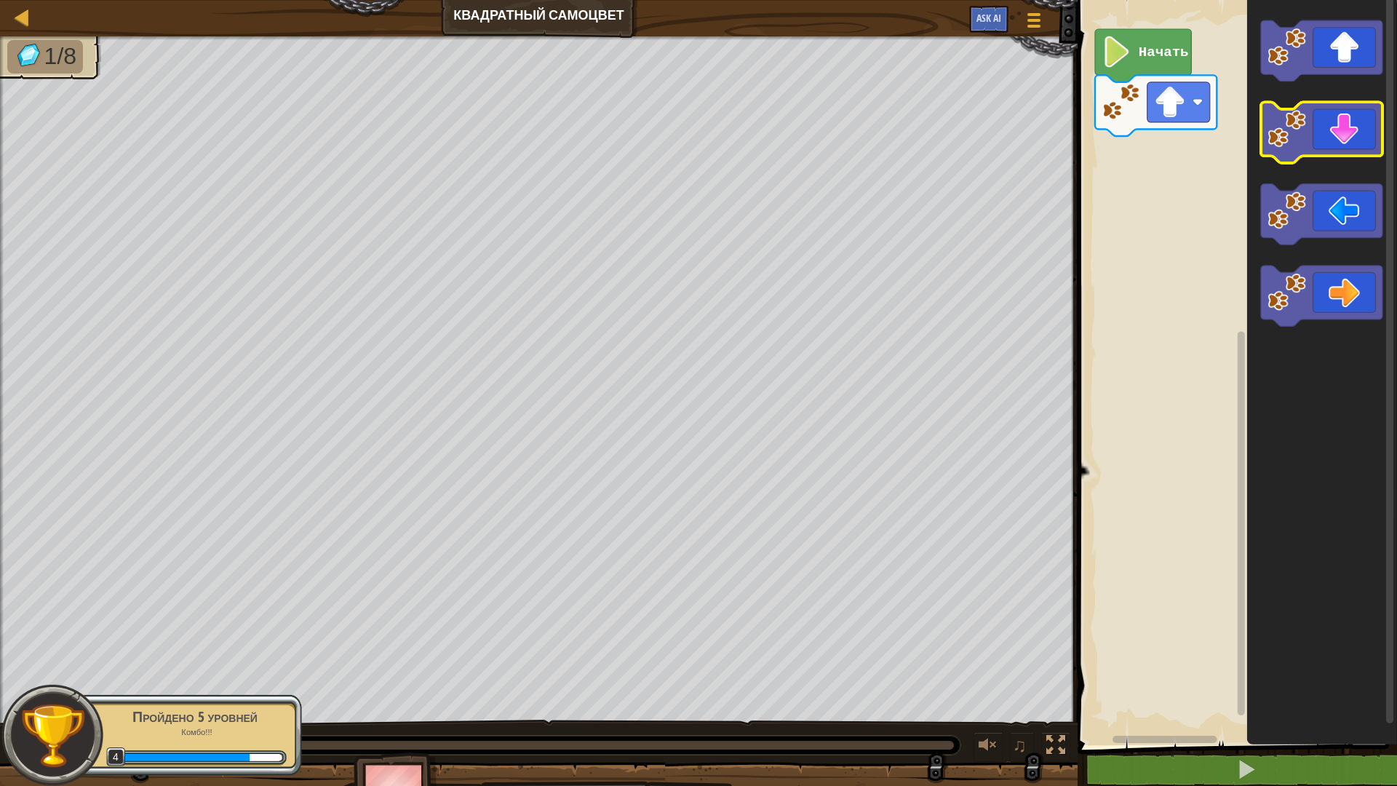
click at [1313, 121] on icon "Рабочая область Blockly" at bounding box center [1321, 133] width 121 height 61
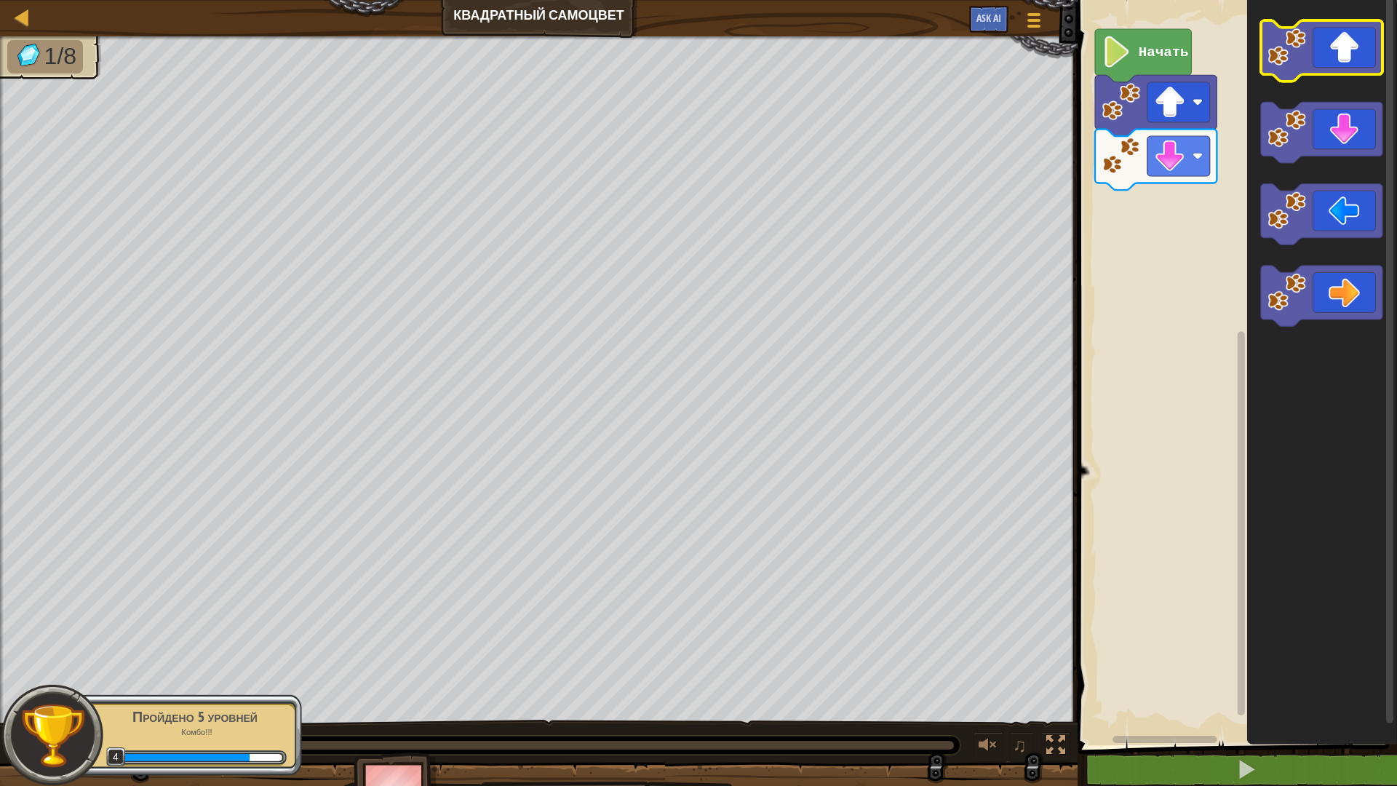
click at [1318, 68] on icon "Рабочая область Blockly" at bounding box center [1321, 50] width 121 height 61
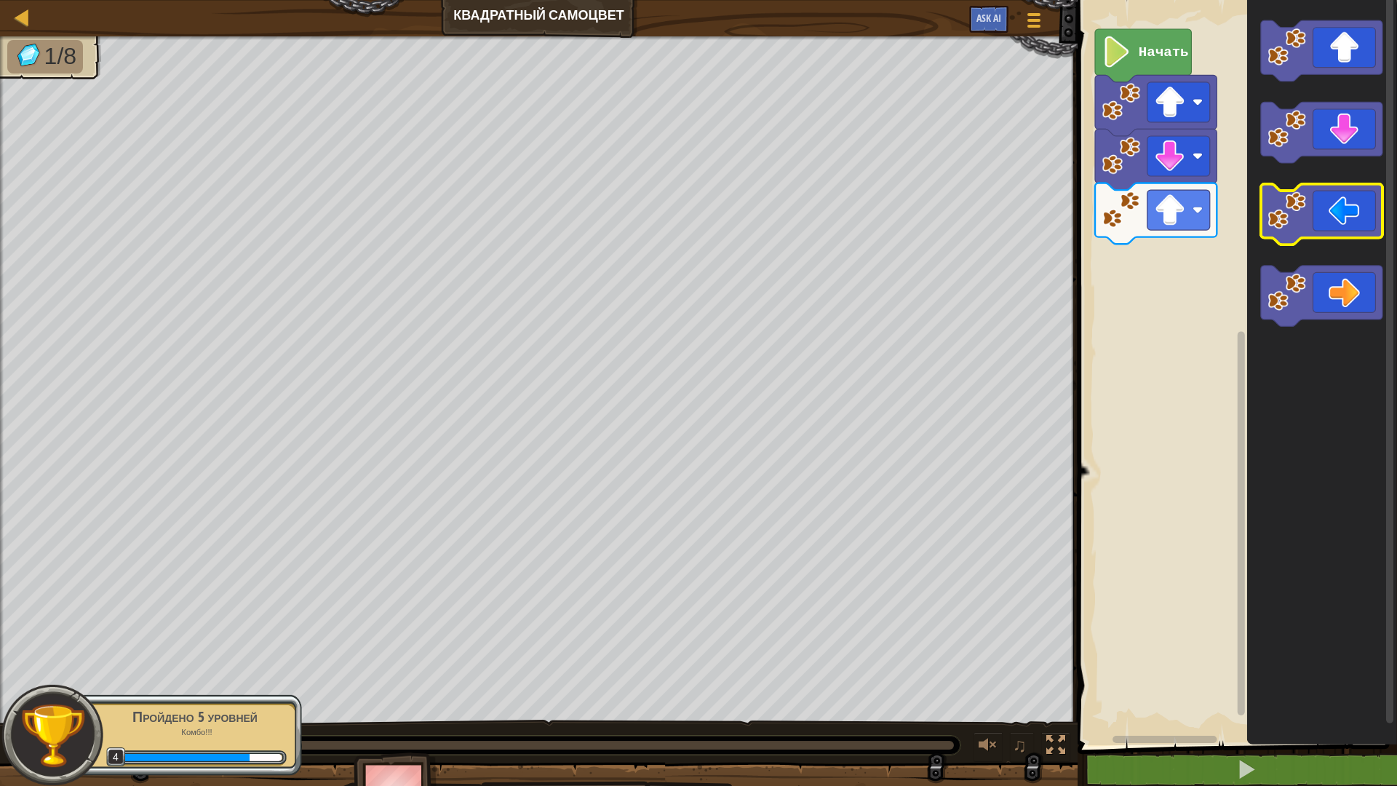
click at [1318, 210] on icon "Рабочая область Blockly" at bounding box center [1321, 214] width 121 height 61
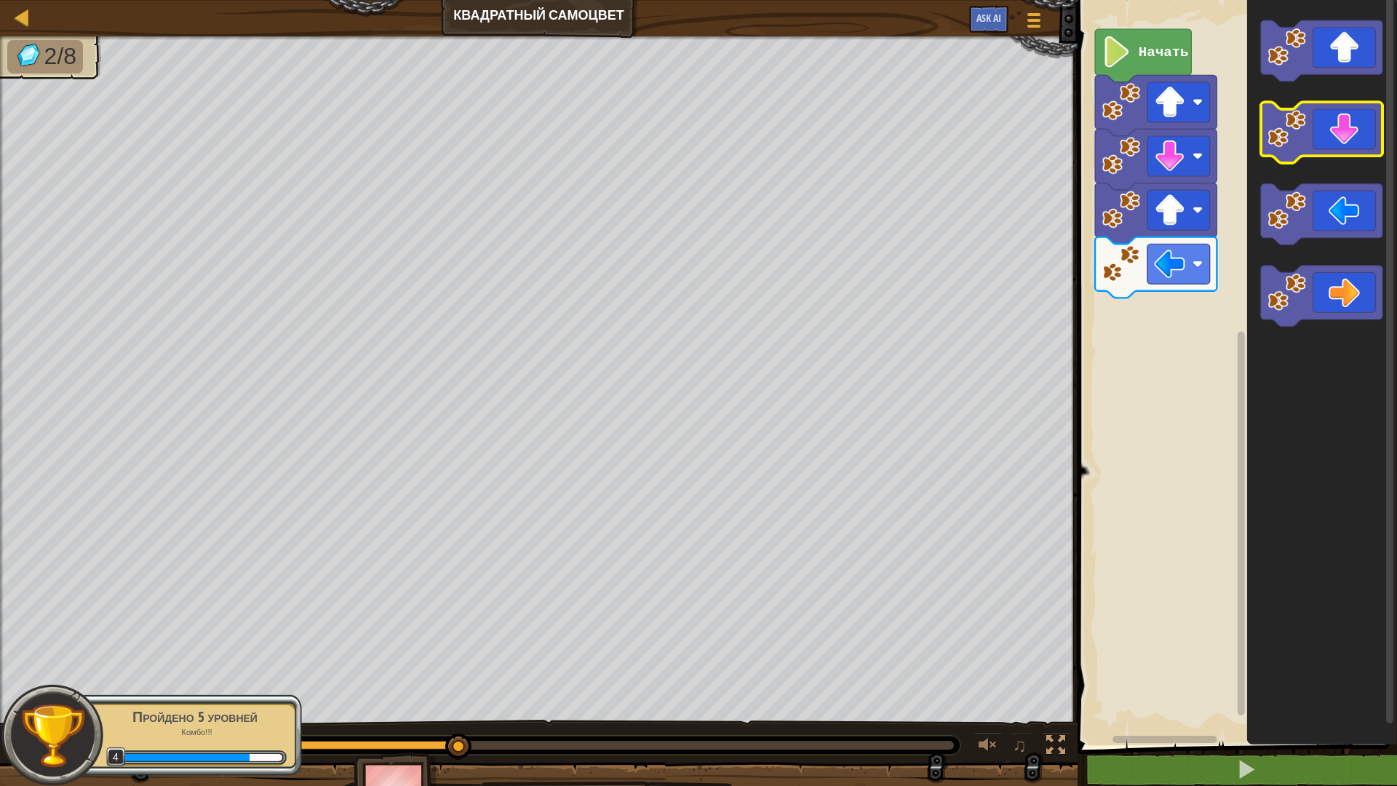
click at [1309, 132] on icon "Рабочая область Blockly" at bounding box center [1321, 133] width 121 height 61
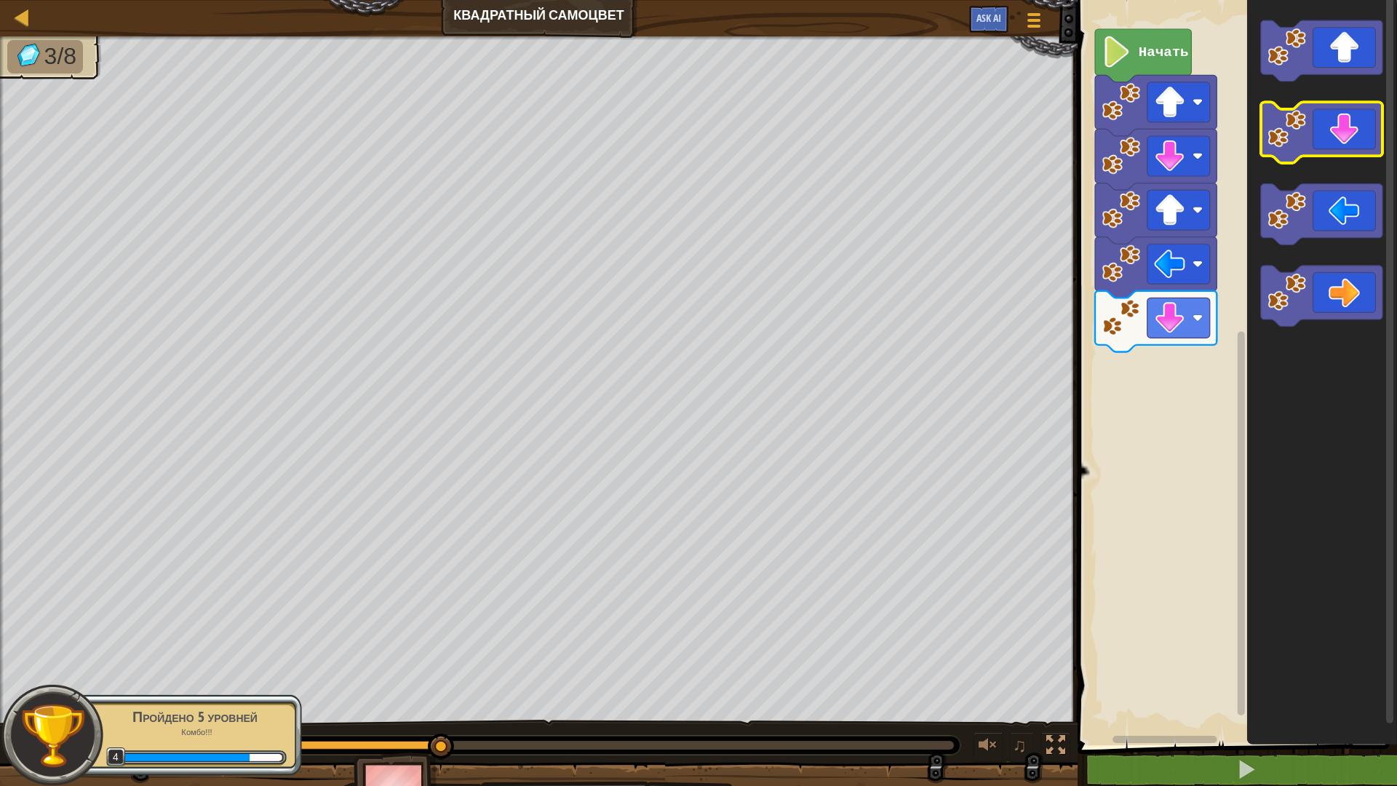
click at [1312, 143] on icon "Рабочая область Blockly" at bounding box center [1321, 133] width 121 height 61
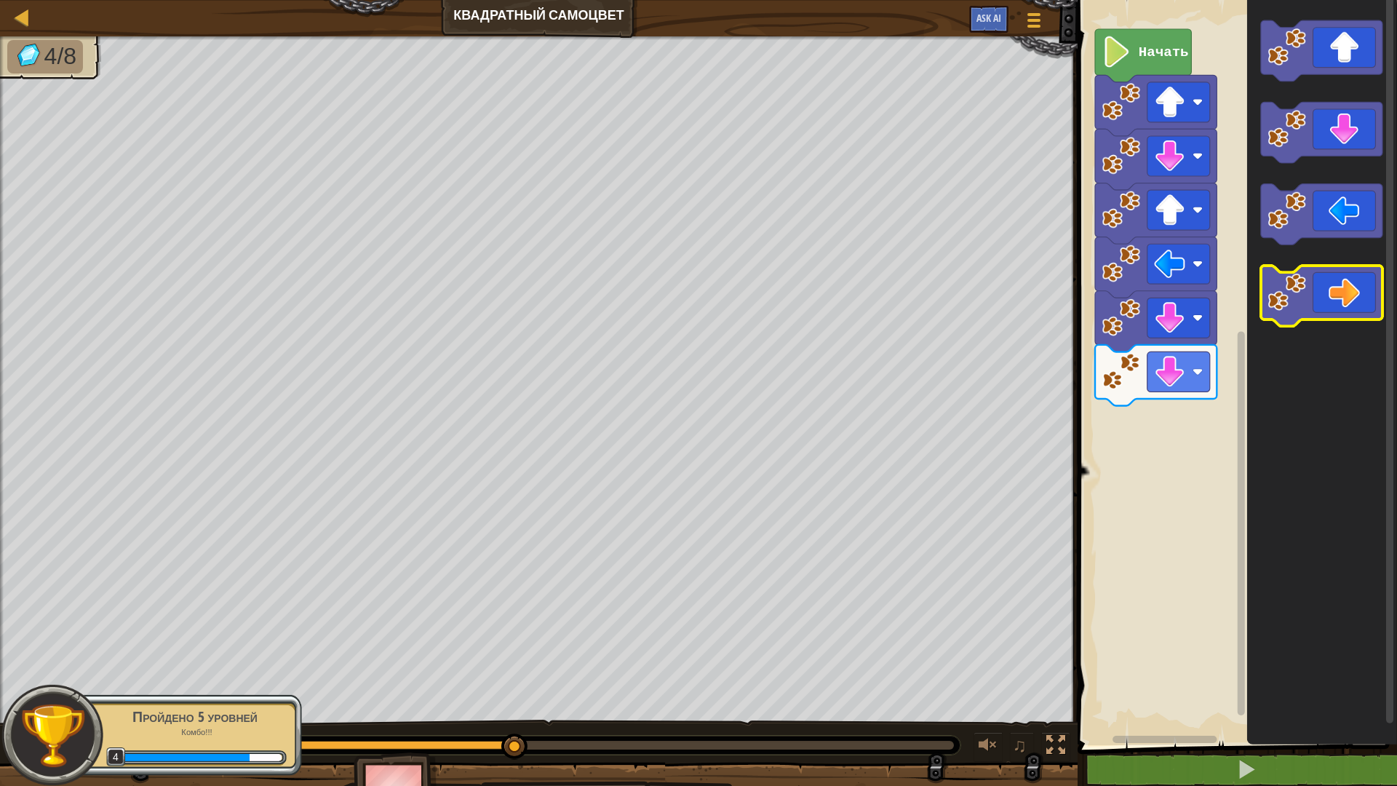
click at [1309, 290] on icon "Рабочая область Blockly" at bounding box center [1321, 296] width 121 height 61
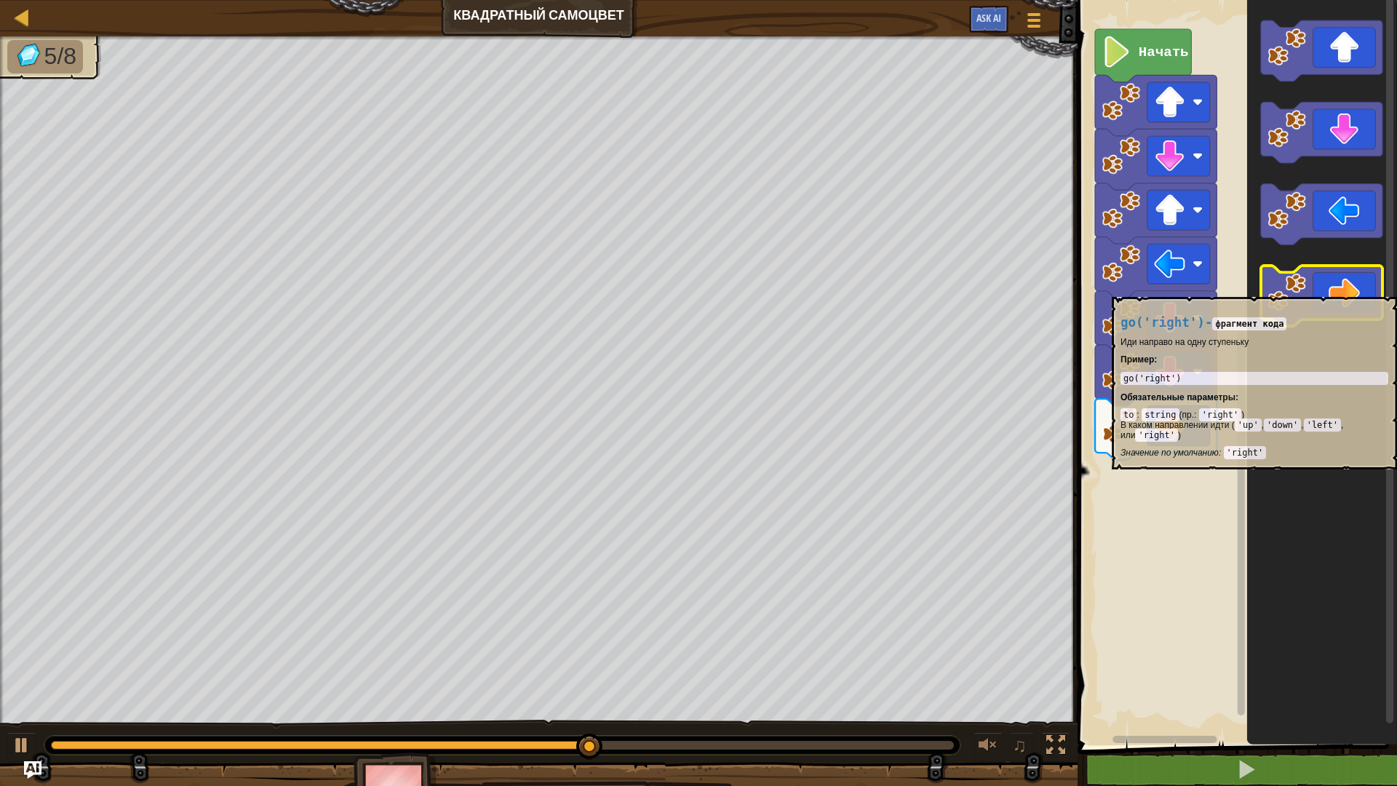
click at [1309, 290] on icon "Рабочая область Blockly" at bounding box center [1321, 296] width 121 height 61
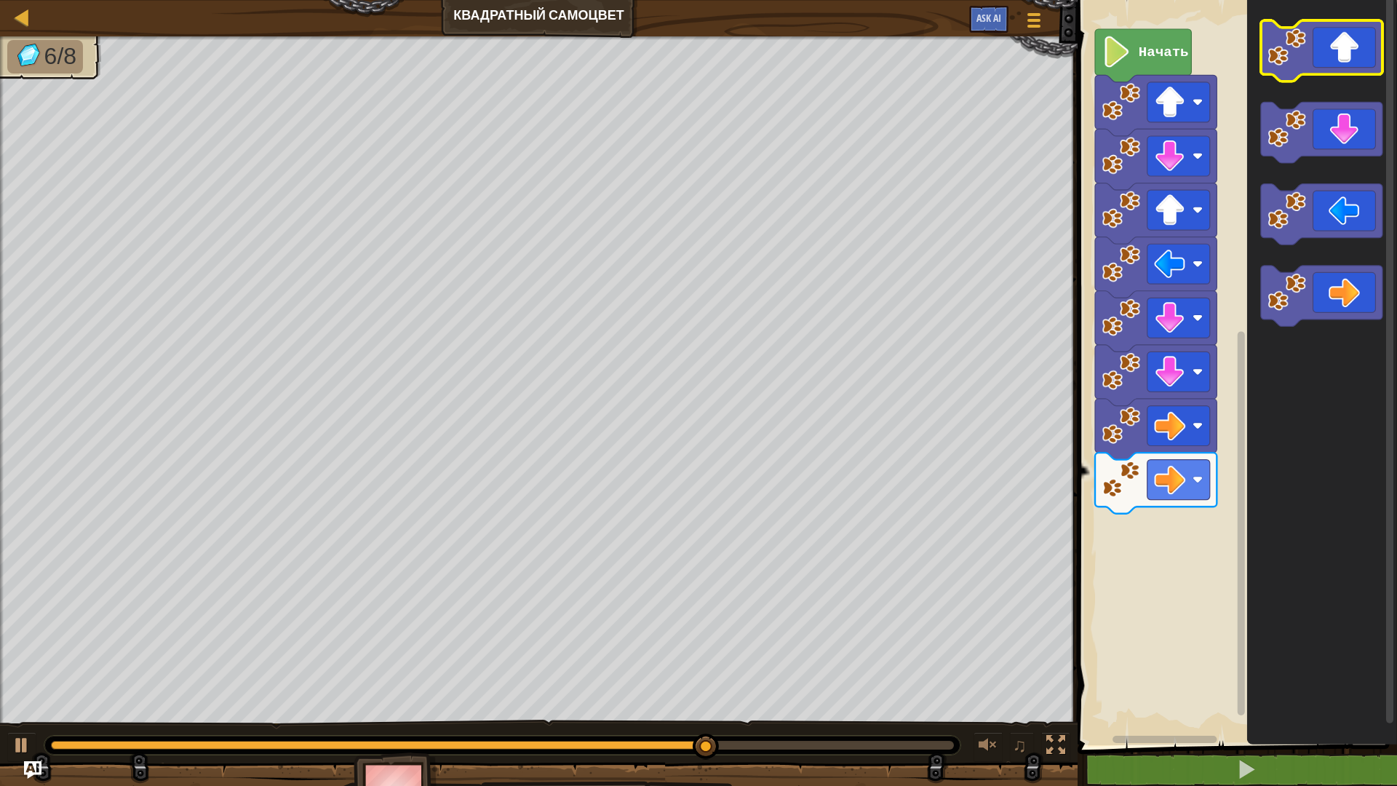
click at [1344, 63] on icon "Рабочая область Blockly" at bounding box center [1321, 50] width 121 height 61
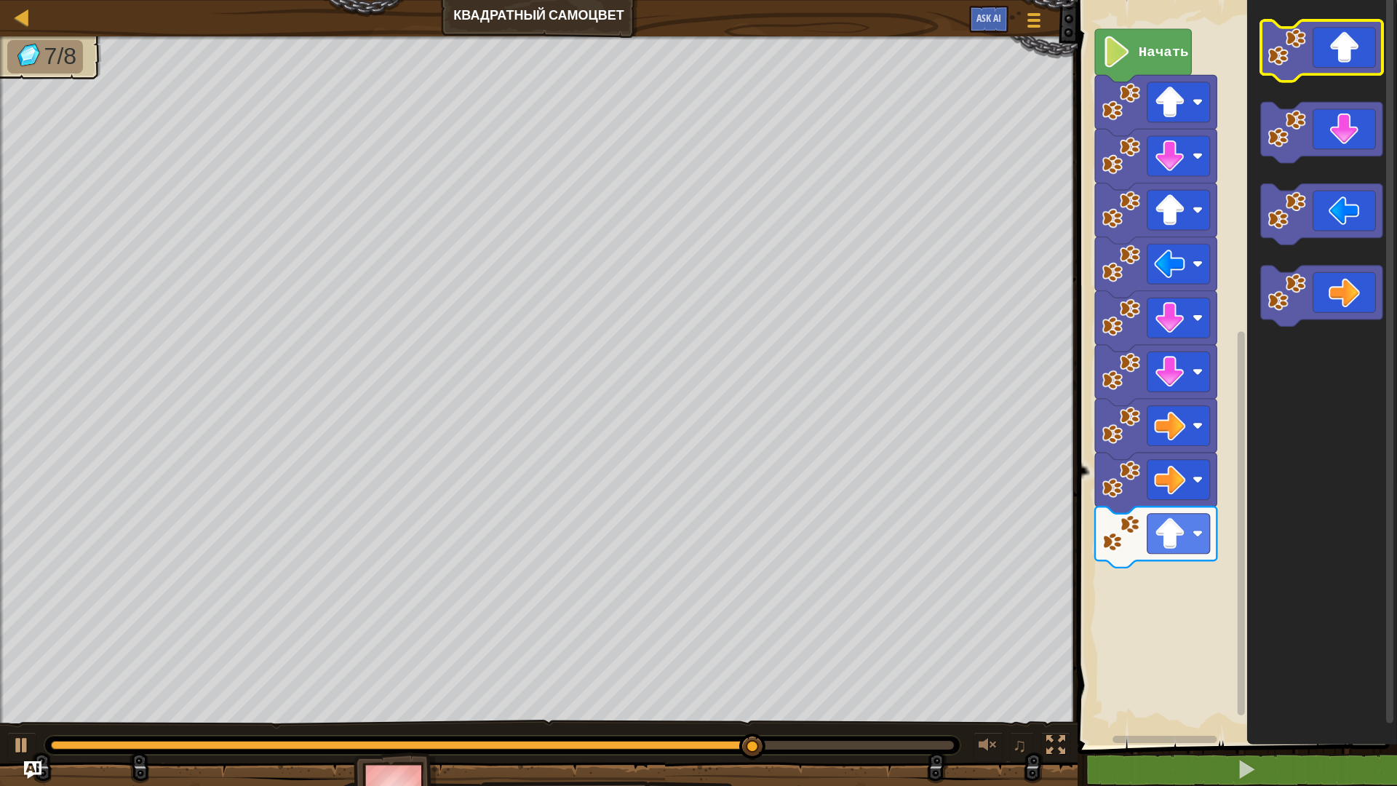
click at [1344, 70] on icon "Рабочая область Blockly" at bounding box center [1321, 50] width 121 height 61
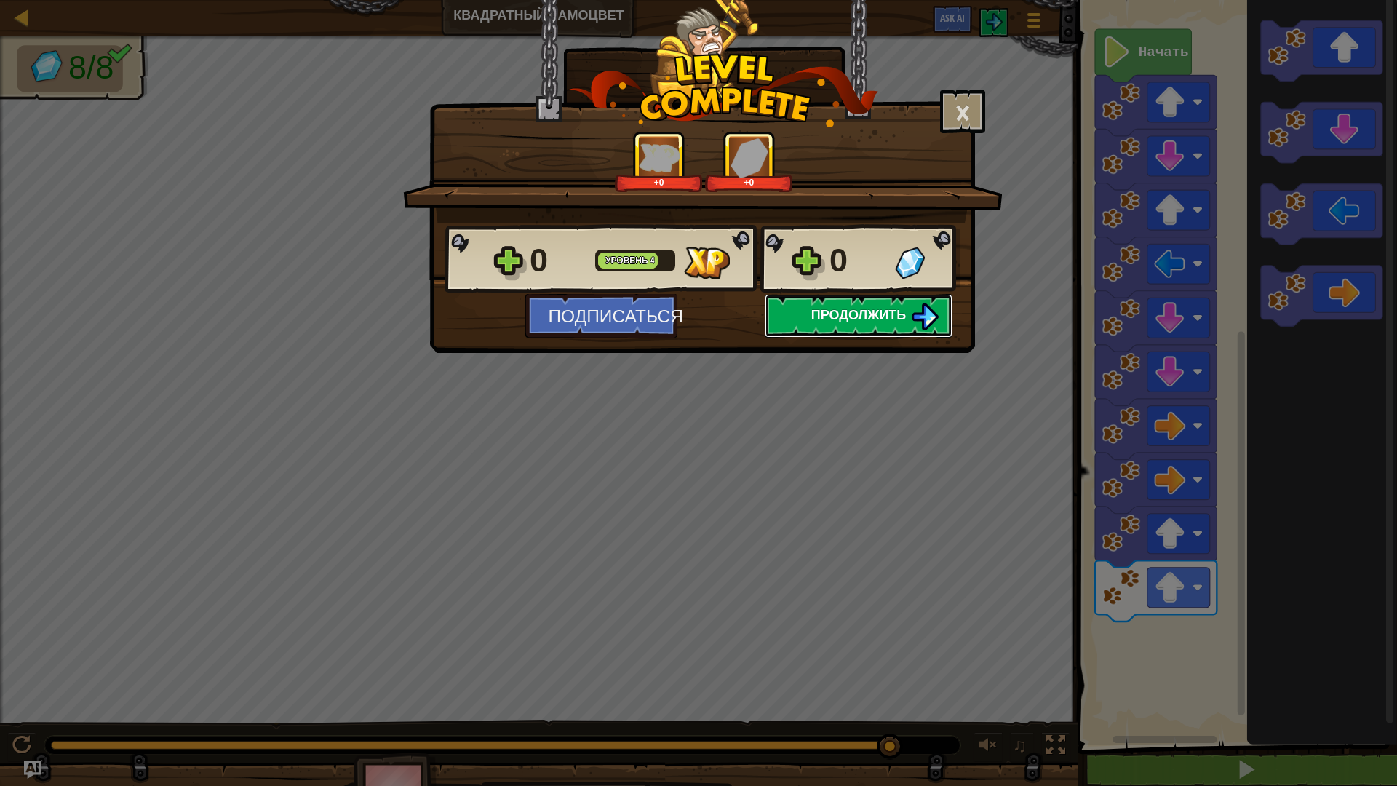
click at [842, 315] on span "Продолжить" at bounding box center [858, 315] width 95 height 18
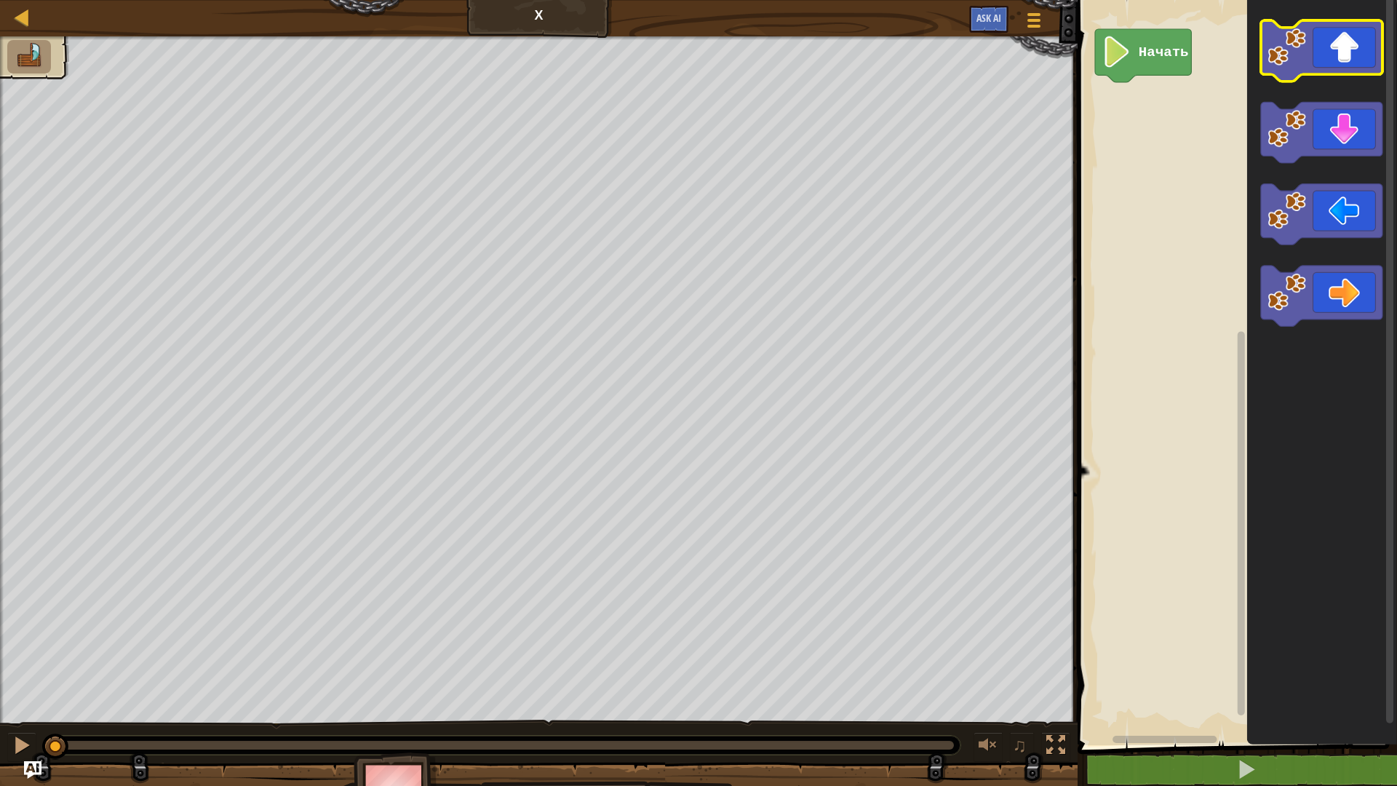
click at [1337, 66] on icon "Рабочая область Blockly" at bounding box center [1321, 50] width 121 height 61
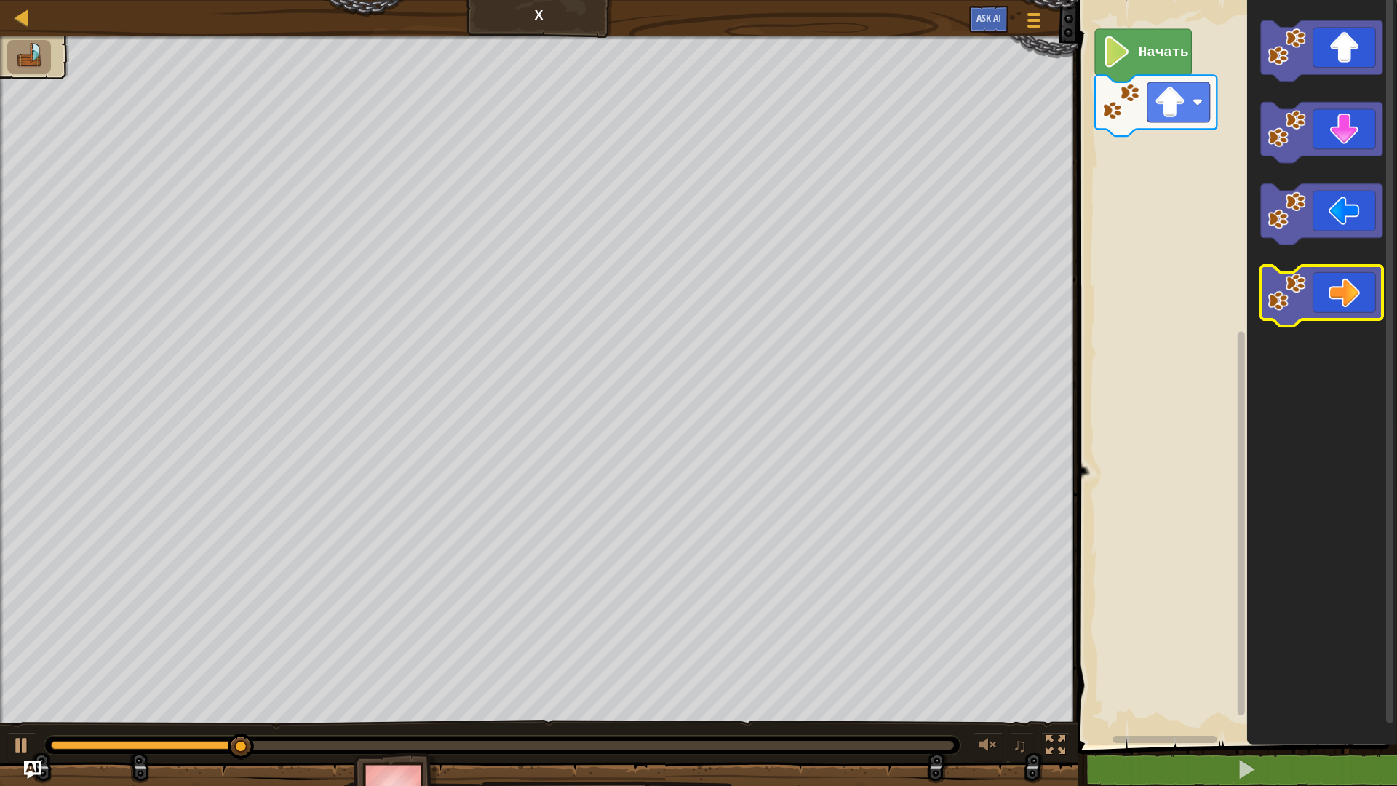
click at [1348, 285] on icon "Рабочая область Blockly" at bounding box center [1321, 296] width 121 height 61
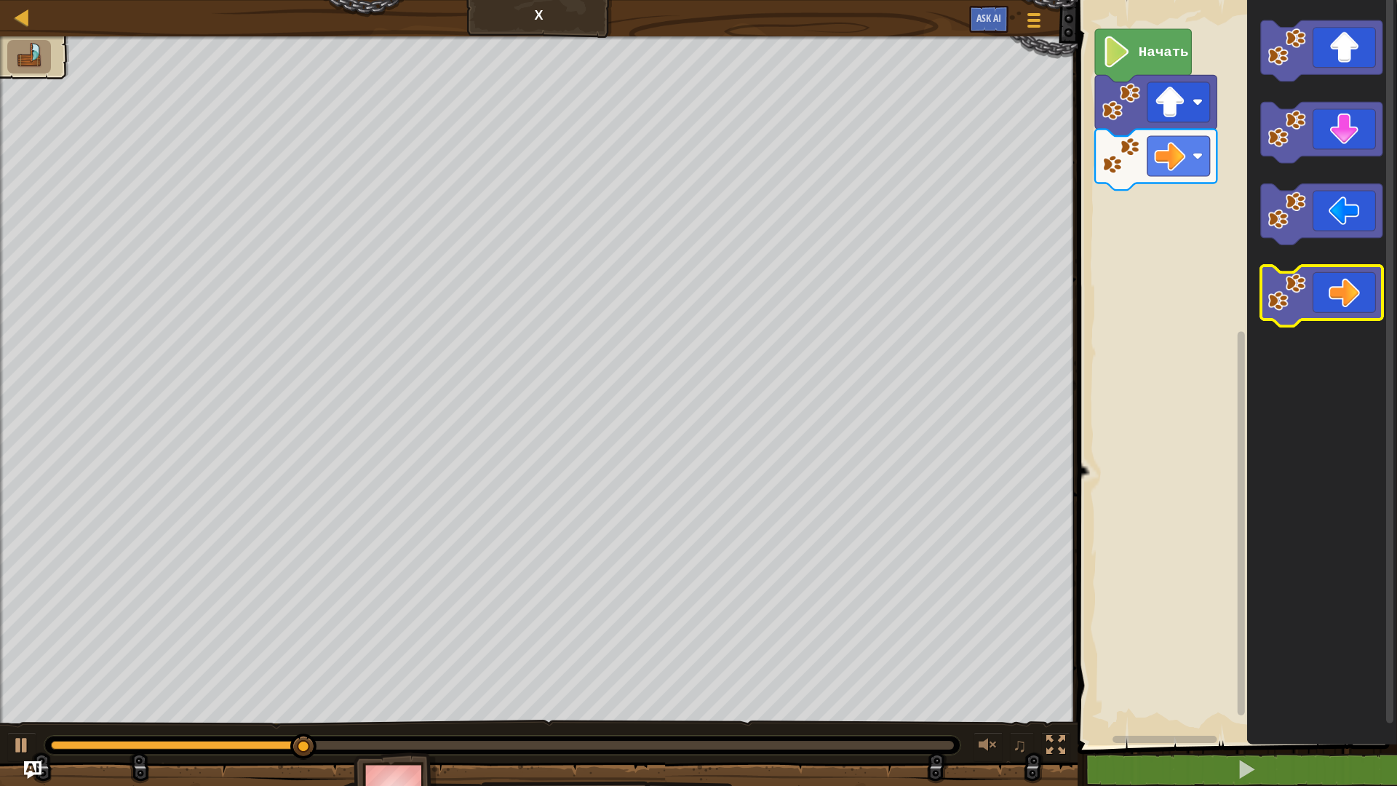
click at [1368, 279] on icon "Рабочая область Blockly" at bounding box center [1321, 296] width 121 height 61
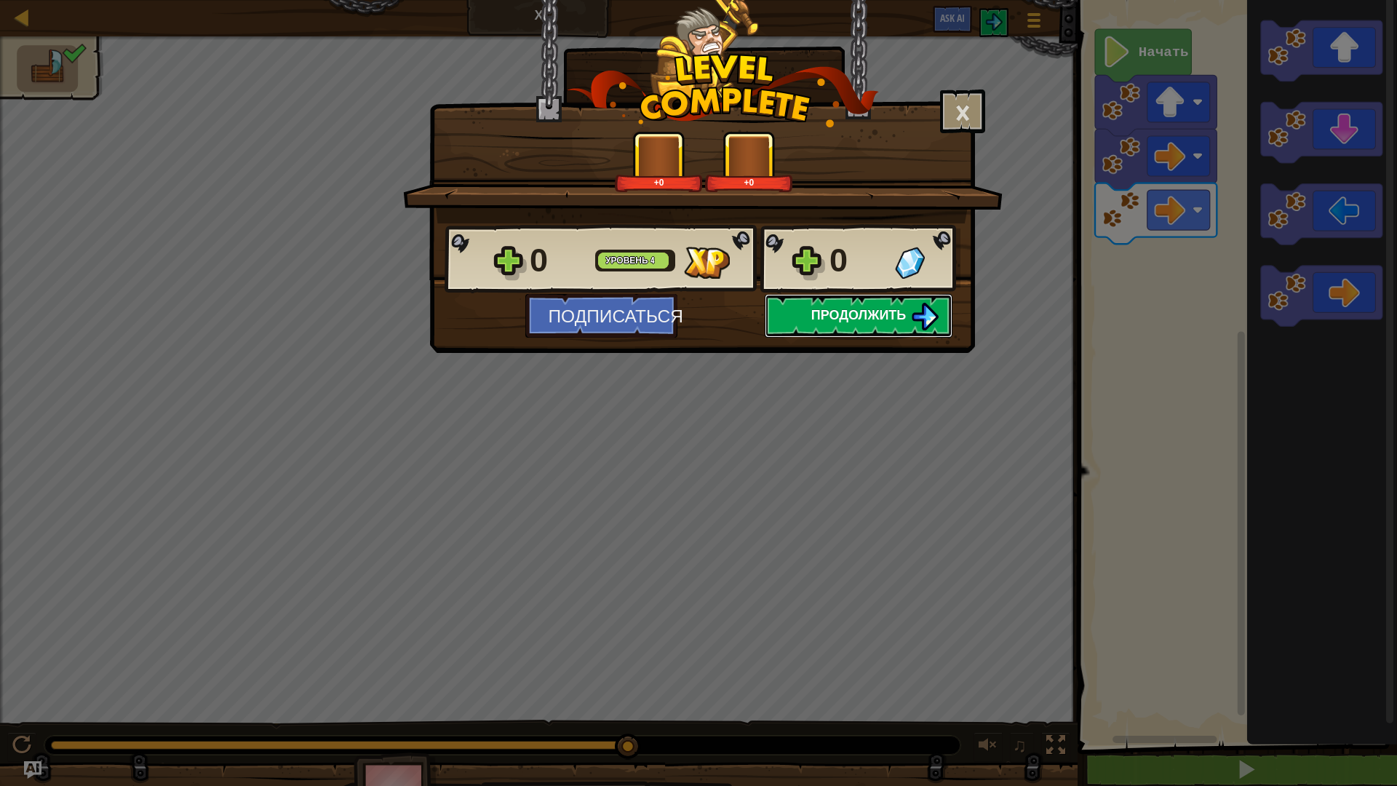
click at [863, 328] on button "Продолжить" at bounding box center [859, 316] width 188 height 44
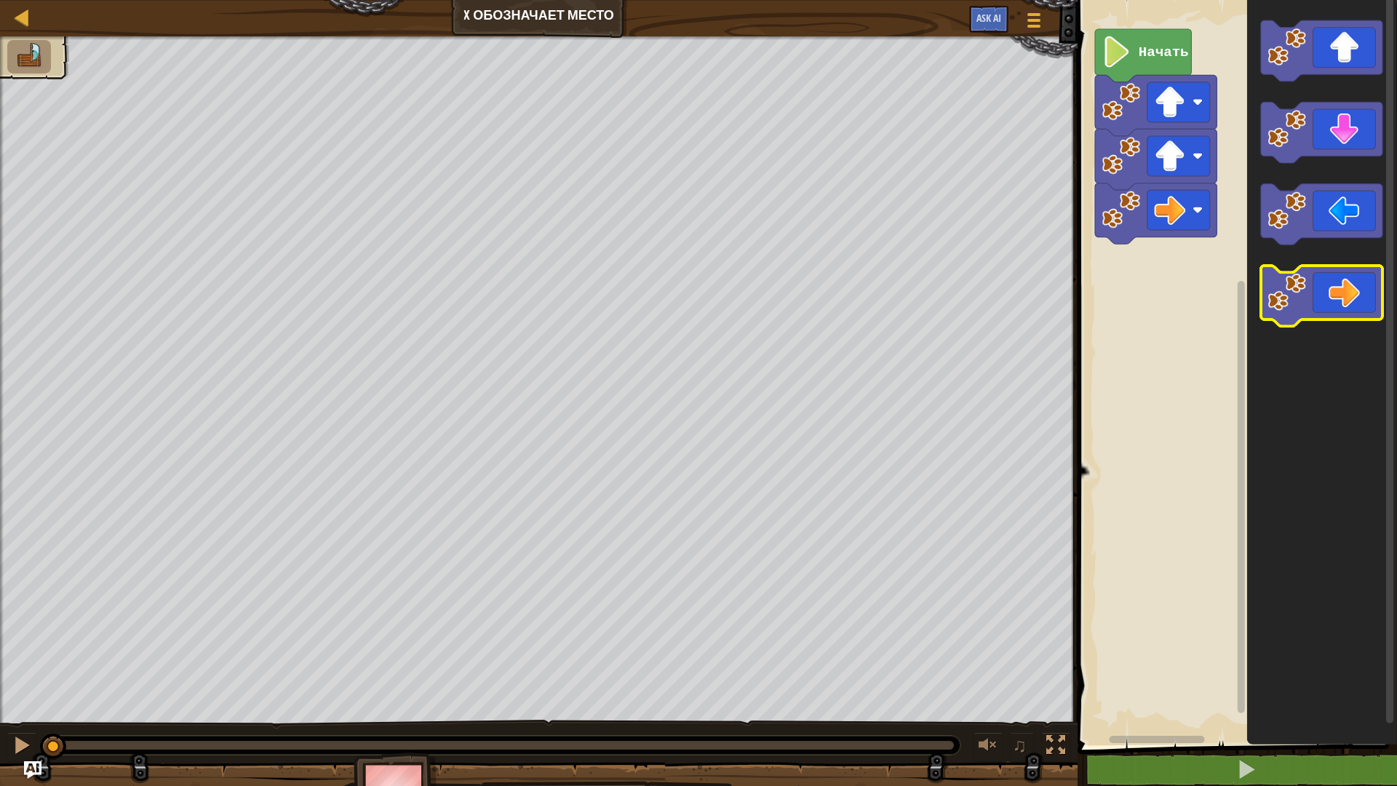
click at [1344, 279] on icon "Рабочая область Blockly" at bounding box center [1321, 296] width 121 height 61
click at [1344, 280] on icon "Рабочая область Blockly" at bounding box center [1321, 296] width 121 height 61
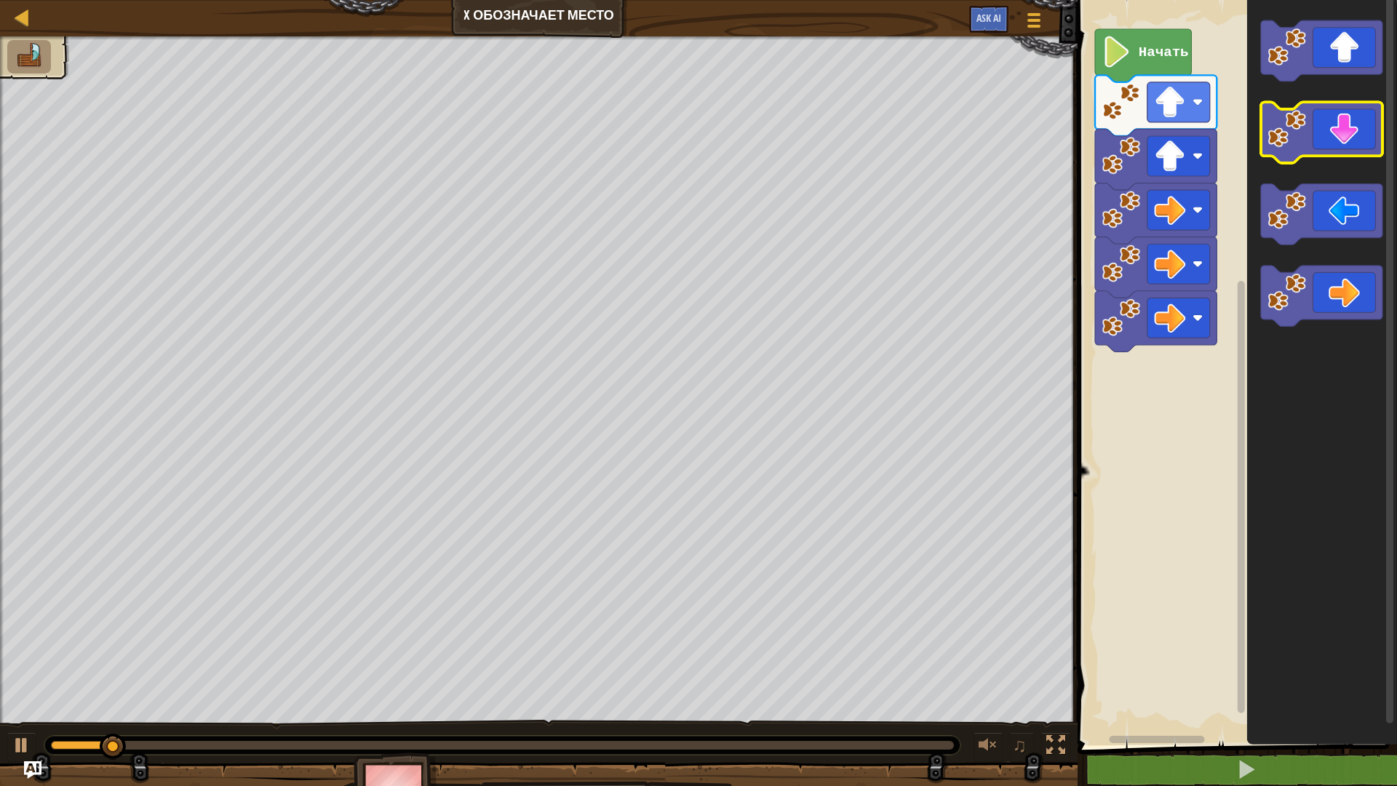
click at [1352, 145] on icon "Рабочая область Blockly" at bounding box center [1321, 133] width 121 height 61
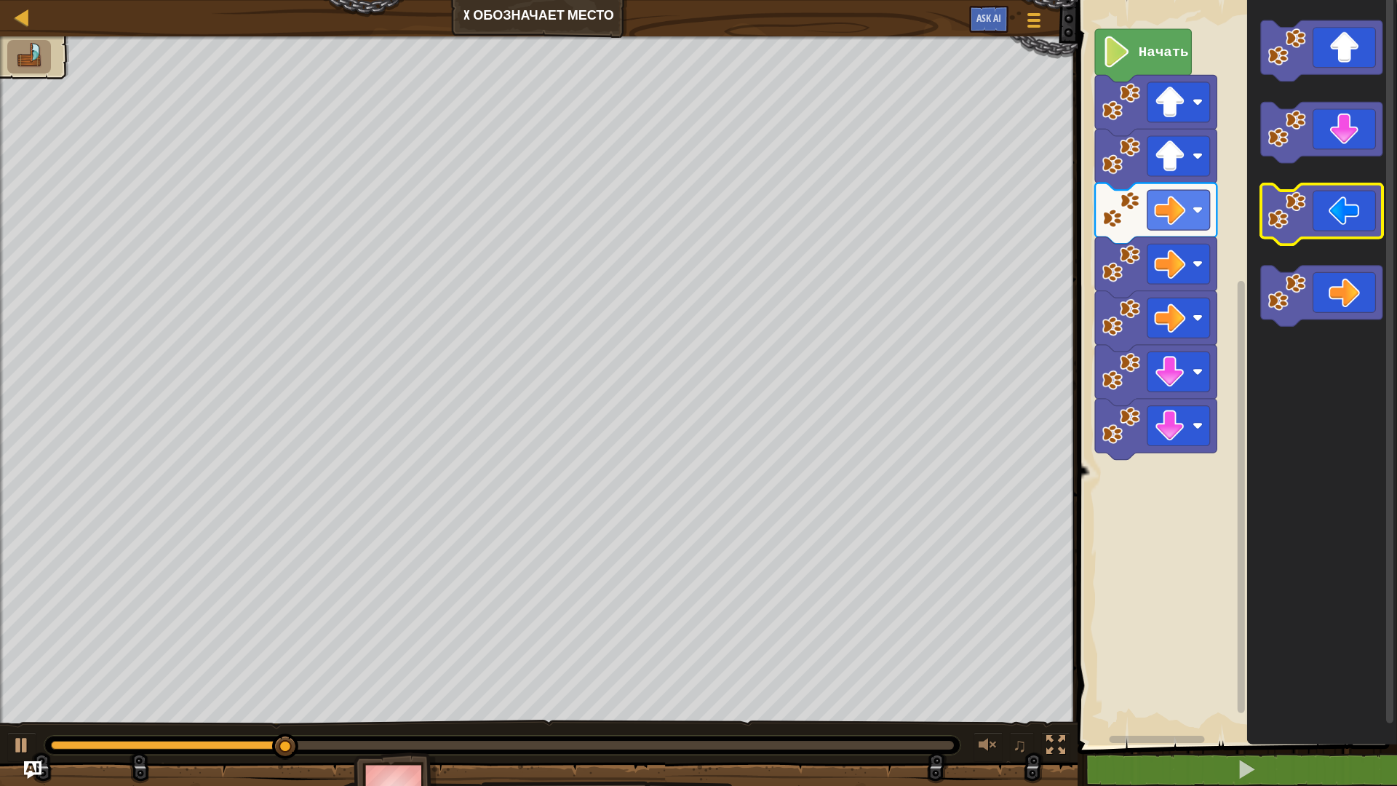
click at [1325, 210] on icon "Рабочая область Blockly" at bounding box center [1321, 214] width 121 height 61
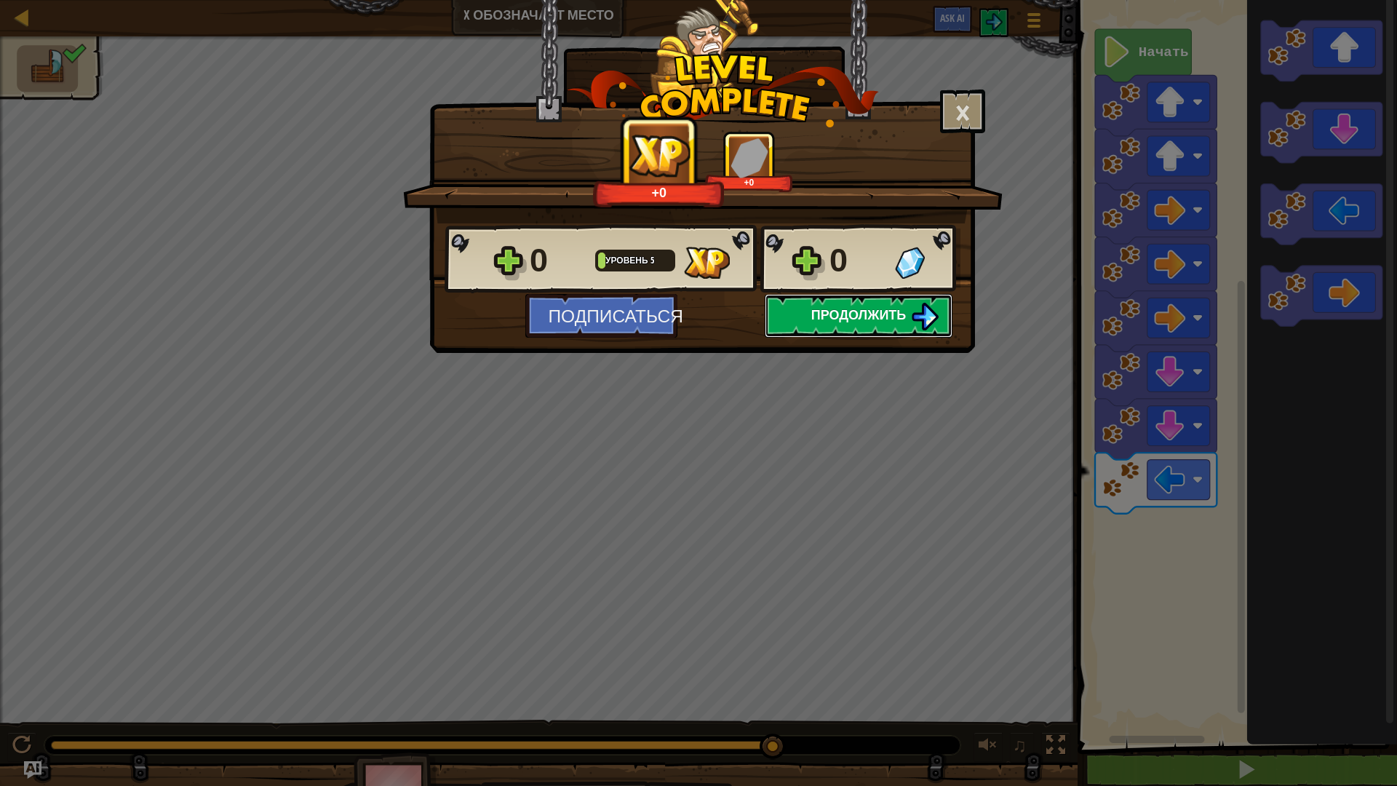
click at [858, 301] on button "Продолжить" at bounding box center [859, 316] width 188 height 44
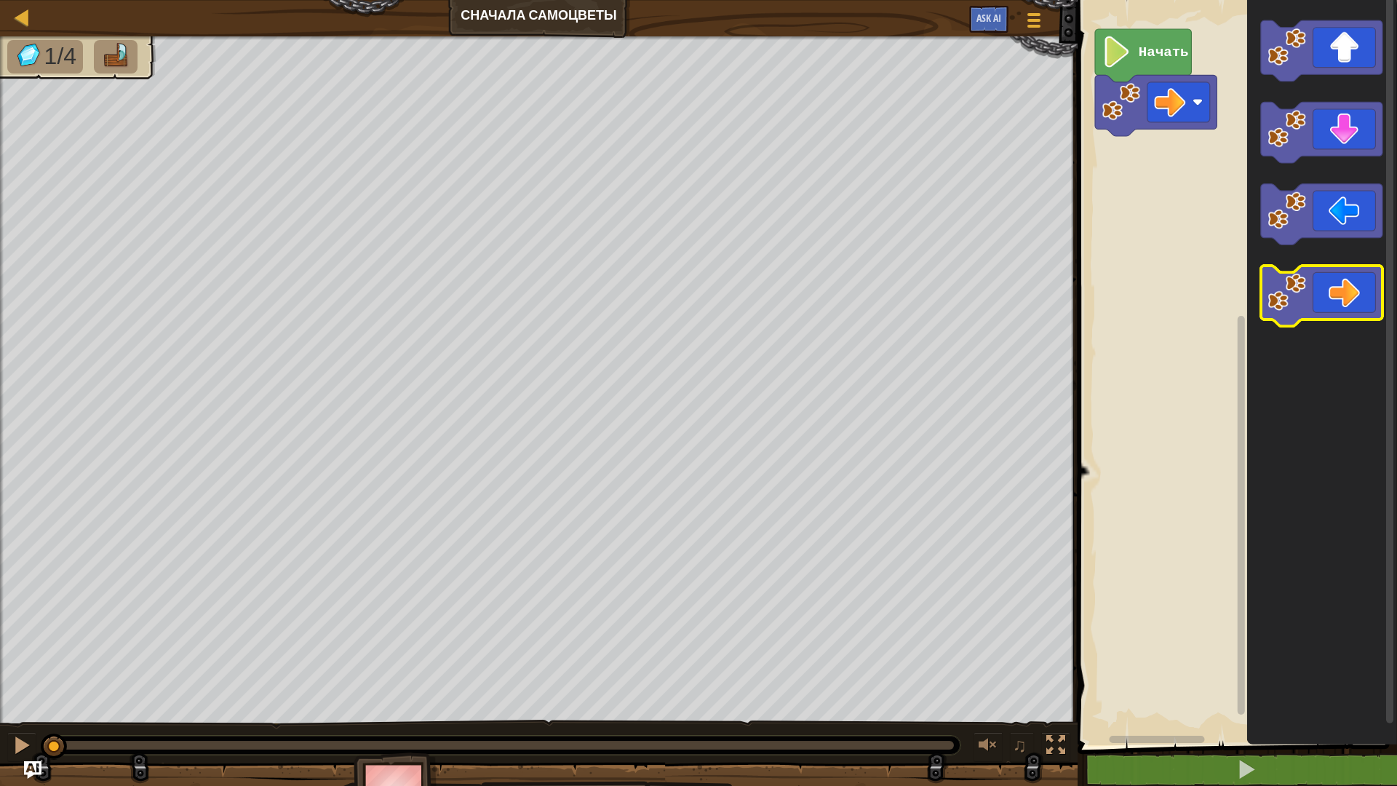
click at [1336, 301] on icon "Рабочая область Blockly" at bounding box center [1321, 296] width 121 height 61
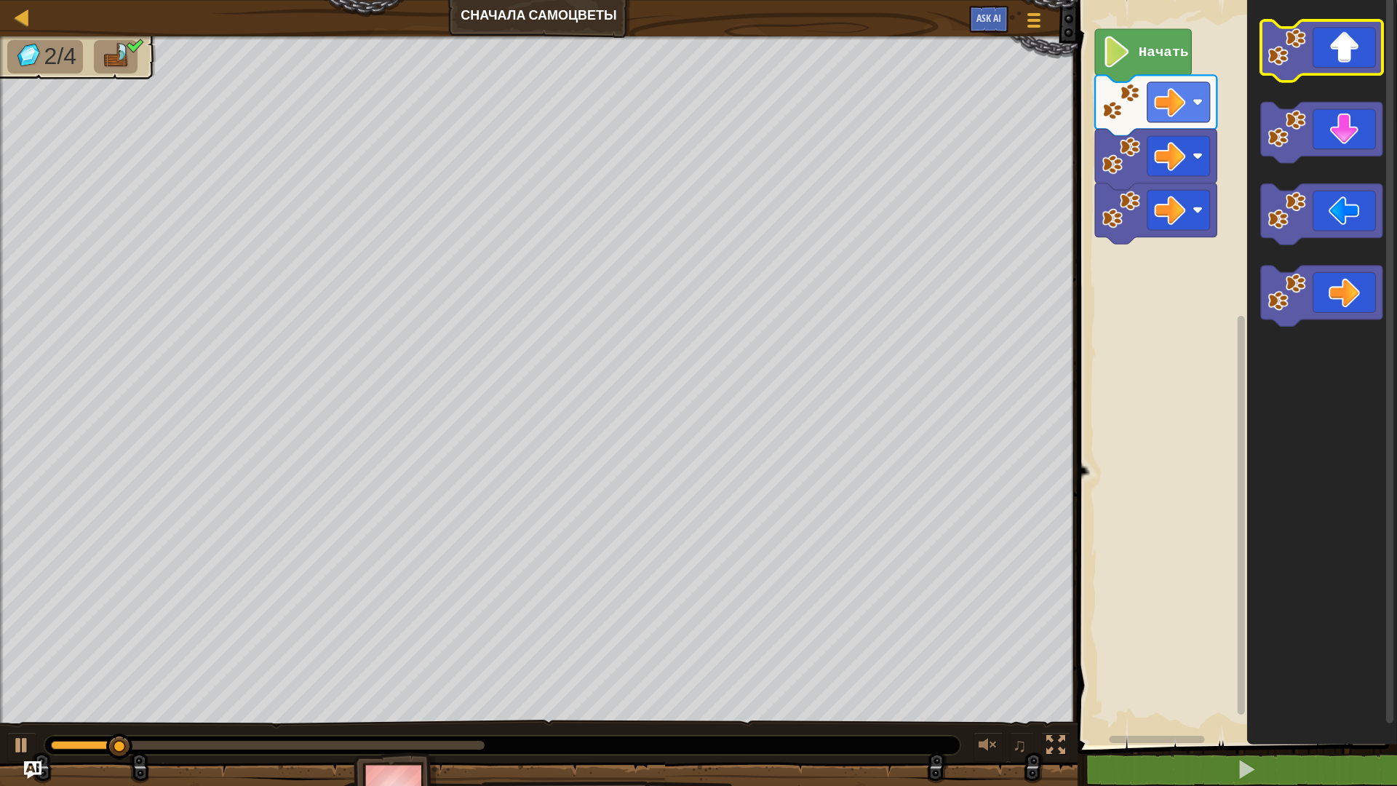
click at [1356, 53] on icon "Рабочая область Blockly" at bounding box center [1321, 50] width 121 height 61
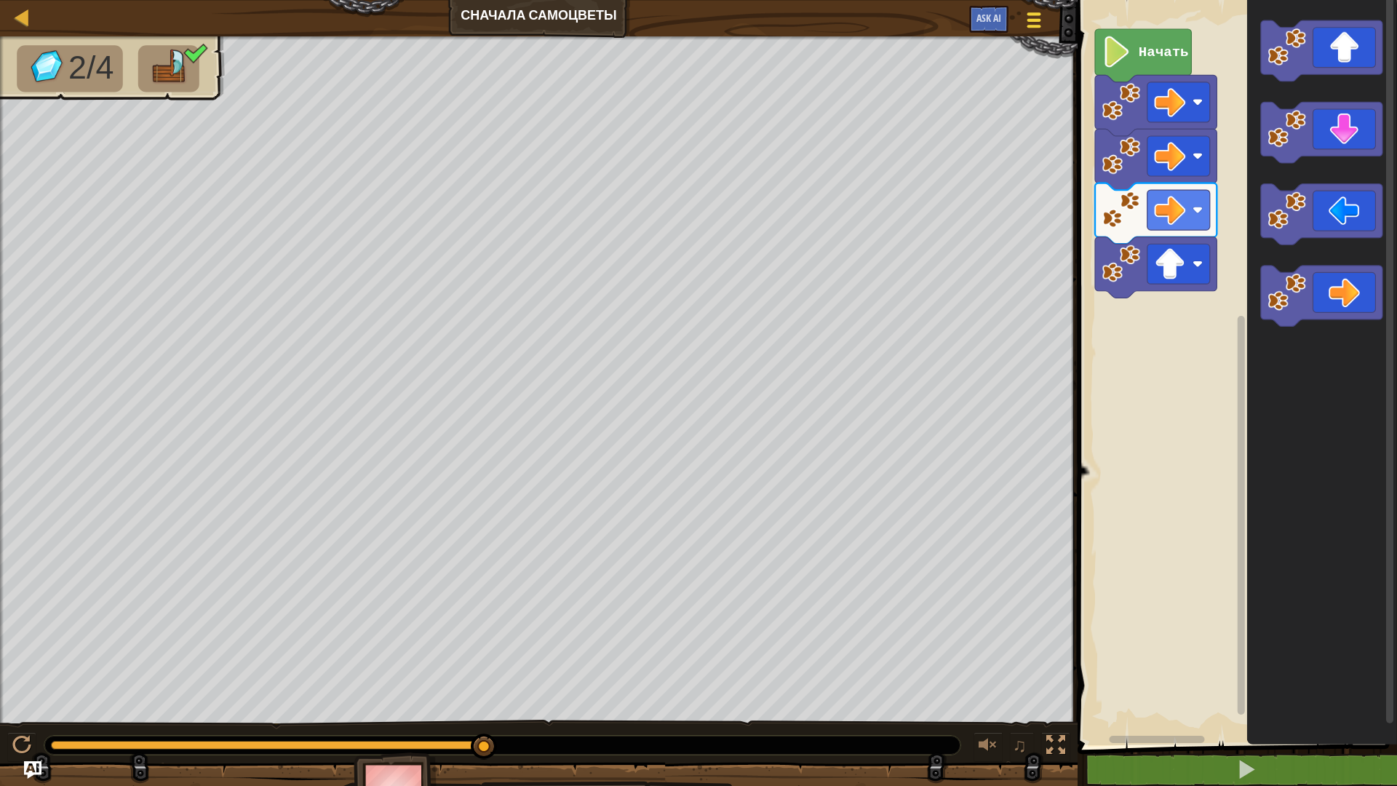
click at [1029, 23] on div at bounding box center [1034, 19] width 20 height 21
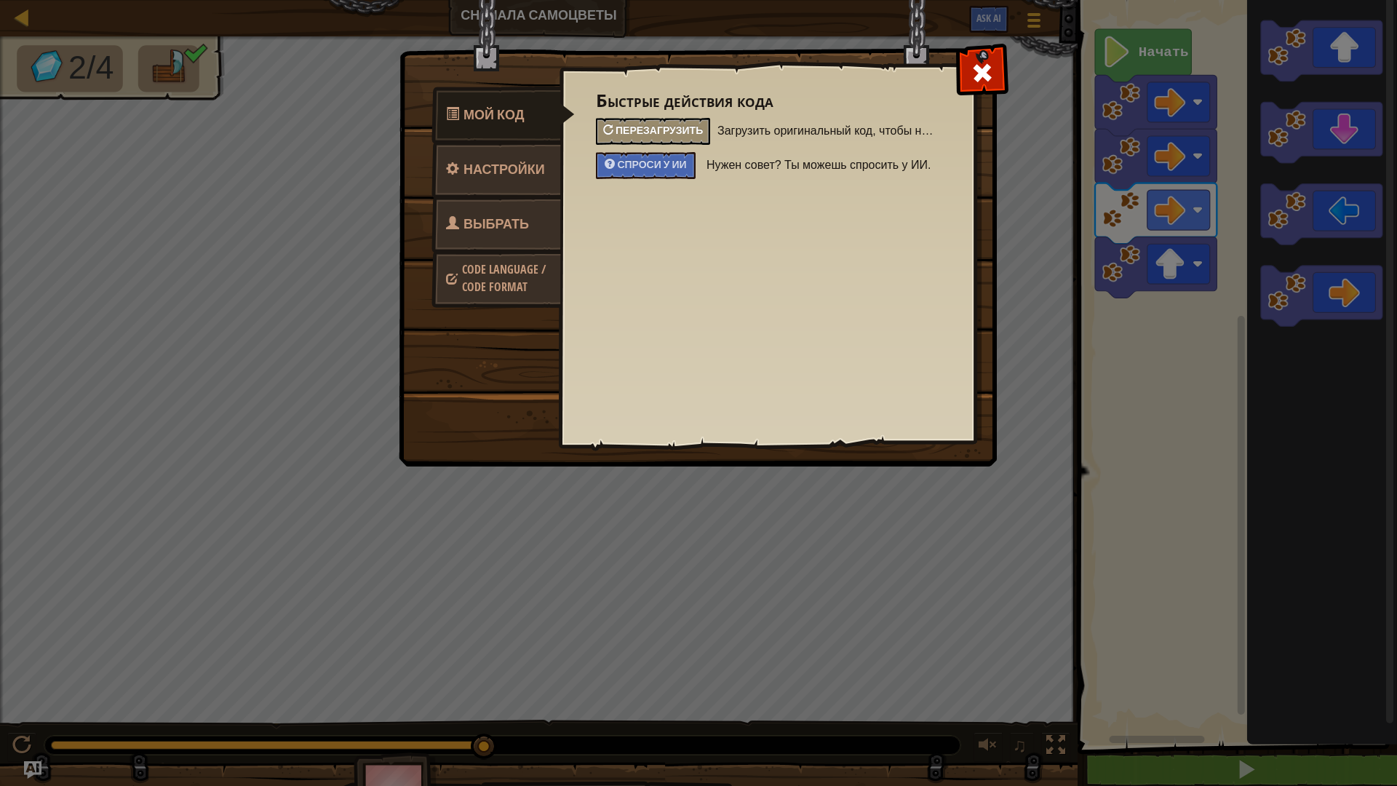
click at [663, 132] on ya-tr-span "Перезагрузить" at bounding box center [658, 130] width 87 height 14
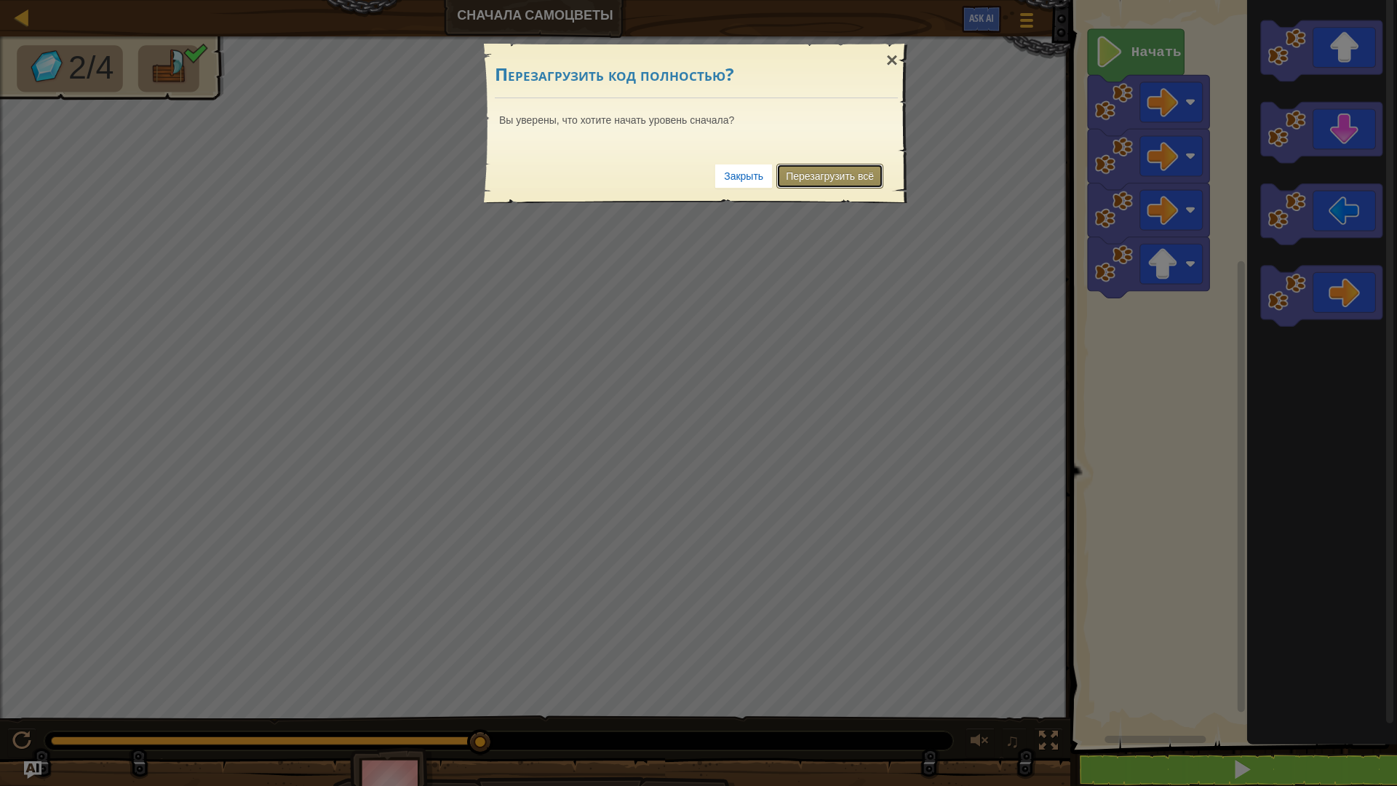
click at [811, 175] on ya-tr-span "Перезагрузить всё" at bounding box center [830, 176] width 88 height 12
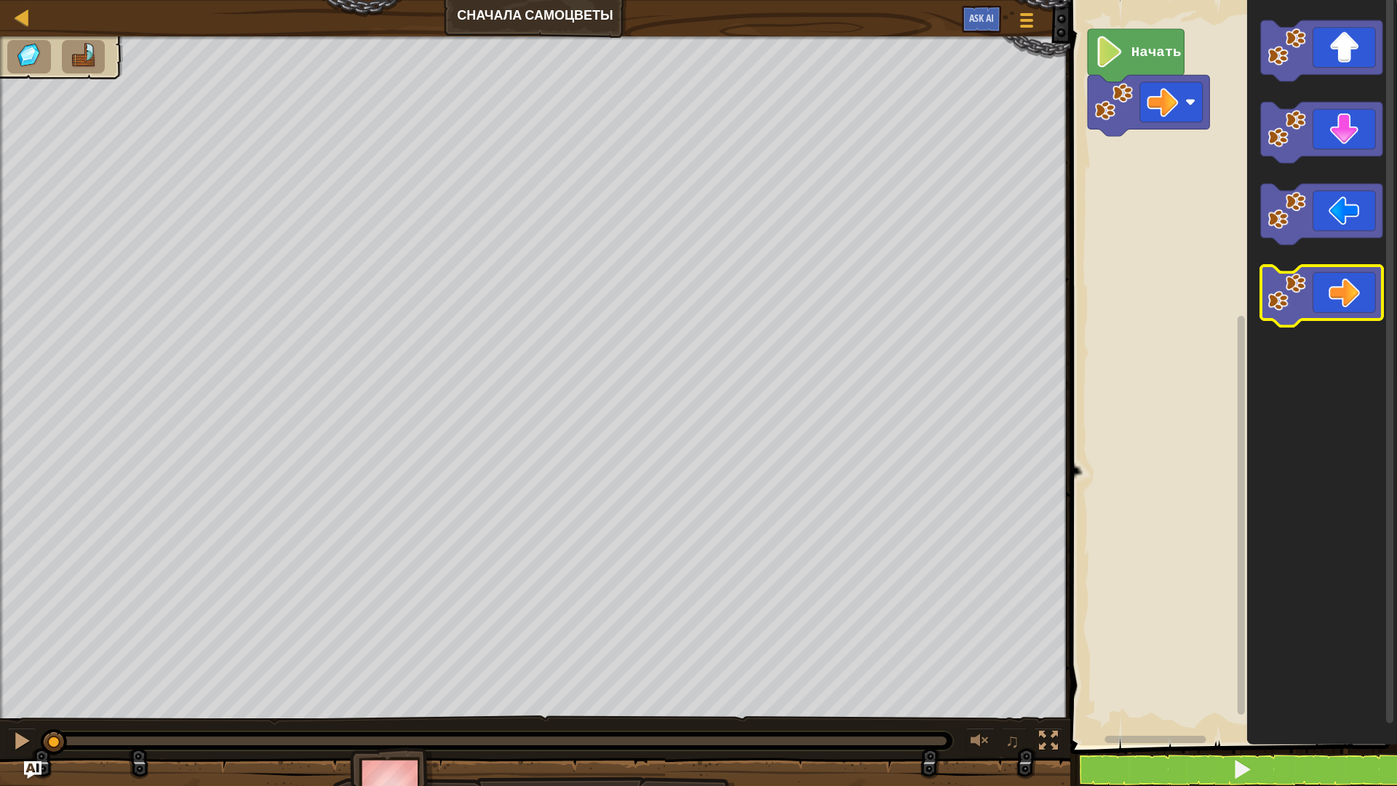
click at [1313, 296] on icon "Рабочая область Blockly" at bounding box center [1321, 296] width 121 height 61
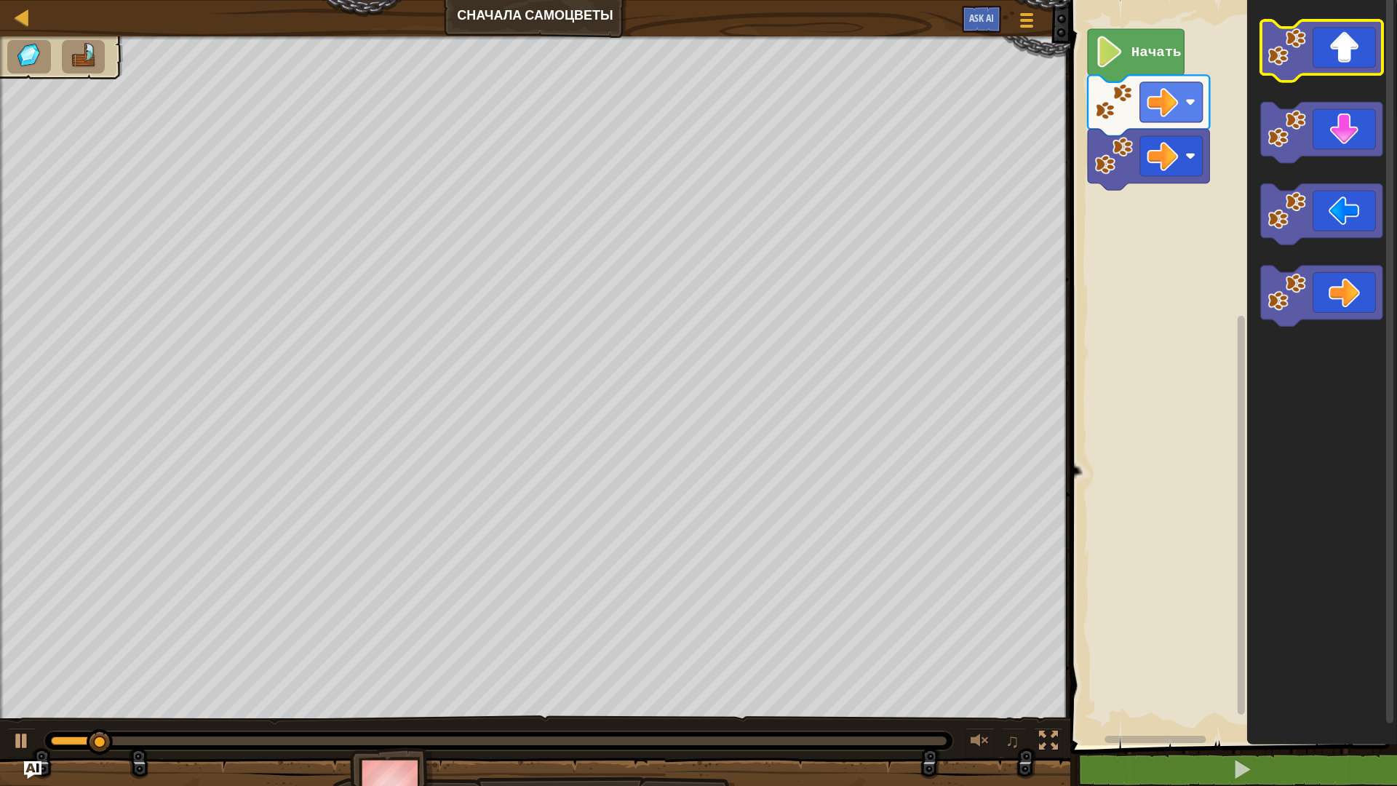
click at [1342, 67] on icon "Рабочая область Blockly" at bounding box center [1321, 50] width 121 height 61
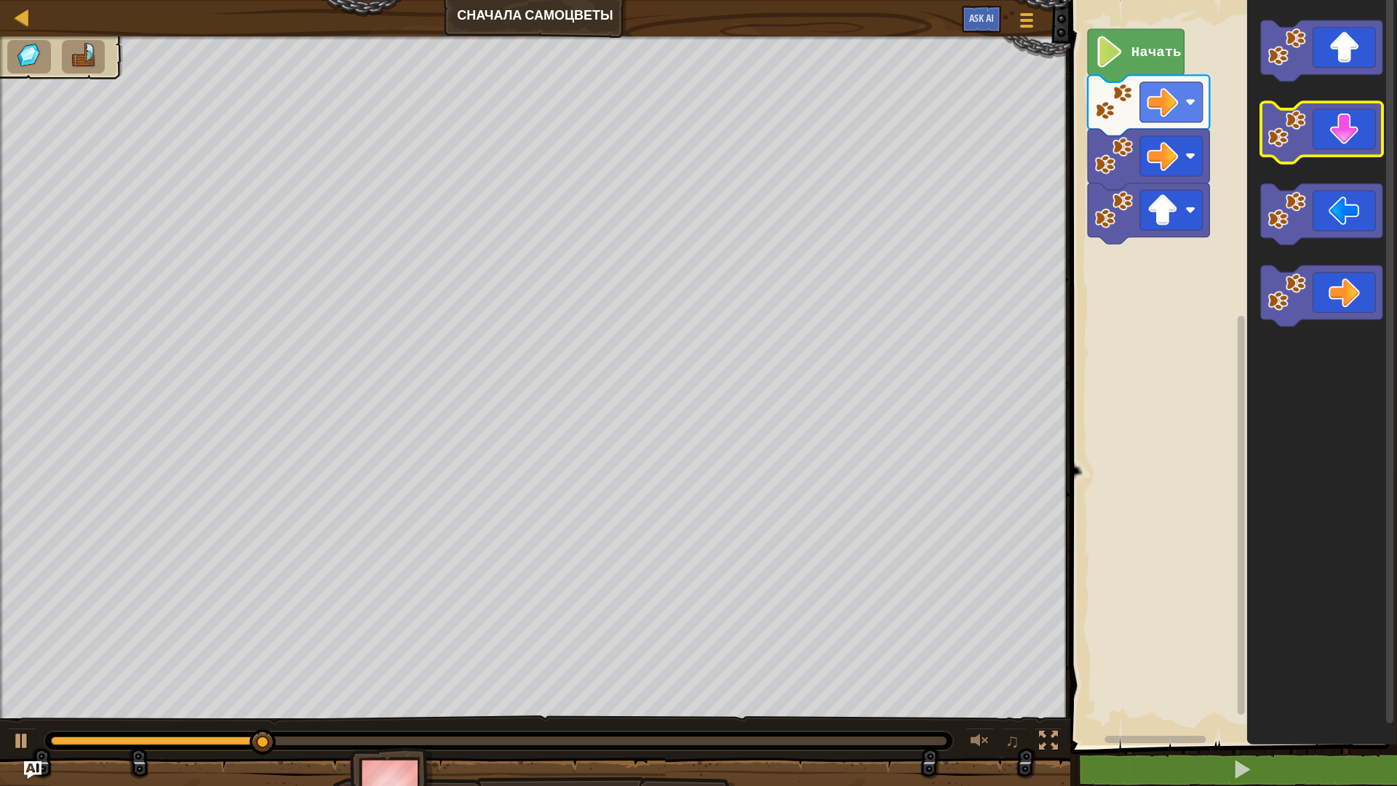
click at [1349, 135] on icon "Рабочая область Blockly" at bounding box center [1321, 133] width 121 height 61
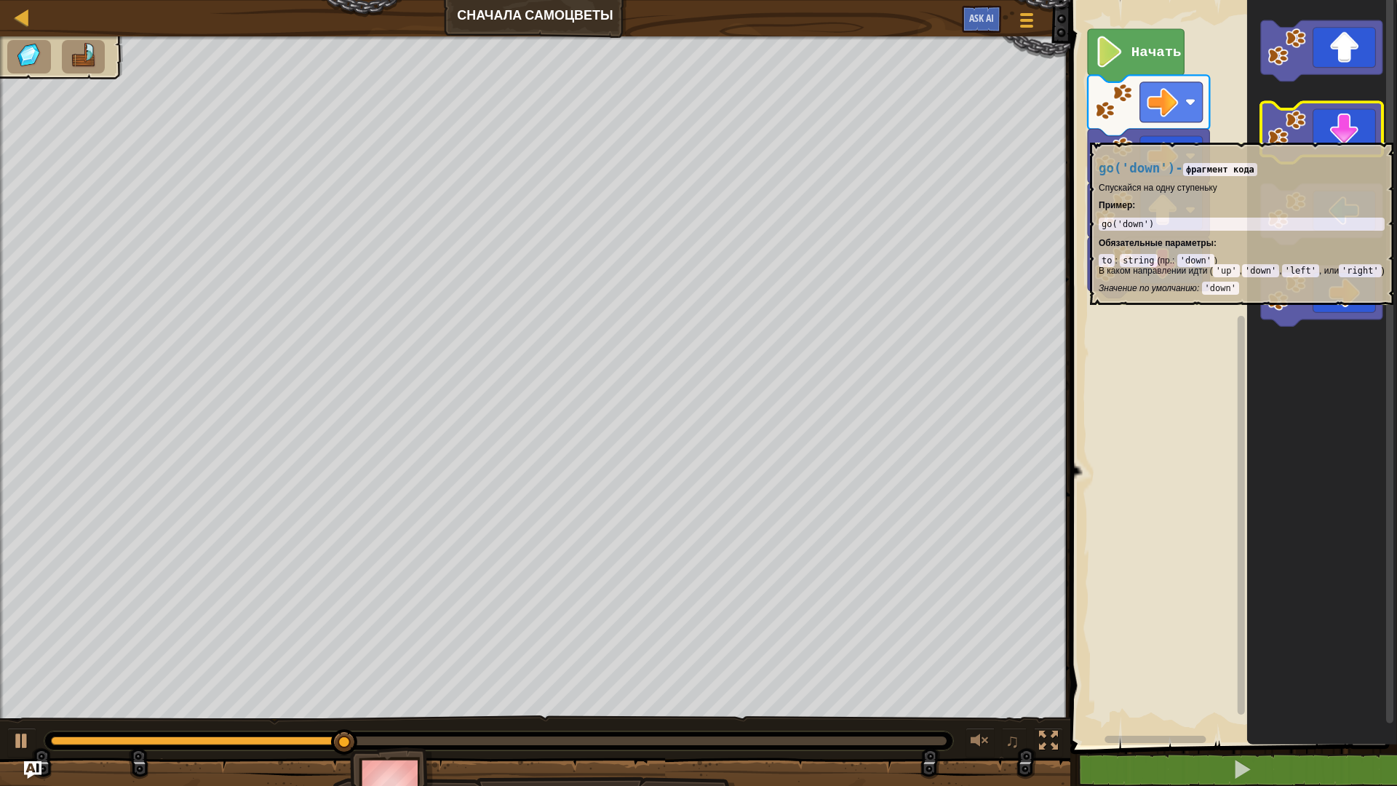
click at [1349, 135] on icon "Рабочая область Blockly" at bounding box center [1321, 133] width 121 height 61
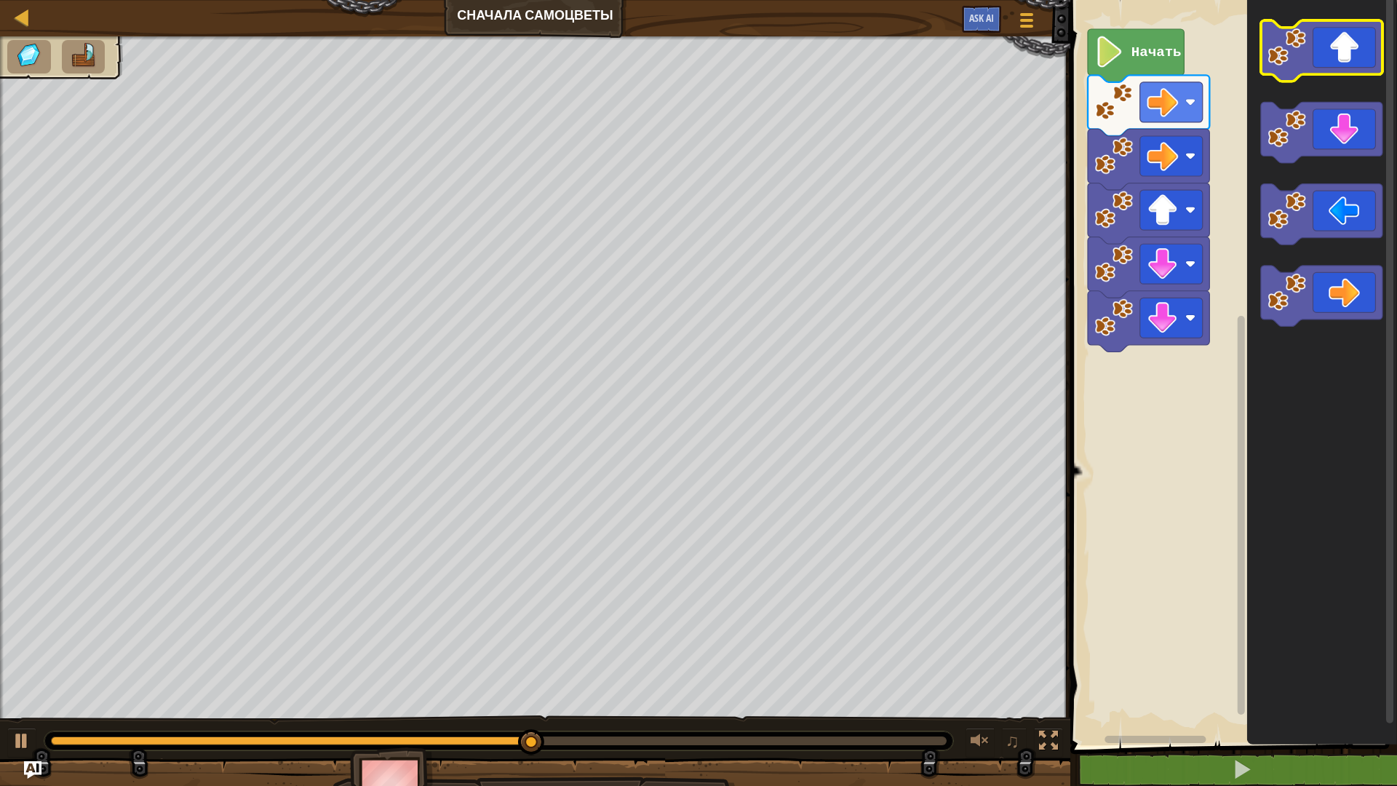
click at [1357, 61] on icon "Рабочая область Blockly" at bounding box center [1321, 50] width 121 height 61
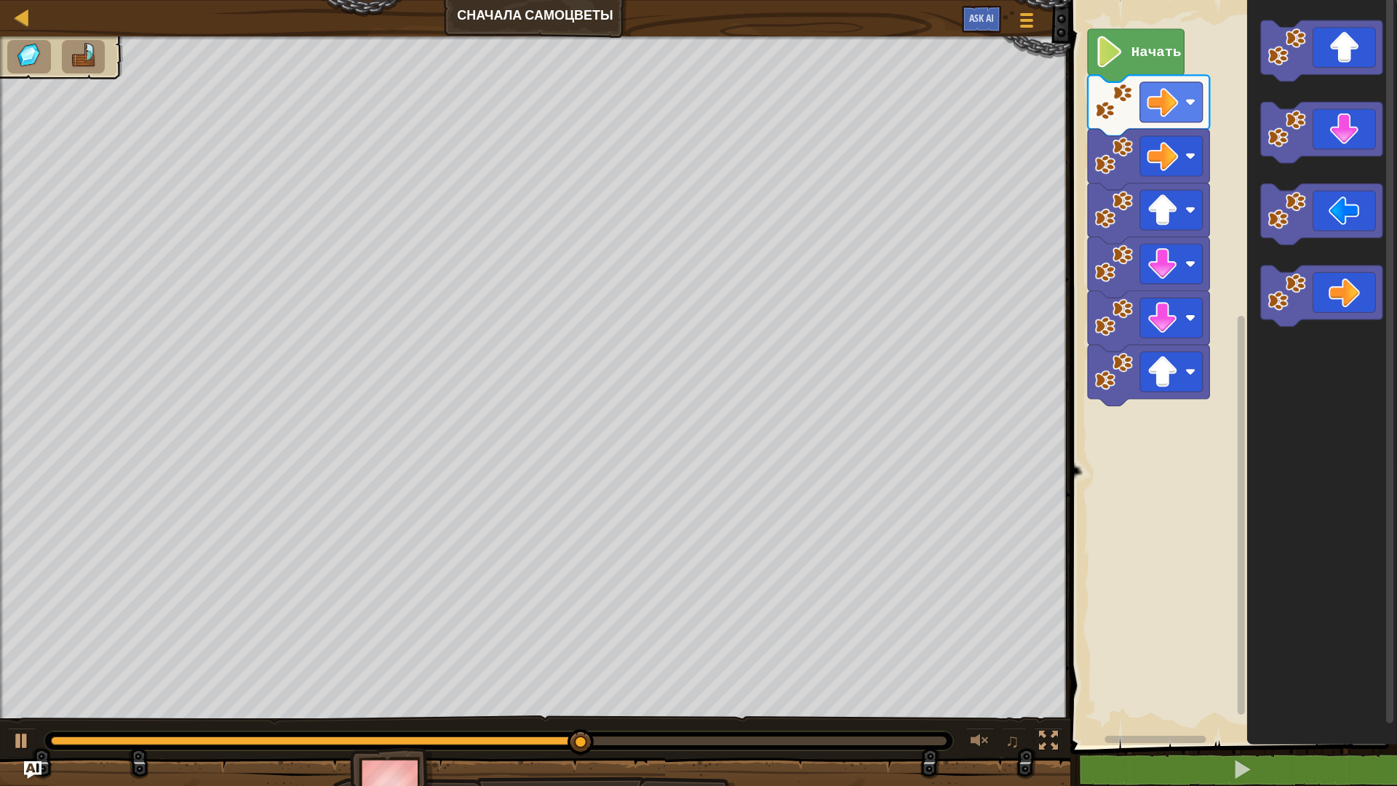
click at [1355, 264] on icon "Рабочая область Blockly" at bounding box center [1322, 369] width 150 height 752
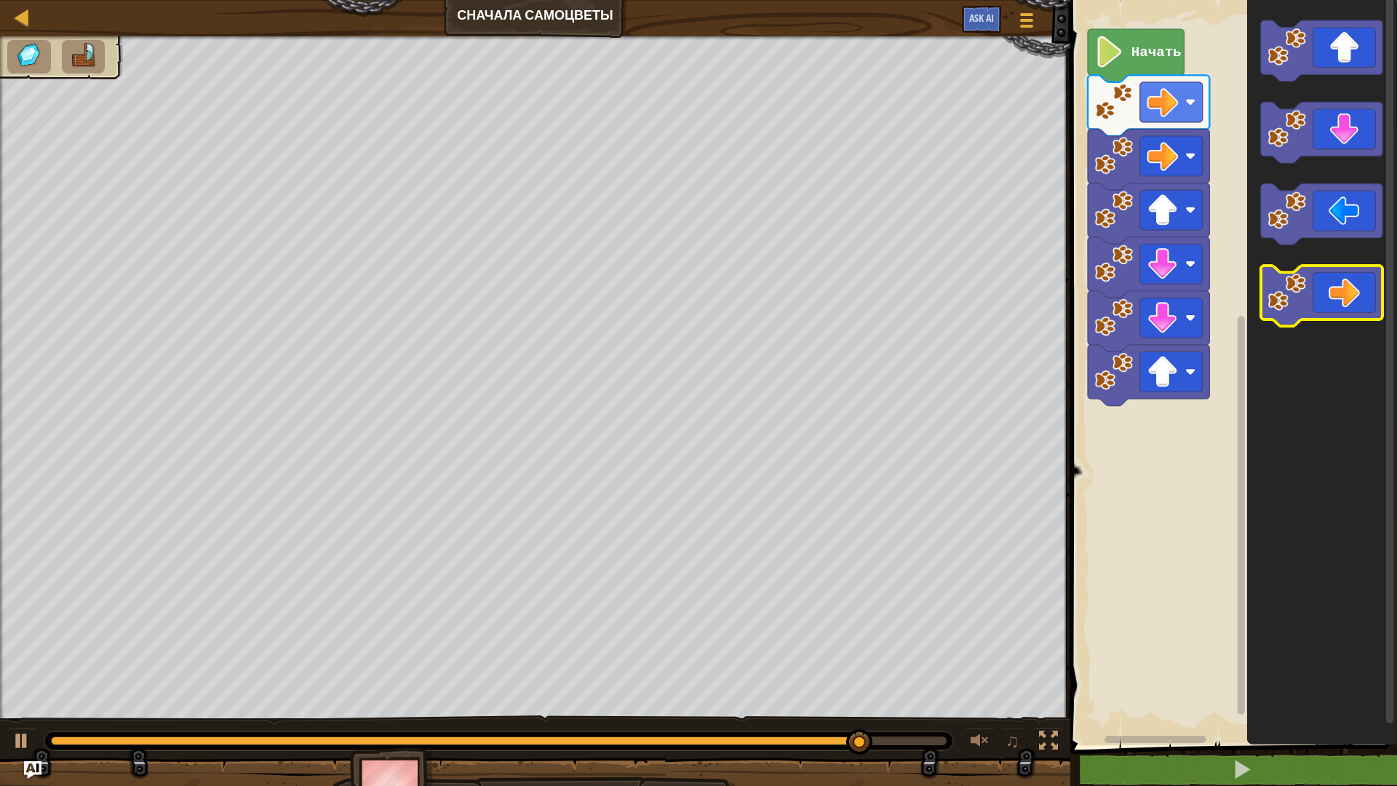
click at [1349, 291] on icon "Рабочая область Blockly" at bounding box center [1321, 296] width 121 height 61
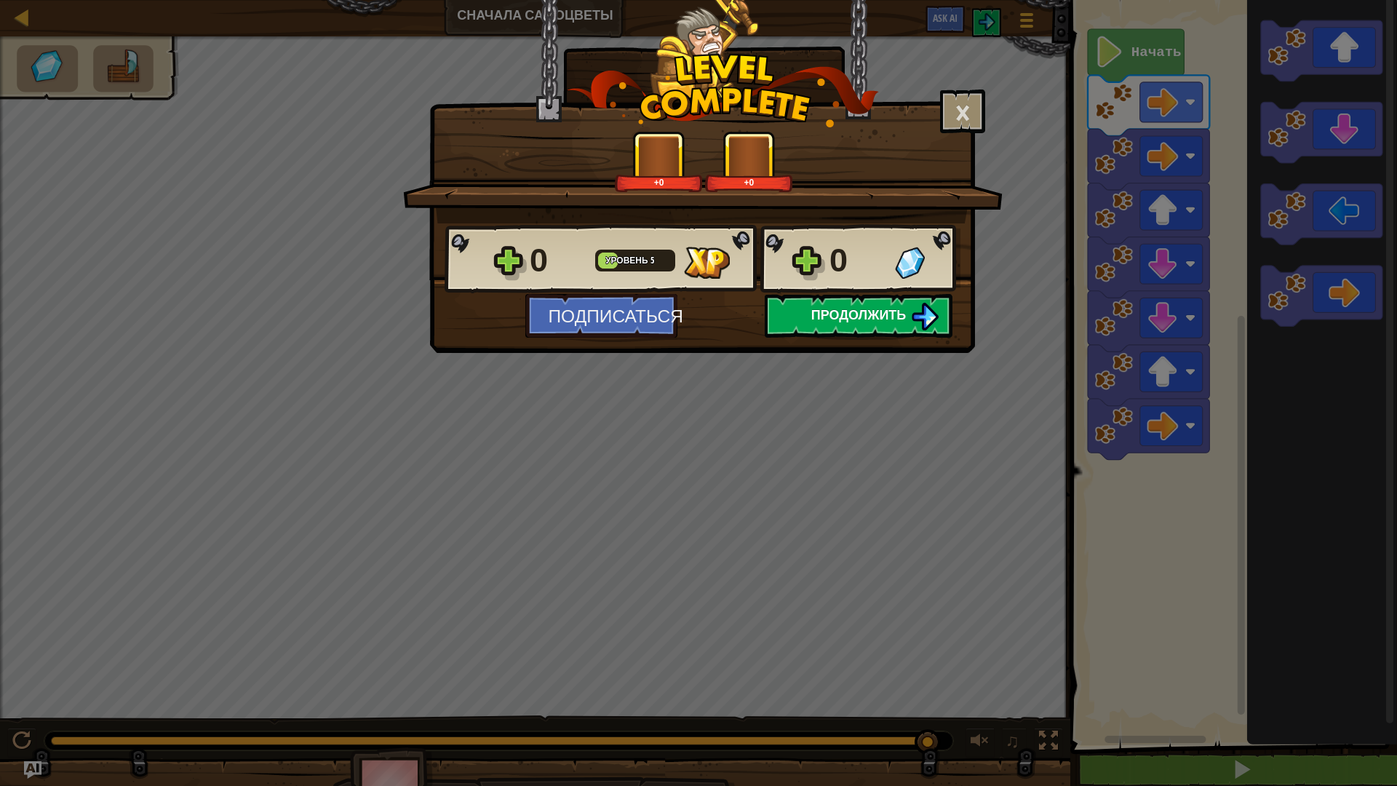
click at [856, 316] on span "Продолжить" at bounding box center [858, 315] width 95 height 18
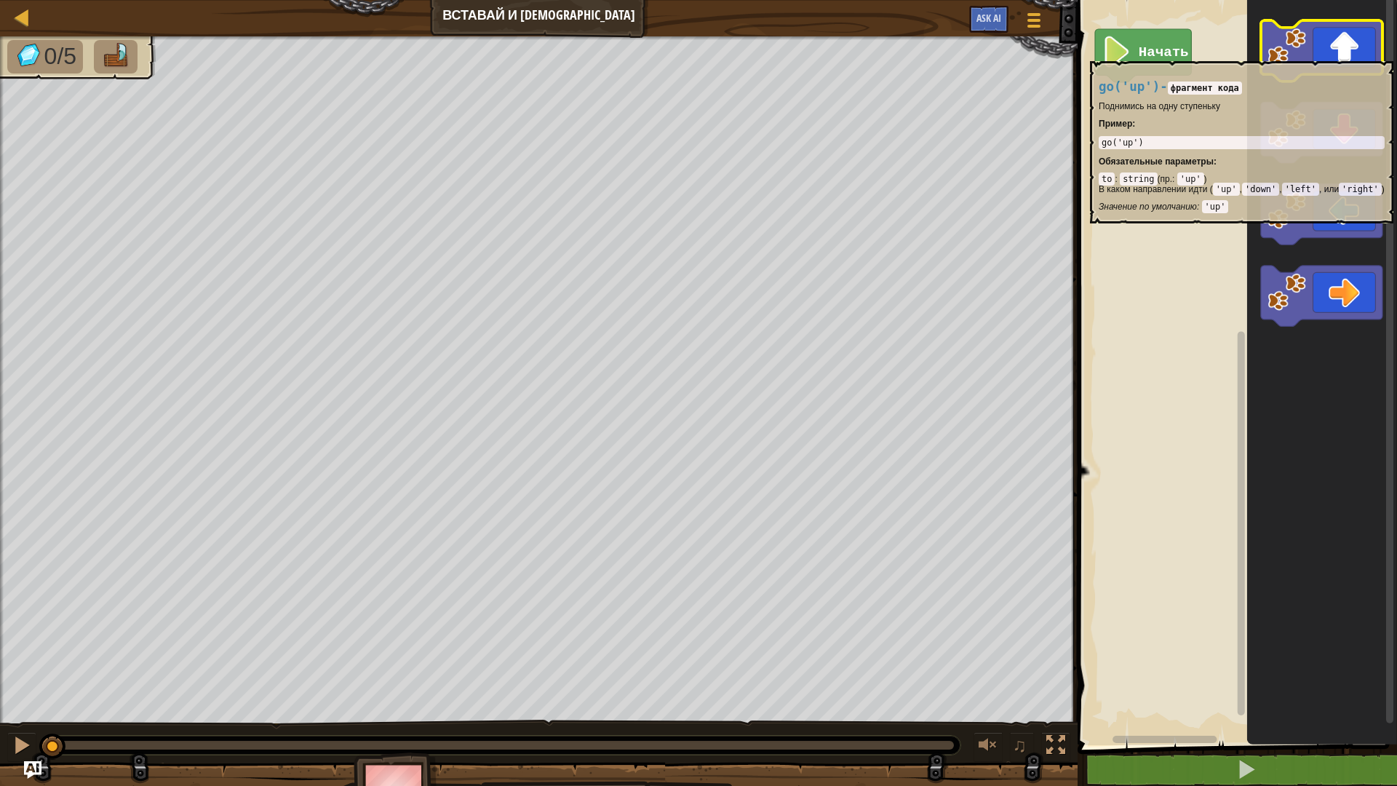
click at [1355, 54] on icon "Рабочая область Blockly" at bounding box center [1321, 50] width 121 height 61
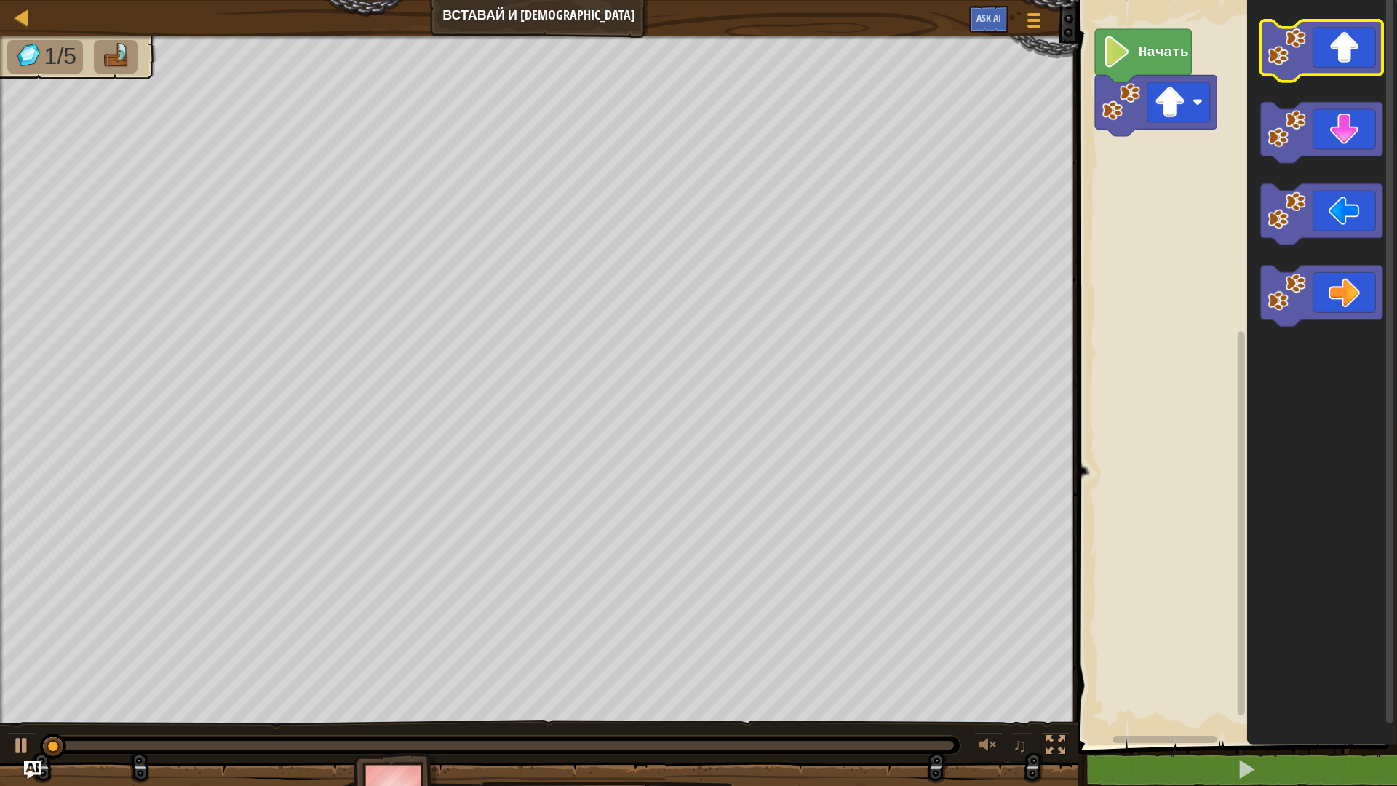
click at [1355, 54] on icon "Рабочая область Blockly" at bounding box center [1321, 50] width 121 height 61
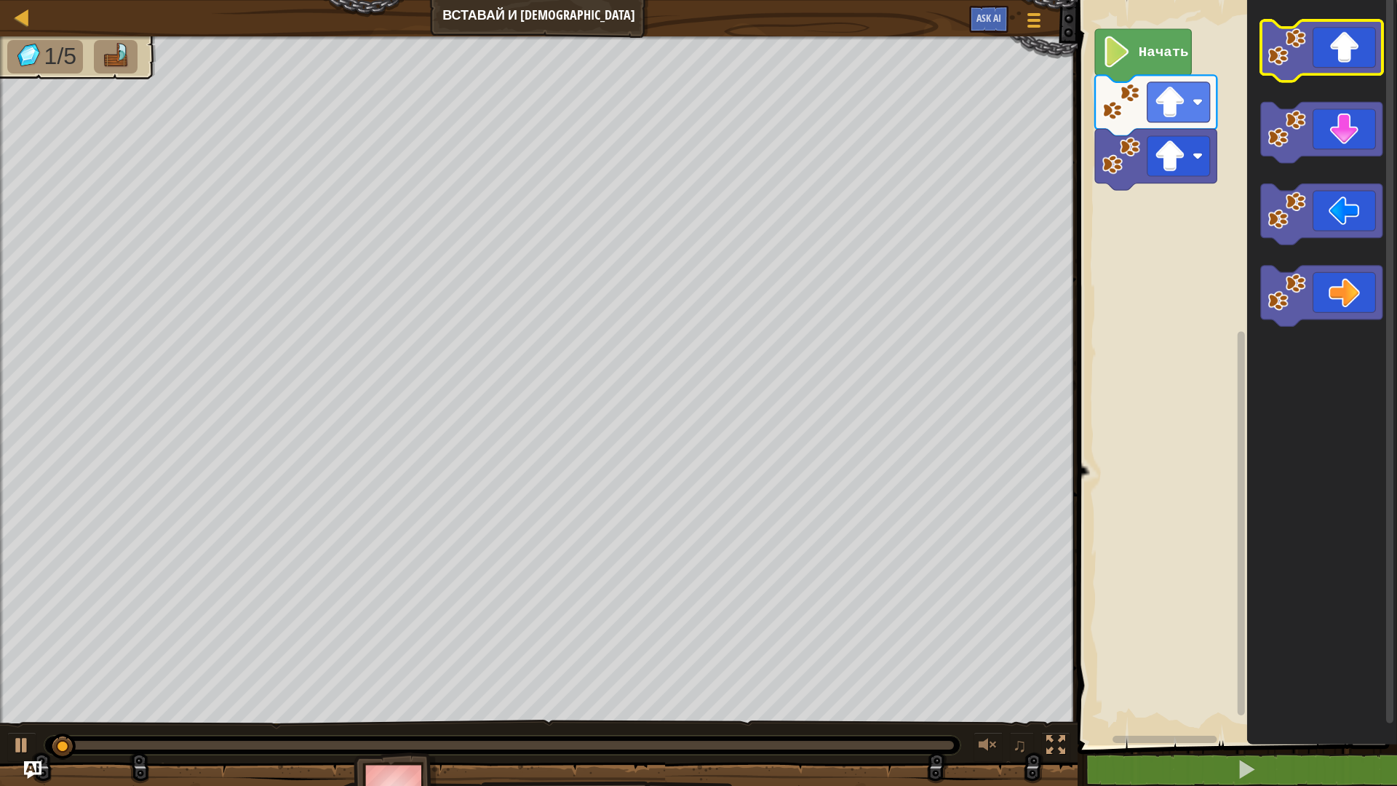
click at [1355, 54] on icon "Рабочая область Blockly" at bounding box center [1321, 50] width 121 height 61
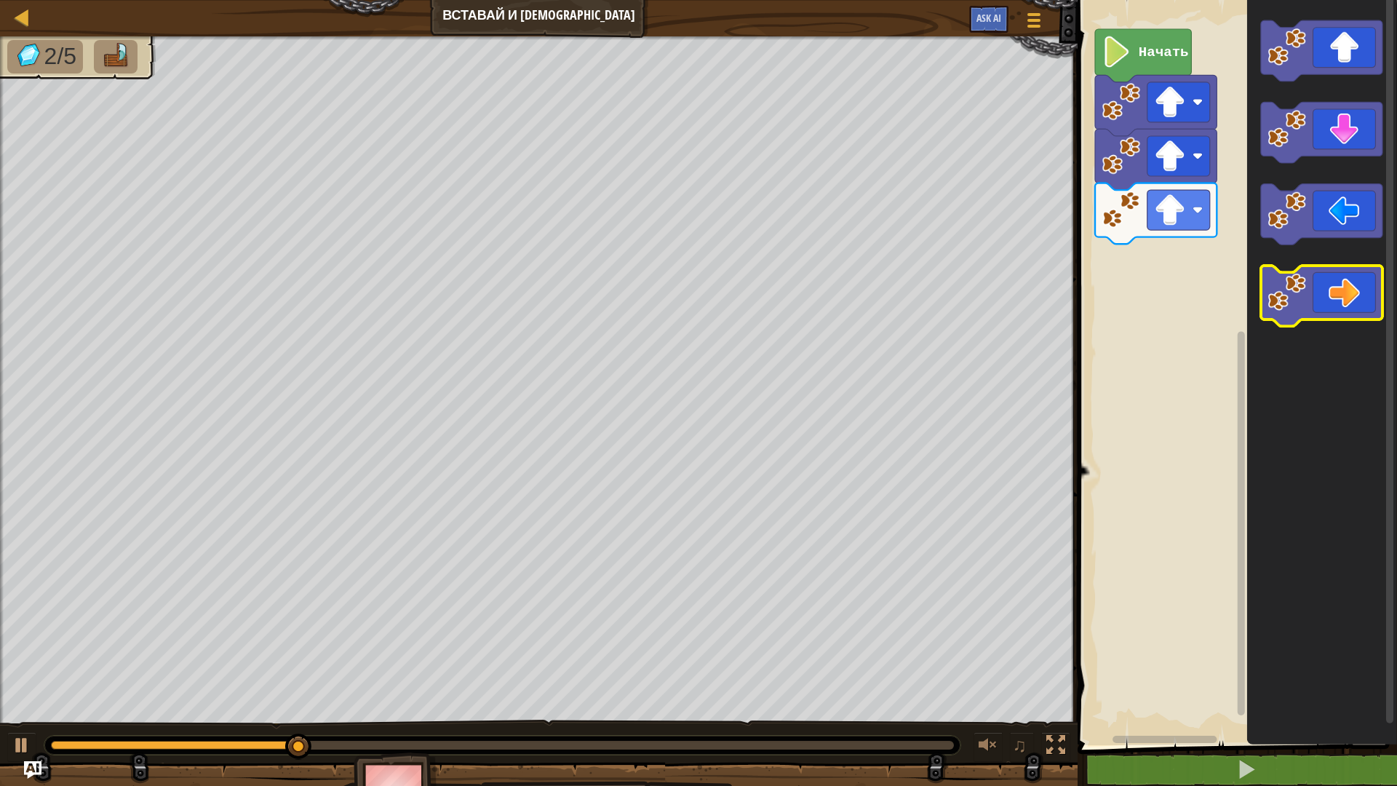
click at [1361, 288] on icon "Рабочая область Blockly" at bounding box center [1321, 296] width 121 height 61
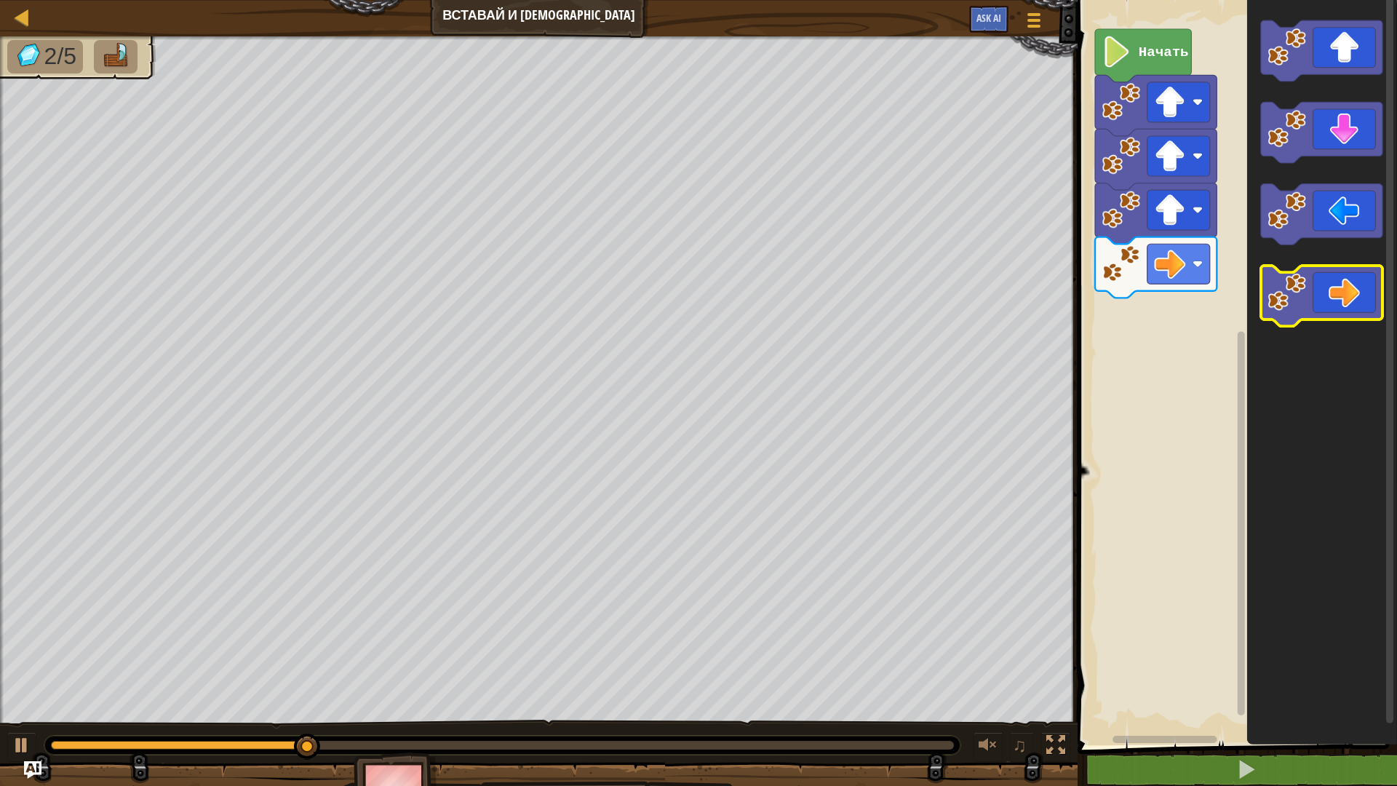
click at [1361, 288] on icon "Рабочая область Blockly" at bounding box center [1321, 296] width 121 height 61
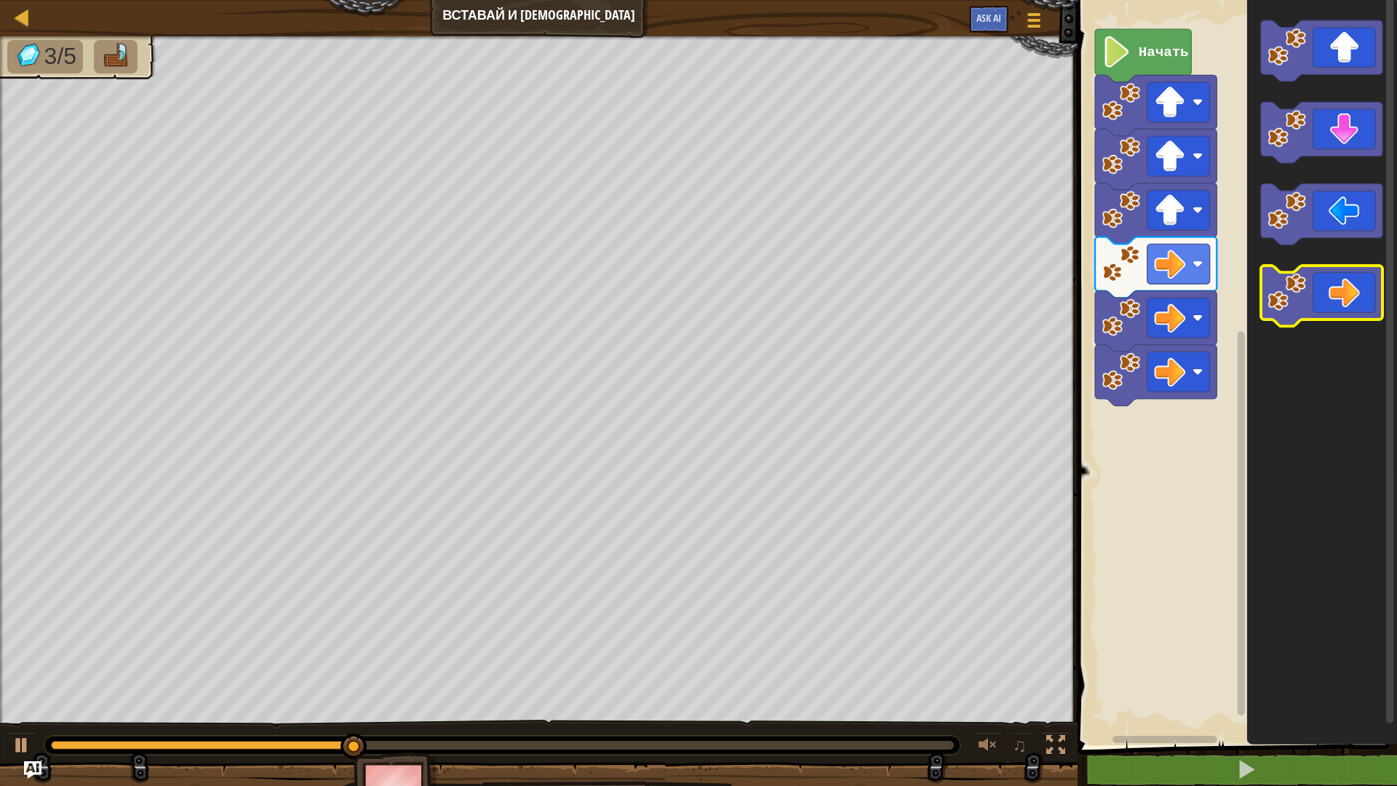
click at [1361, 288] on icon "Рабочая область Blockly" at bounding box center [1321, 296] width 121 height 61
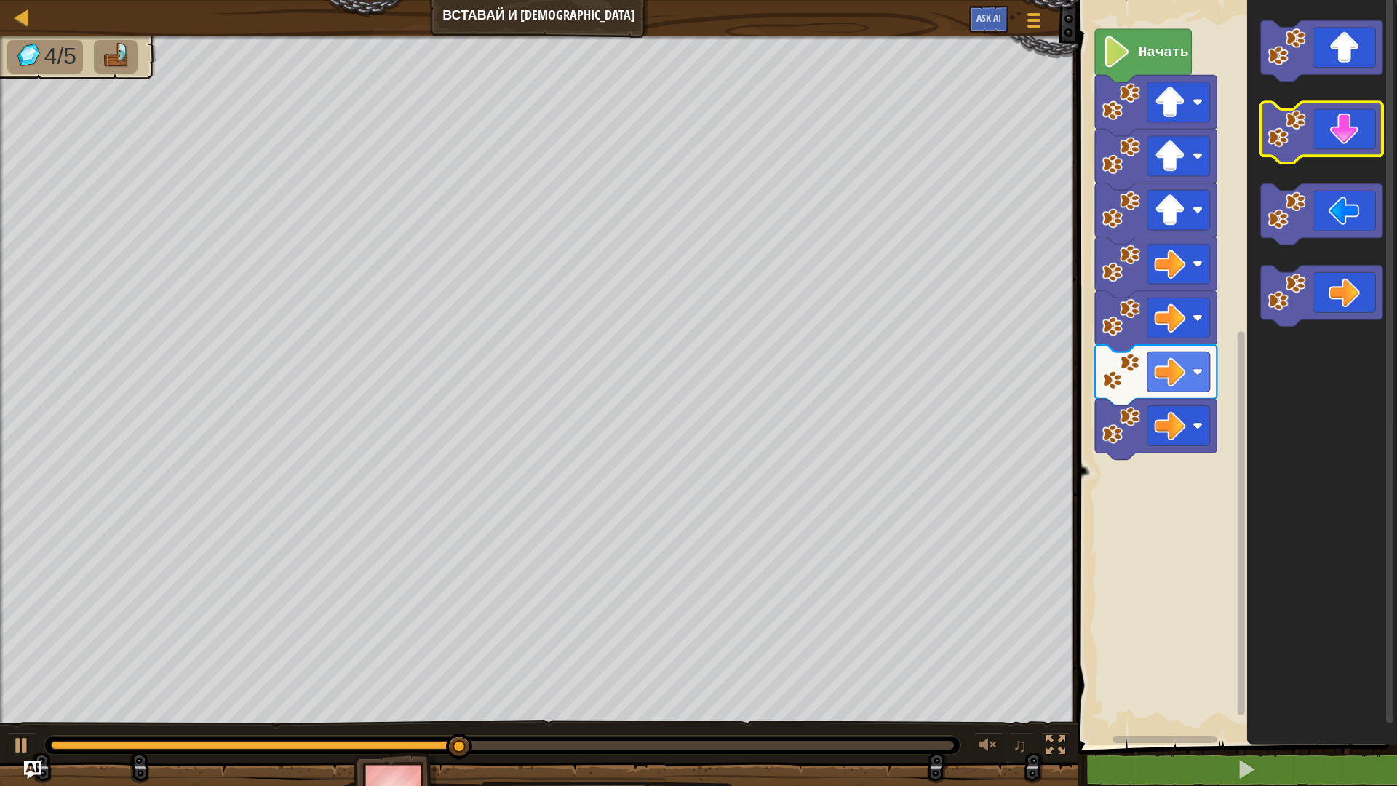
click at [1333, 148] on icon "Рабочая область Blockly" at bounding box center [1321, 133] width 121 height 61
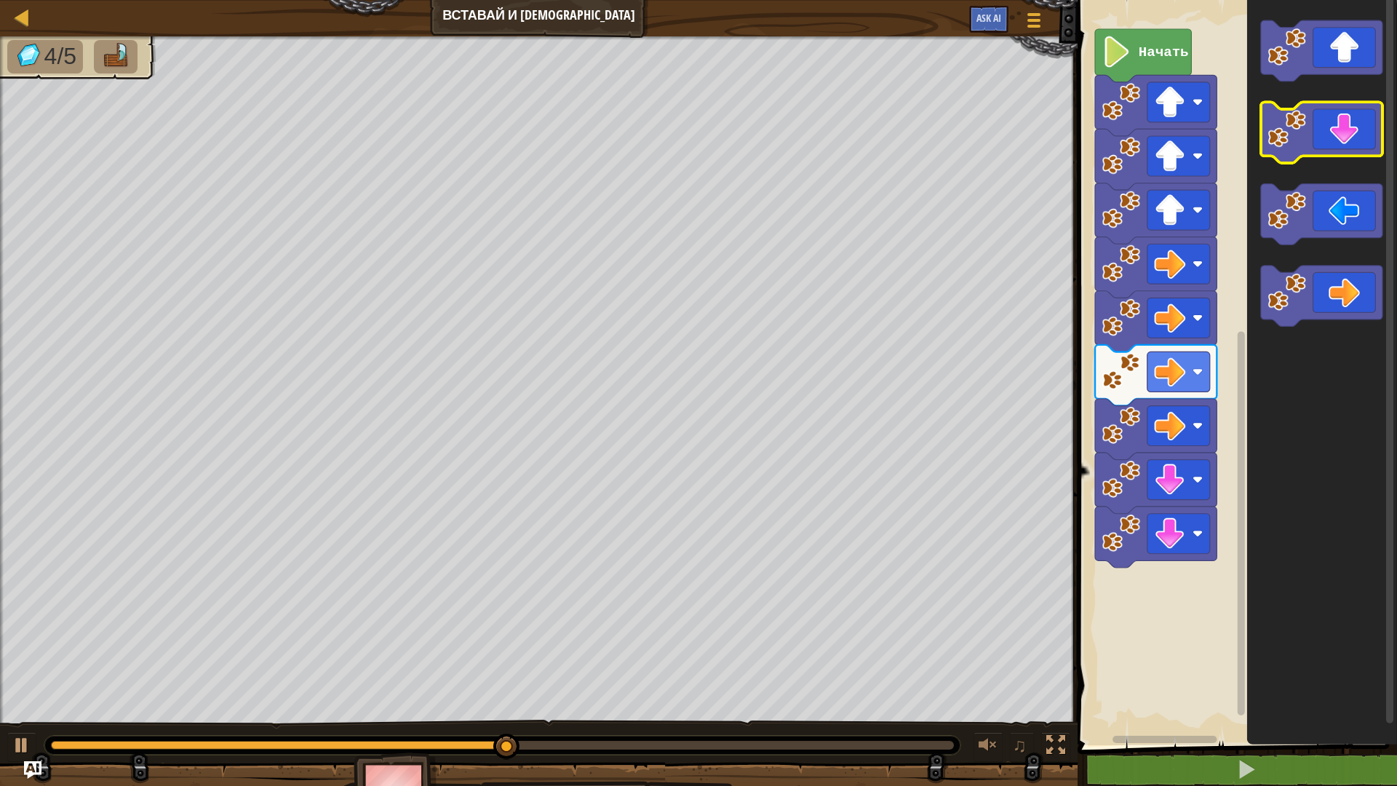
click at [1333, 148] on icon "Рабочая область Blockly" at bounding box center [1321, 133] width 121 height 61
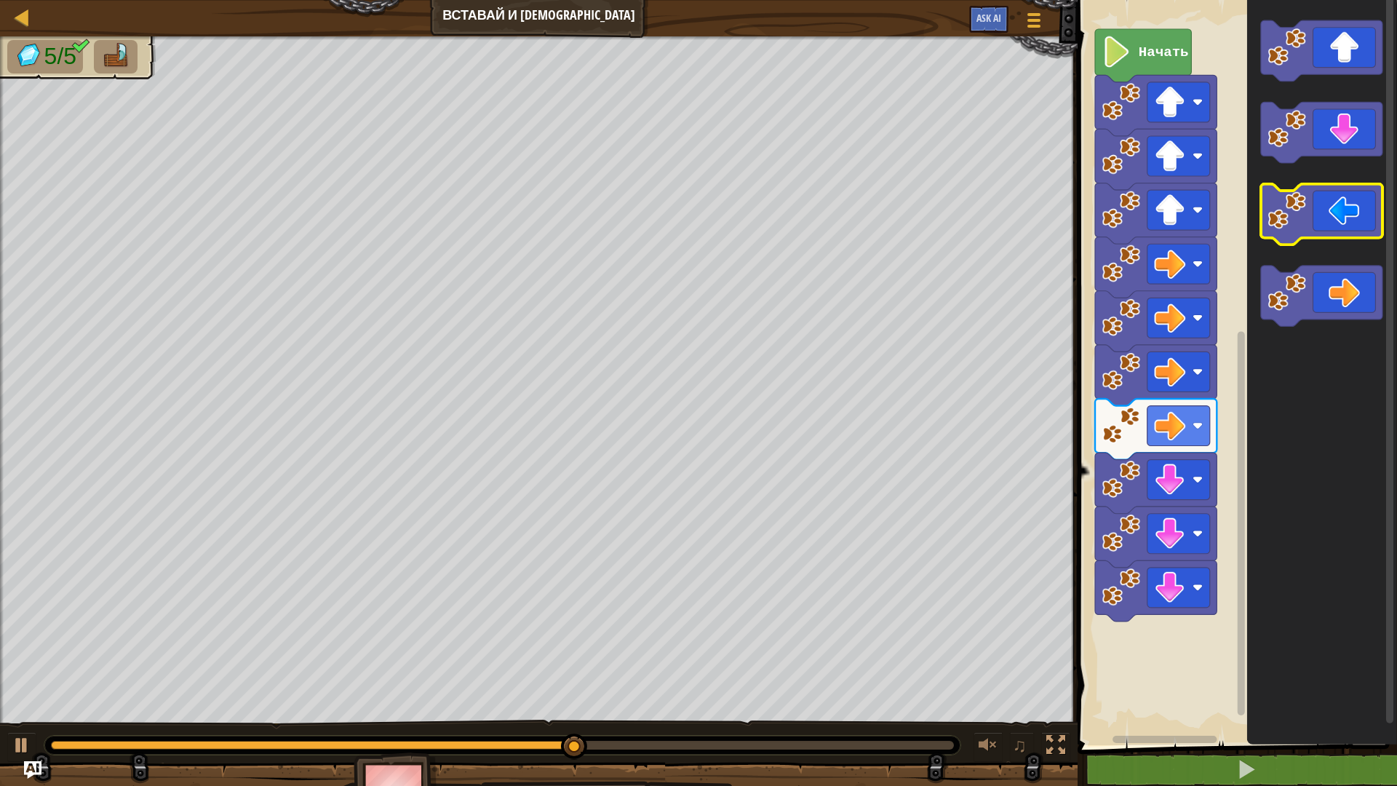
click at [1348, 226] on icon "Рабочая область Blockly" at bounding box center [1321, 214] width 121 height 61
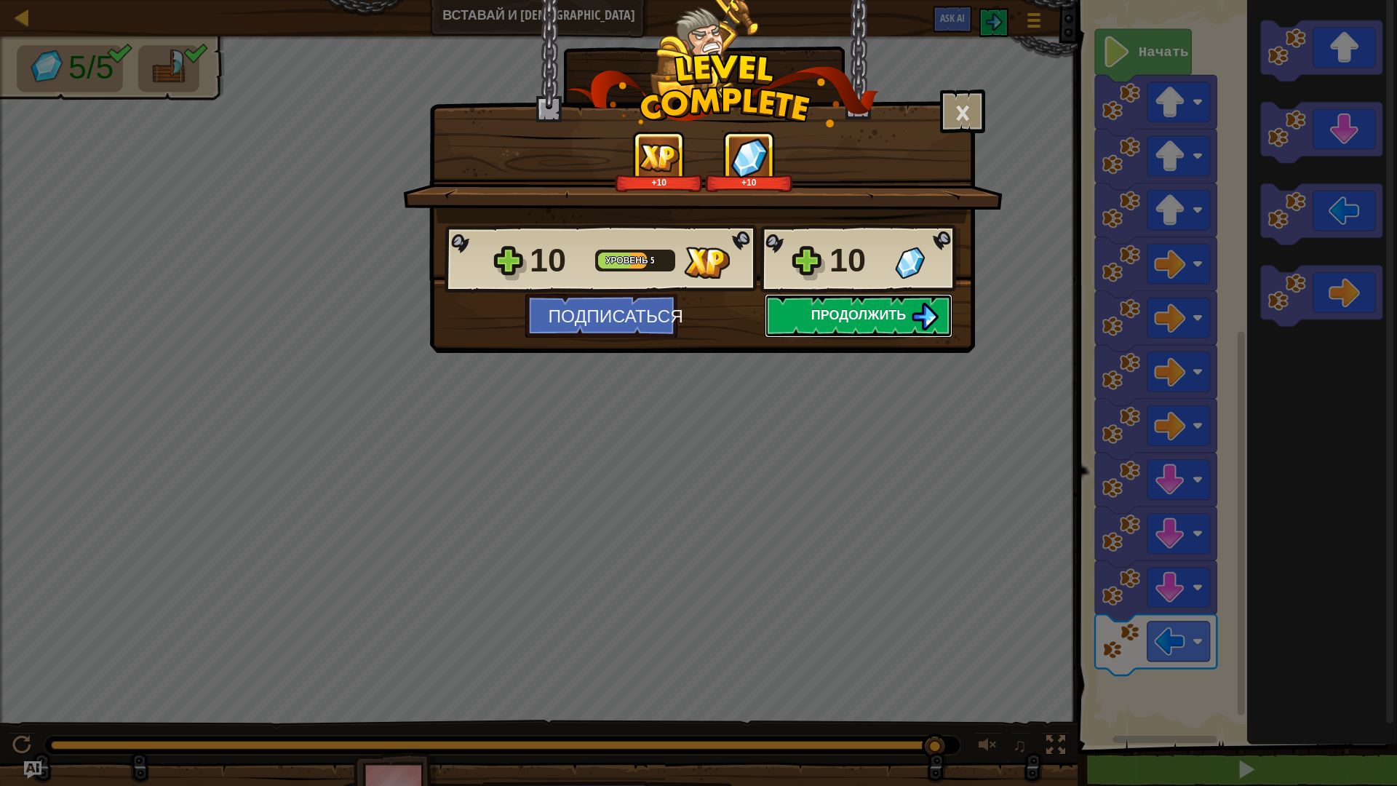
click at [910, 312] on button "Продолжить" at bounding box center [859, 316] width 188 height 44
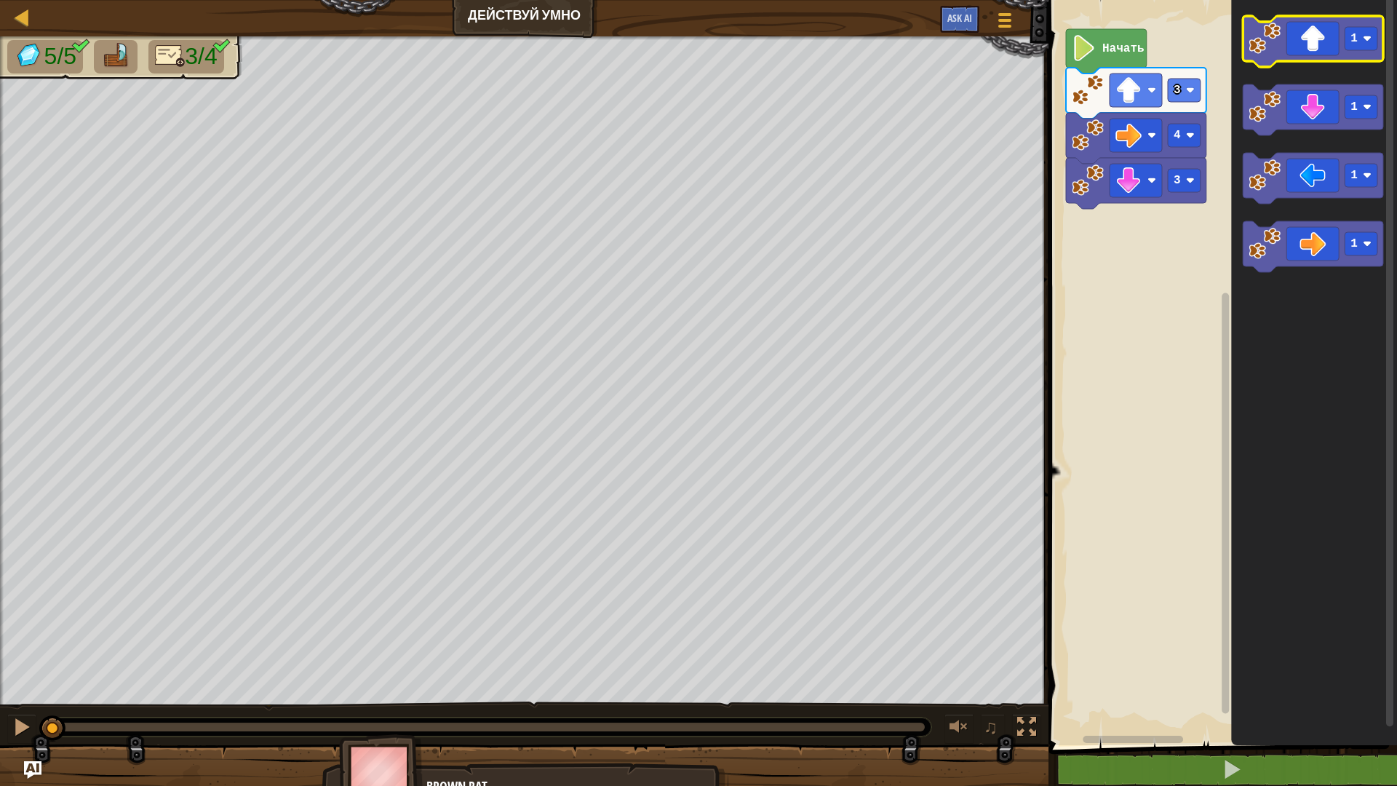
click at [1303, 52] on icon "Рабочая область Blockly" at bounding box center [1313, 41] width 140 height 51
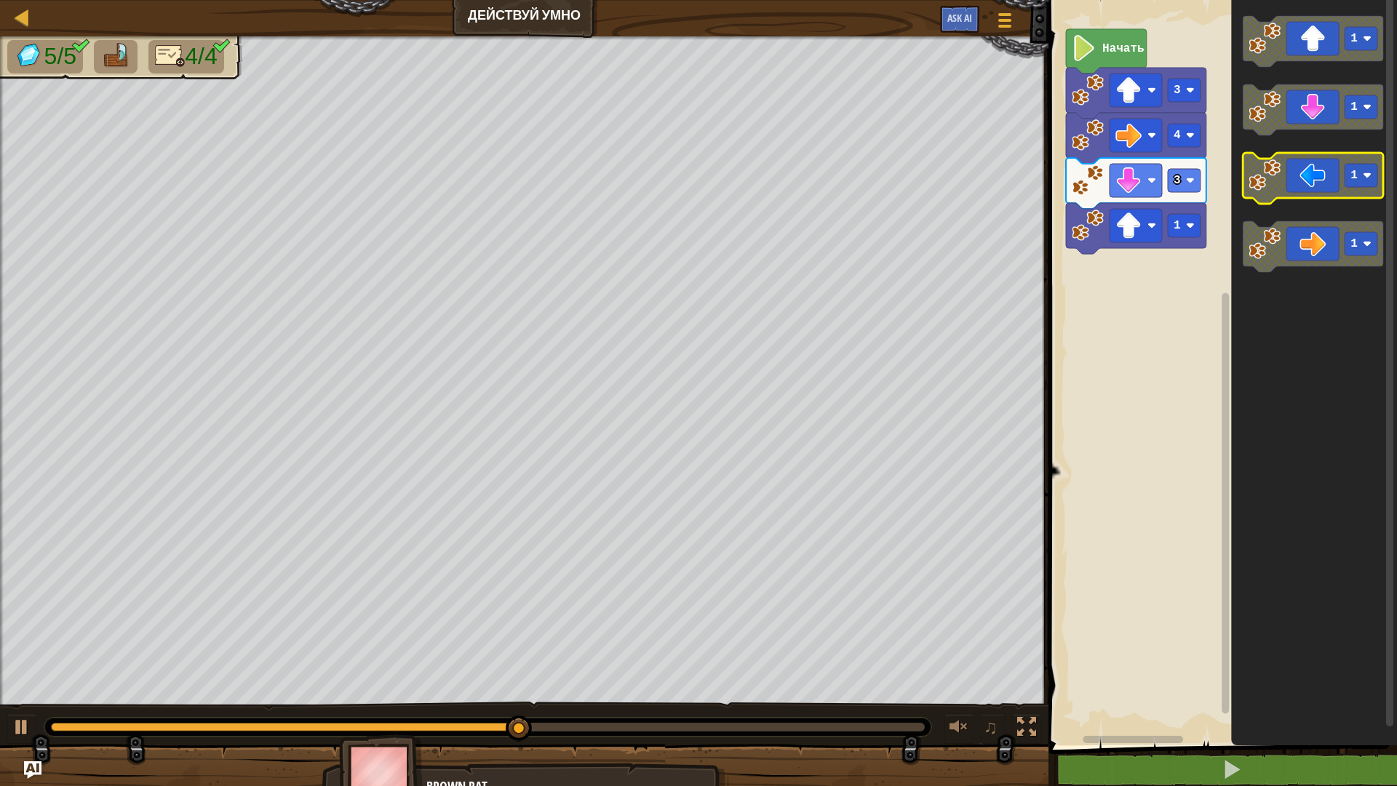
click at [1322, 180] on icon "Рабочая область Blockly" at bounding box center [1313, 178] width 140 height 51
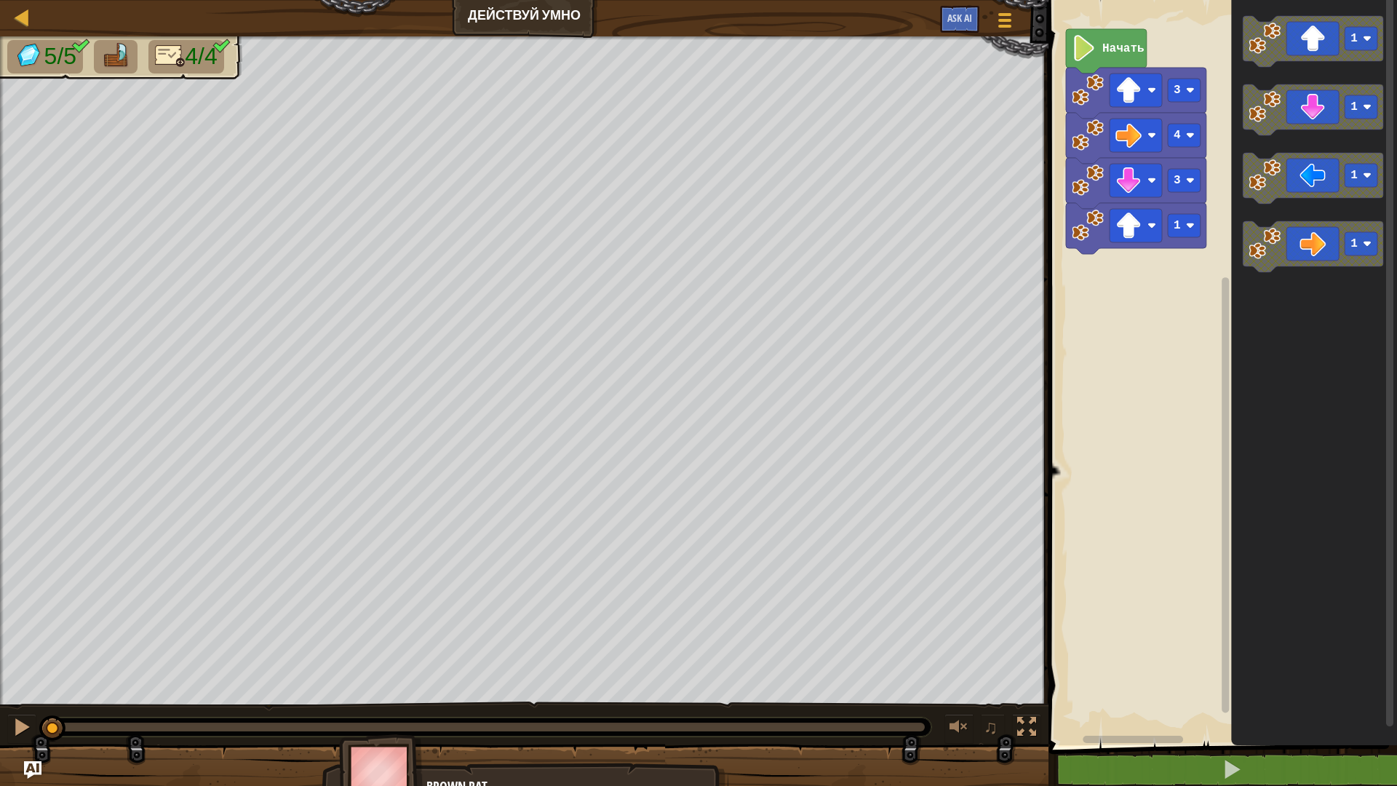
click at [1094, 52] on image "Рабочая область Blockly" at bounding box center [1084, 48] width 25 height 26
click at [1095, 52] on image "Рабочая область Blockly" at bounding box center [1084, 48] width 25 height 26
